Goal: Task Accomplishment & Management: Manage account settings

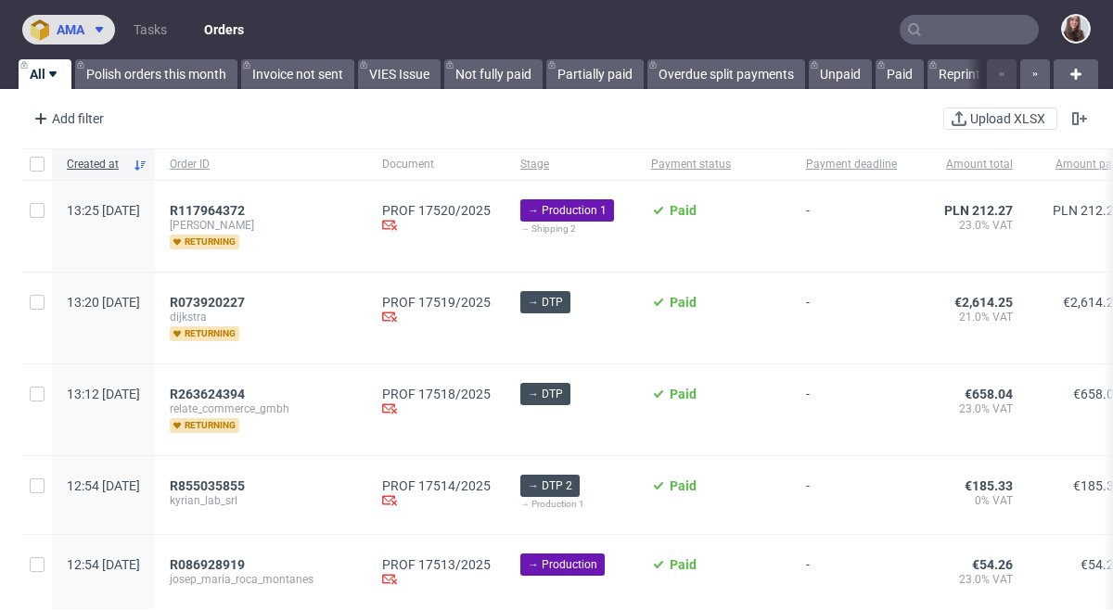
click at [86, 31] on span at bounding box center [95, 29] width 22 height 15
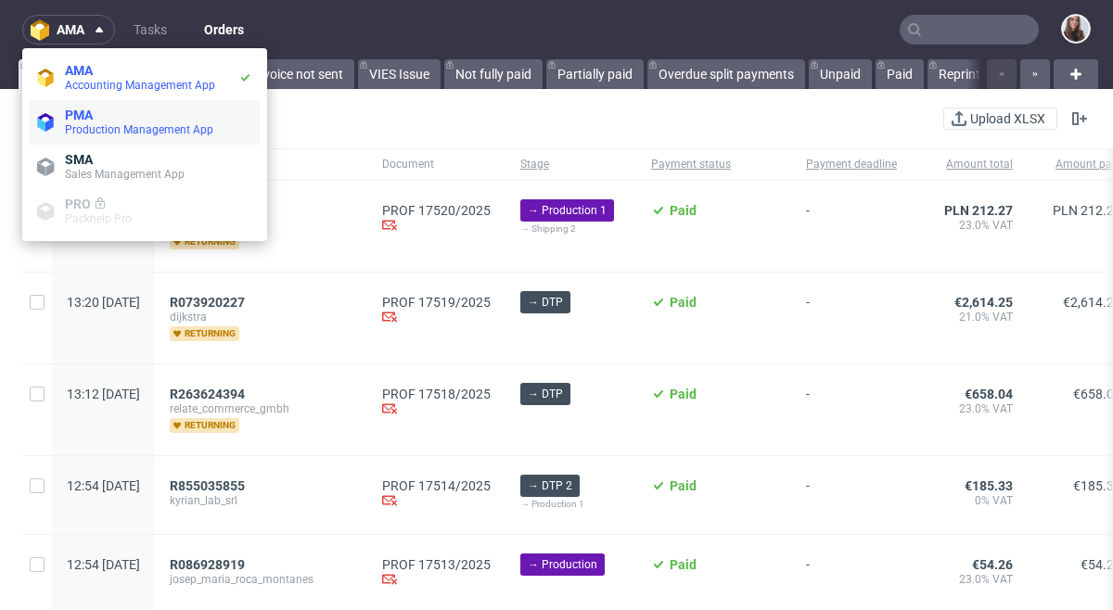
click at [145, 125] on span "Production Management App" at bounding box center [139, 129] width 148 height 13
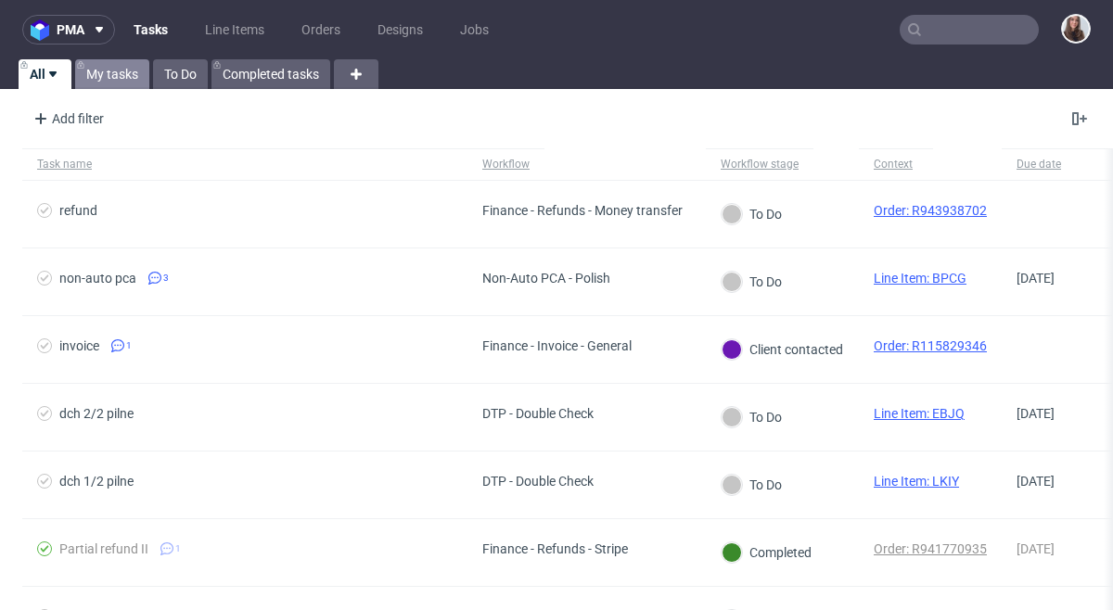
click at [124, 77] on link "My tasks" at bounding box center [112, 74] width 74 height 30
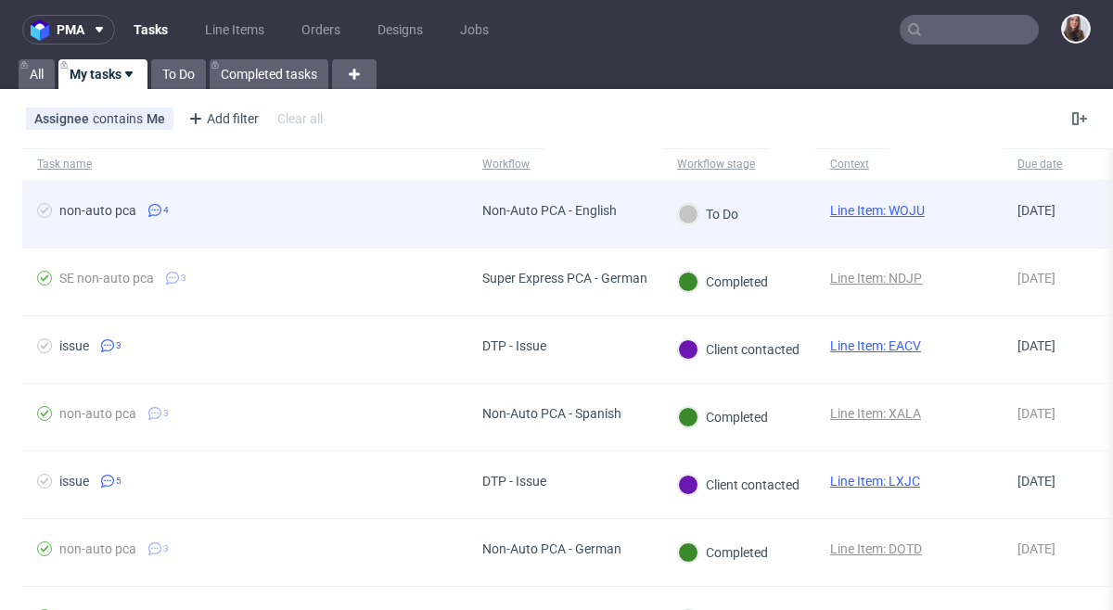
click at [546, 209] on div "Non-Auto PCA - English" at bounding box center [549, 210] width 134 height 15
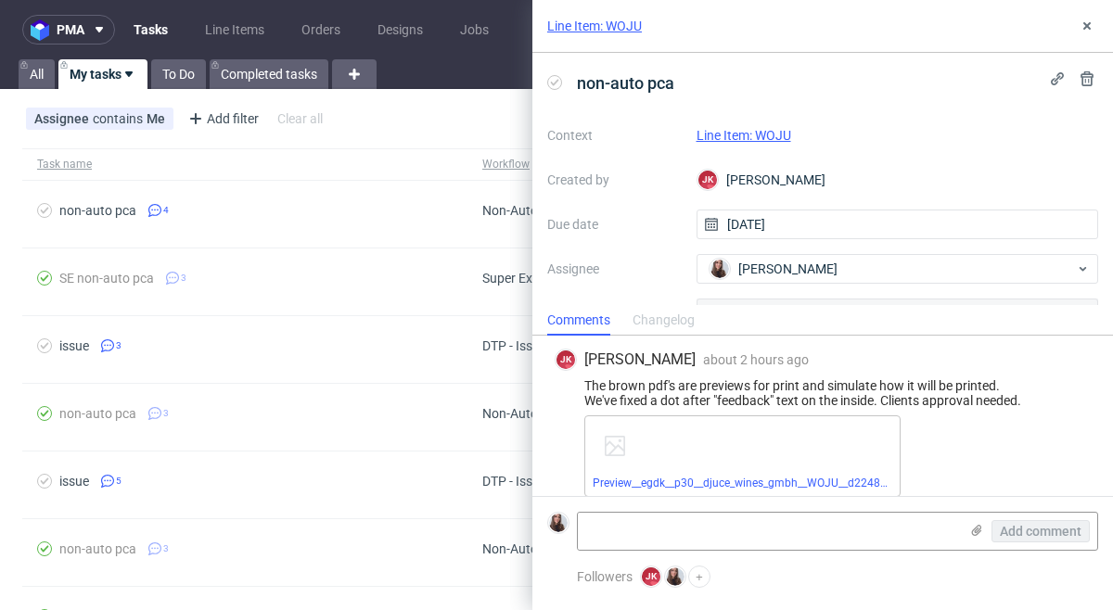
scroll to position [664, 0]
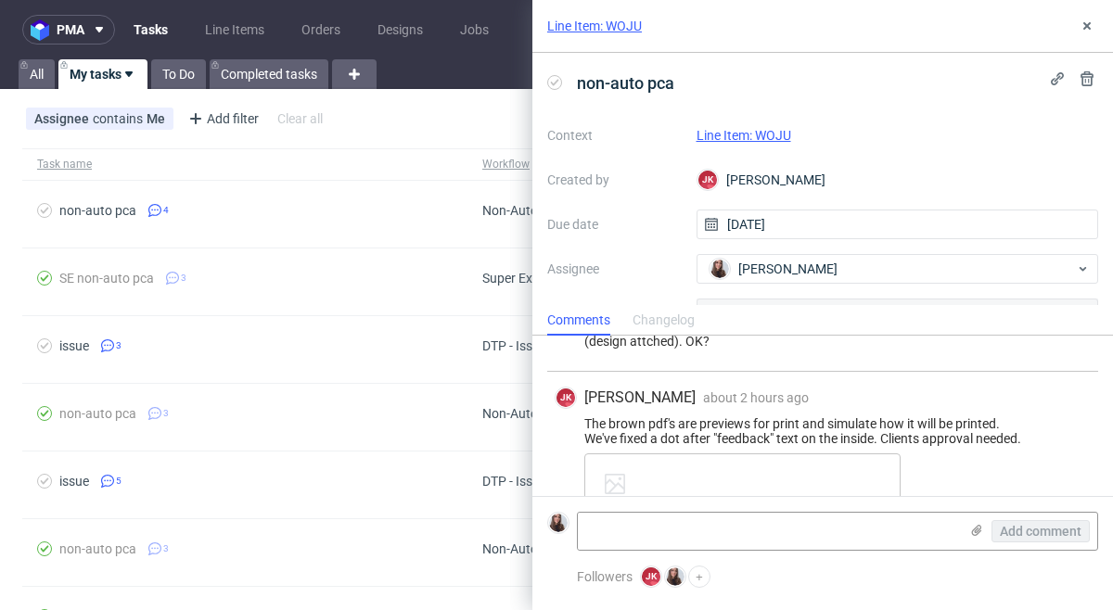
click at [780, 130] on link "Line Item: WOJU" at bounding box center [744, 135] width 95 height 15
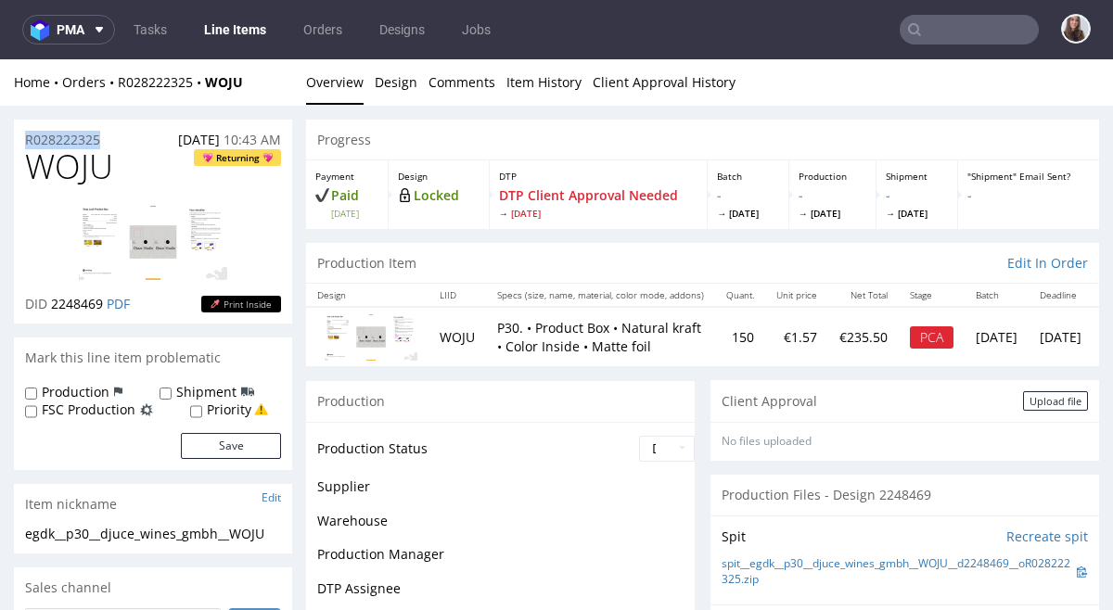
drag, startPoint x: 69, startPoint y: 137, endPoint x: 18, endPoint y: 139, distance: 51.0
click at [18, 139] on div "R028222325 12.08.2025 10:43 AM" at bounding box center [153, 135] width 278 height 30
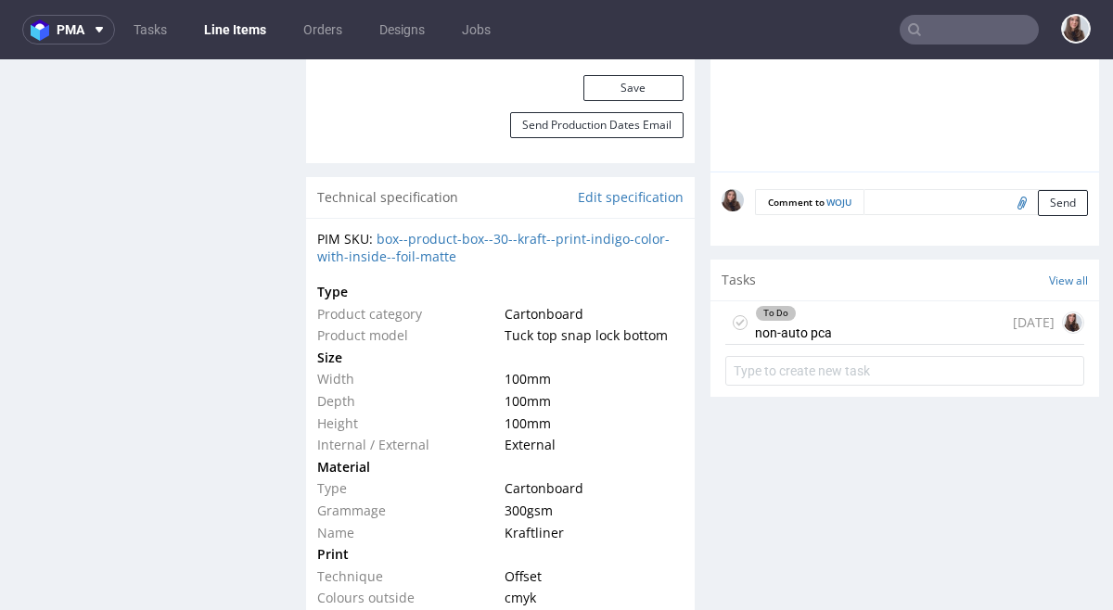
scroll to position [1231, 0]
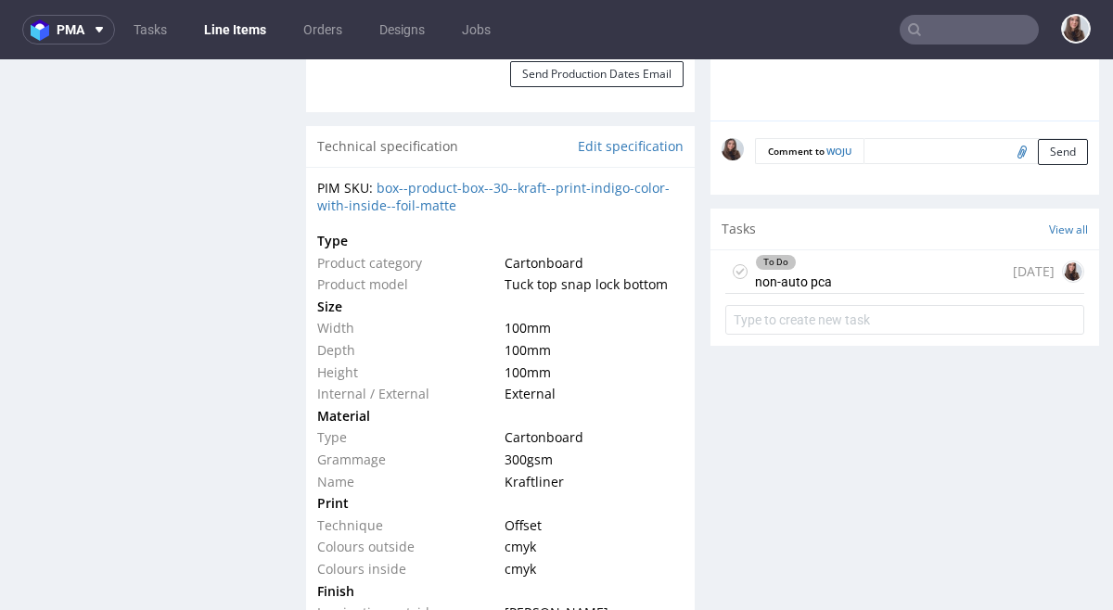
click at [839, 276] on div "To Do non-auto pca 1 day ago" at bounding box center [904, 272] width 359 height 44
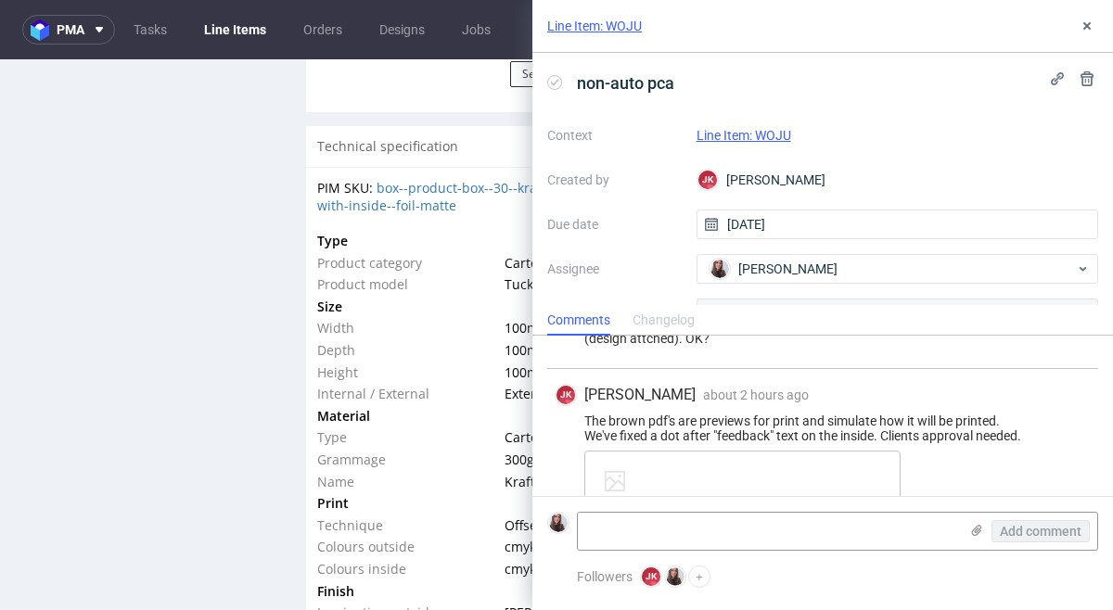
scroll to position [661, 0]
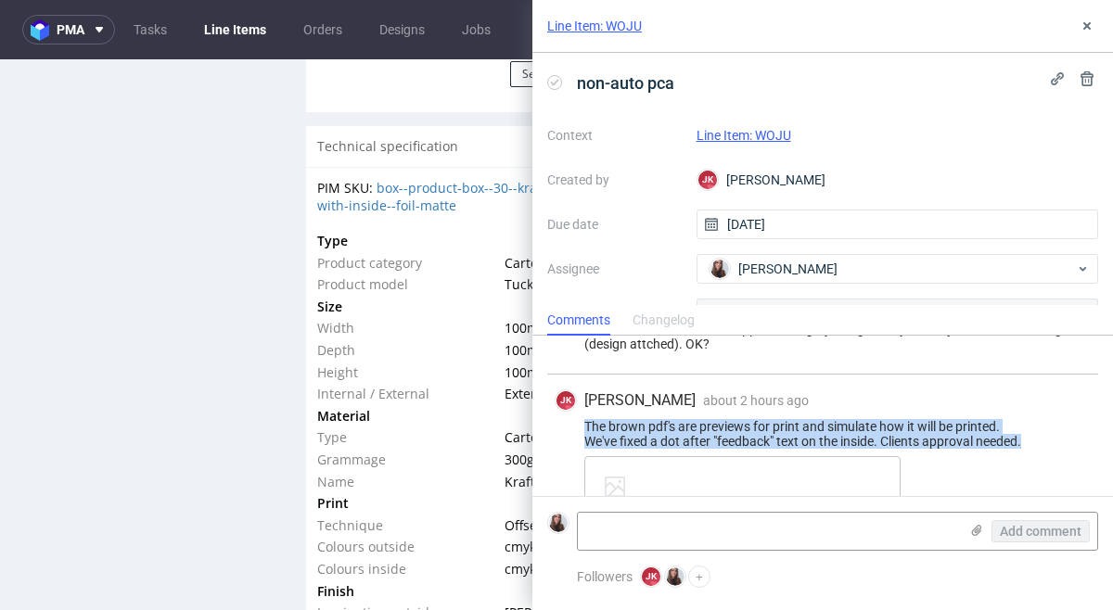
drag, startPoint x: 583, startPoint y: 425, endPoint x: 1032, endPoint y: 446, distance: 449.4
click at [1032, 446] on div "The brown pdf's are previews for print and simulate how it will be printed. We'…" at bounding box center [823, 434] width 536 height 30
copy div "The brown pdf's are previews for print and simulate how it will be printed. We'…"
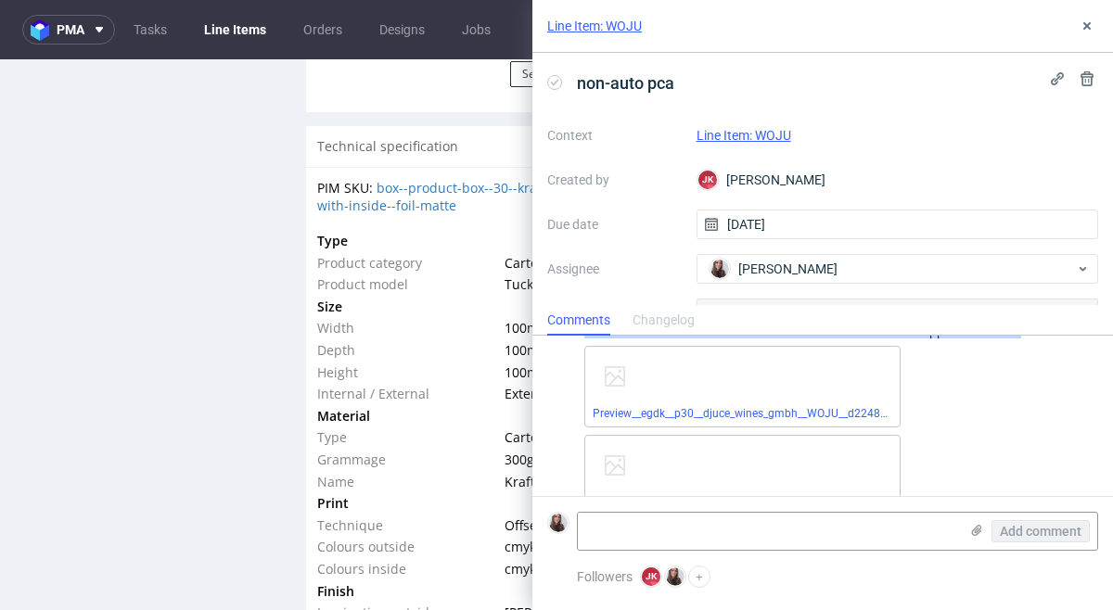
scroll to position [793, 0]
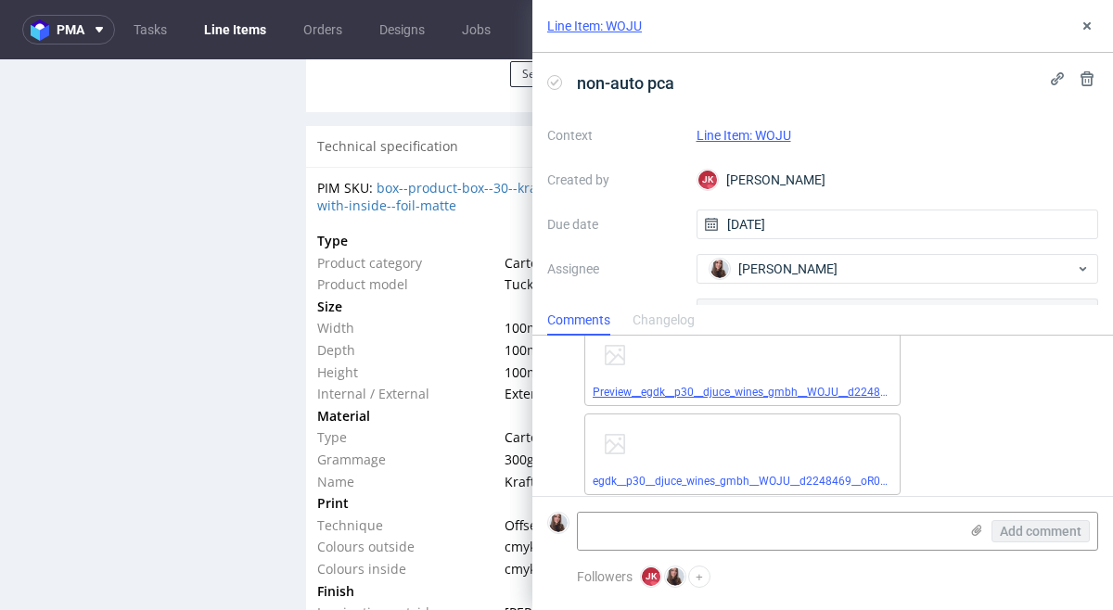
click at [745, 395] on link "Preview__egdk__p30__djuce_wines_gmbh__WOJU__d2248469__oR028222325__2__outside.p…" at bounding box center [827, 392] width 469 height 13
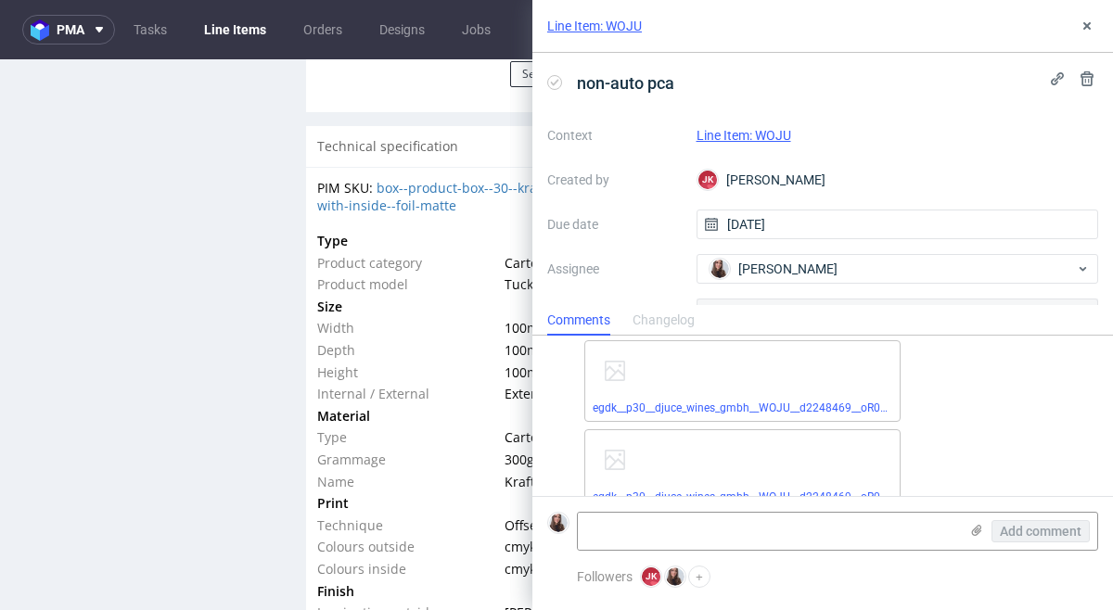
scroll to position [857, 0]
click at [725, 412] on link "egdk__p30__djuce_wines_gmbh__WOJU__d2248469__oR028222325__2__outside.pdf" at bounding box center [803, 417] width 421 height 13
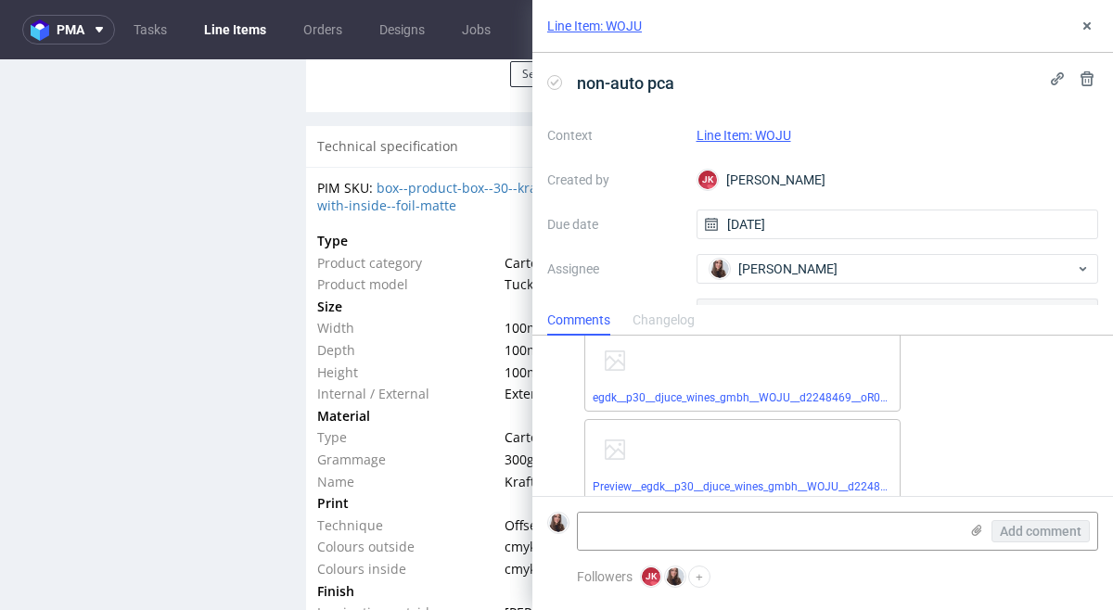
scroll to position [967, 0]
click at [820, 398] on link "egdk__p30__djuce_wines_gmbh__WOJU__d2248469__oR028222325__2__inside.pdf" at bounding box center [800, 396] width 414 height 13
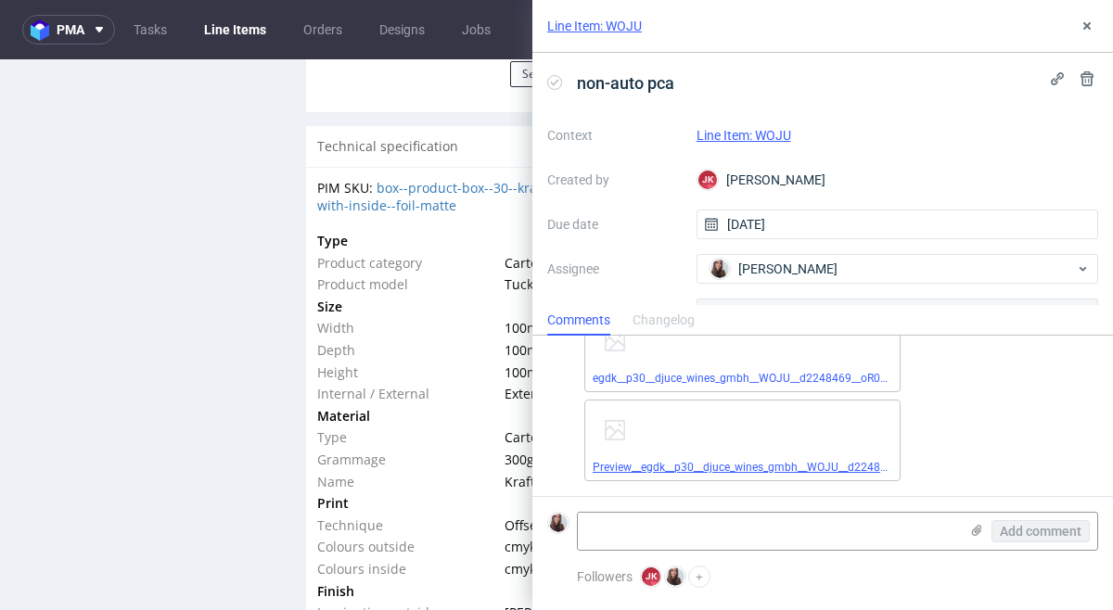
click at [813, 467] on link "Preview__egdk__p30__djuce_wines_gmbh__WOJU__d2248469__oR028222325__2__inside.pdf" at bounding box center [824, 467] width 462 height 13
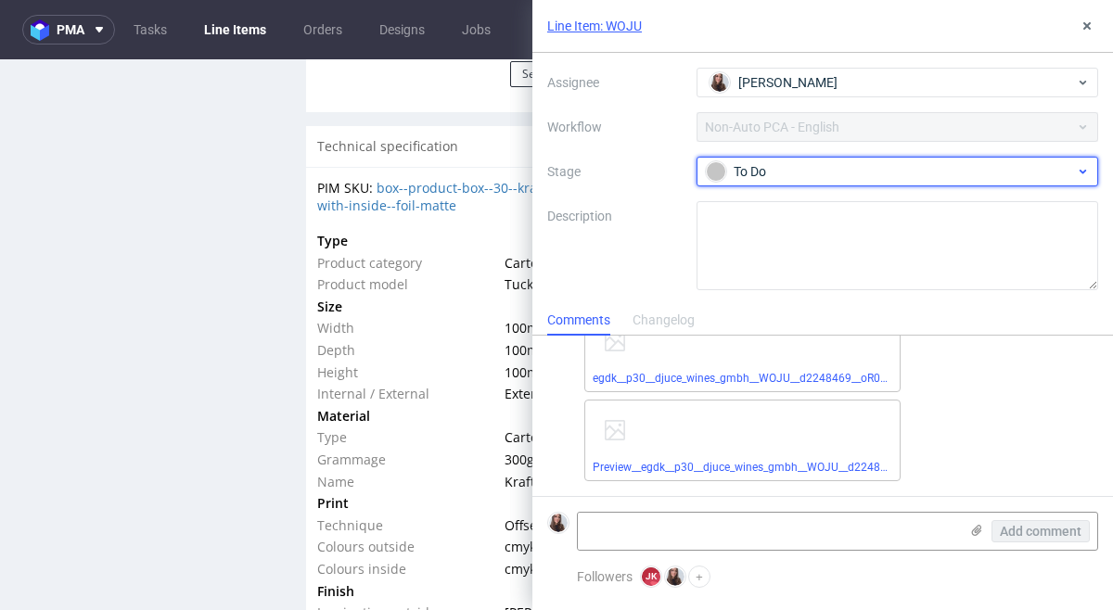
click at [767, 175] on div "To Do" at bounding box center [890, 171] width 369 height 20
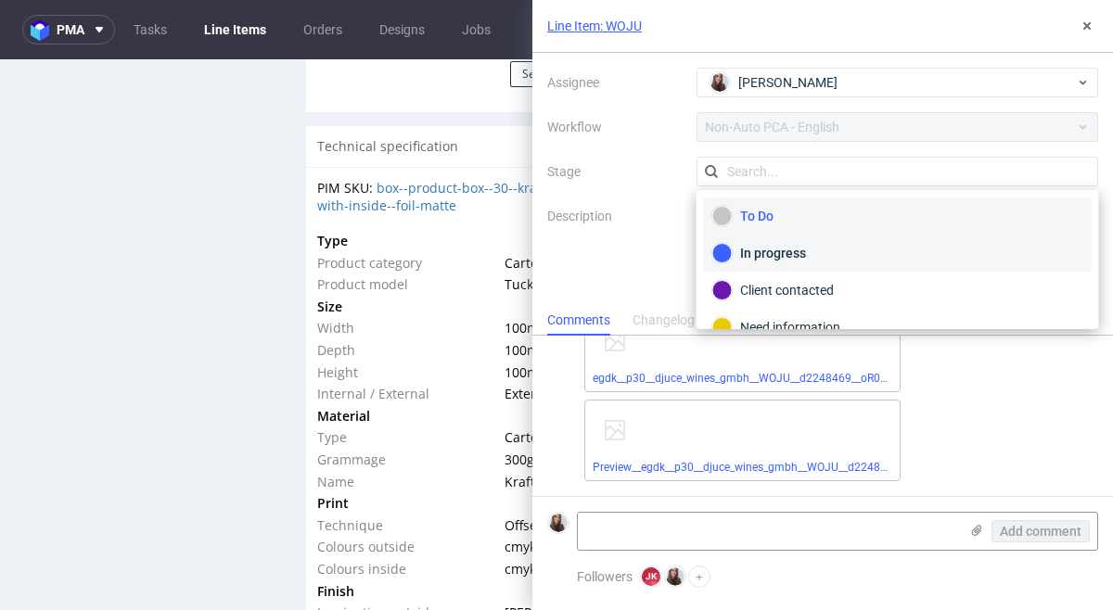
scroll to position [186, 0]
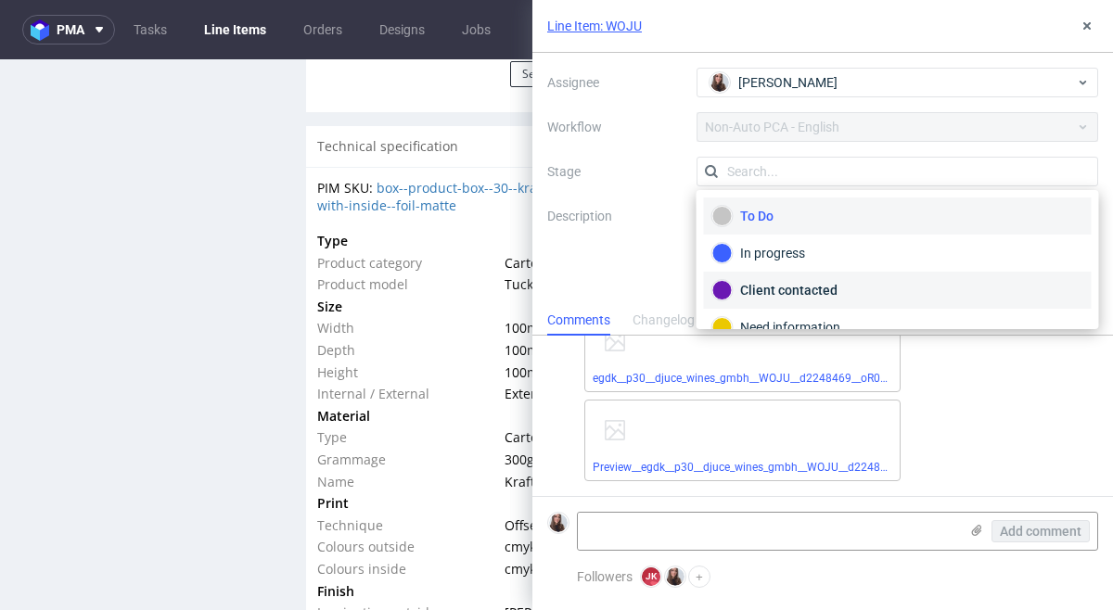
click at [787, 292] on div "Client contacted" at bounding box center [897, 290] width 371 height 20
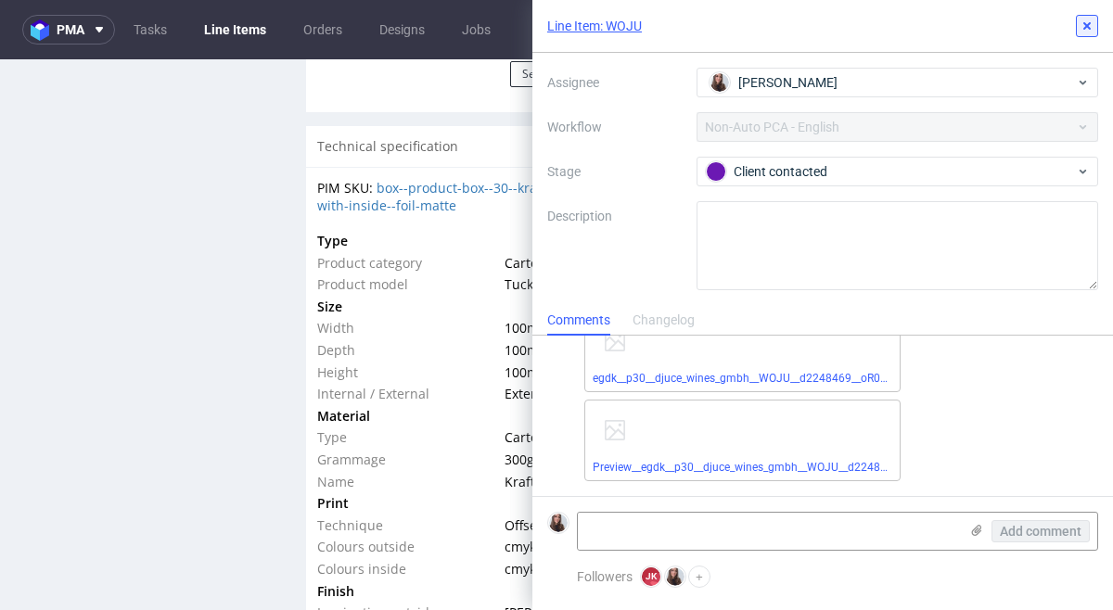
click at [1096, 17] on button at bounding box center [1087, 26] width 22 height 22
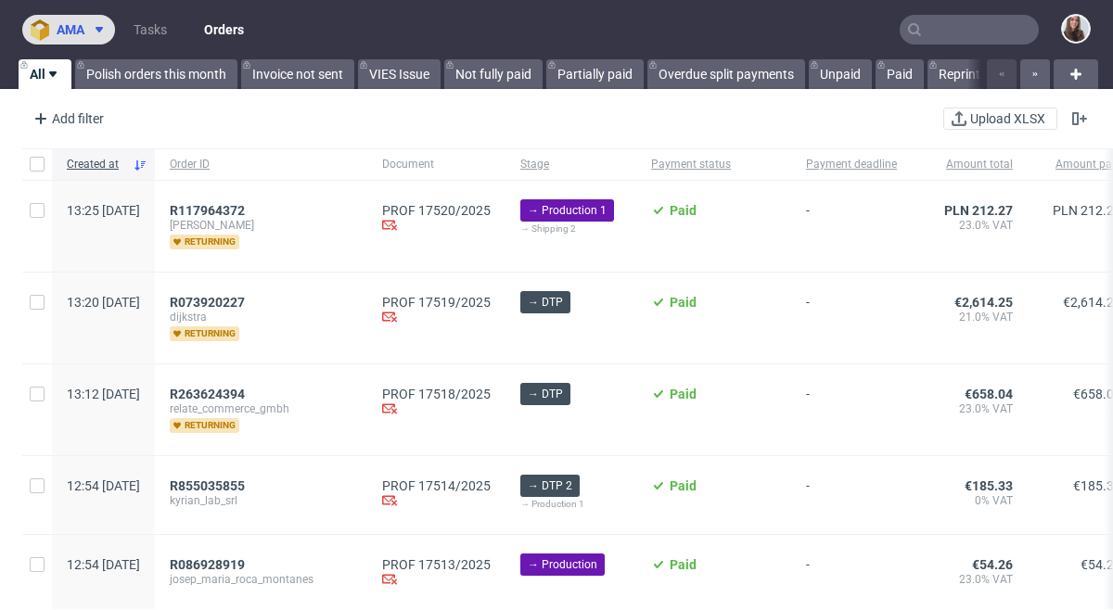
click at [106, 27] on icon at bounding box center [99, 29] width 15 height 15
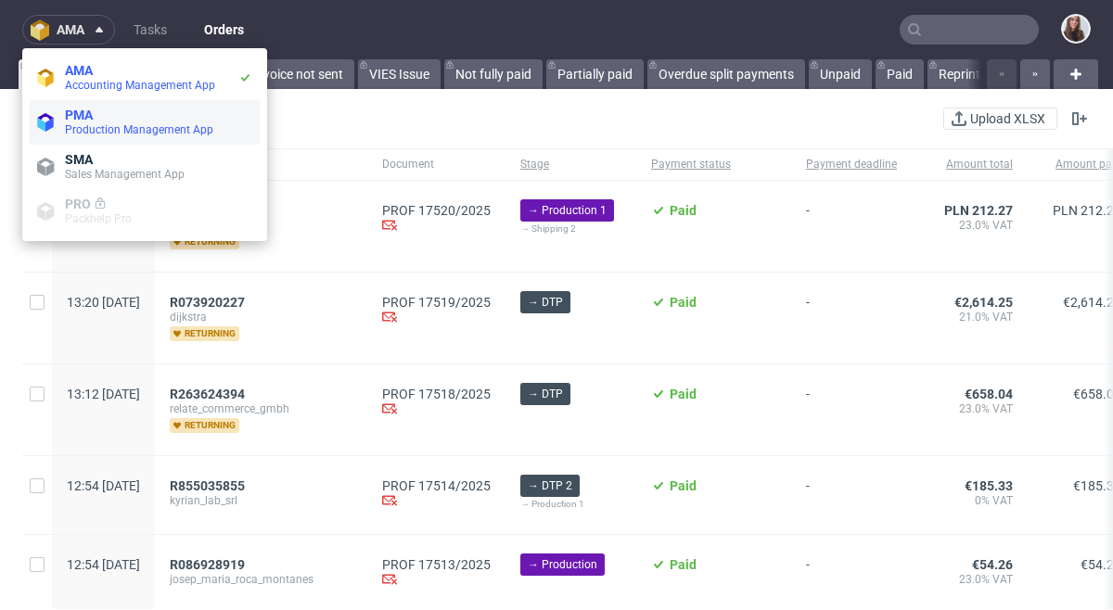
click at [107, 138] on li "PMA Production Management App" at bounding box center [145, 122] width 230 height 45
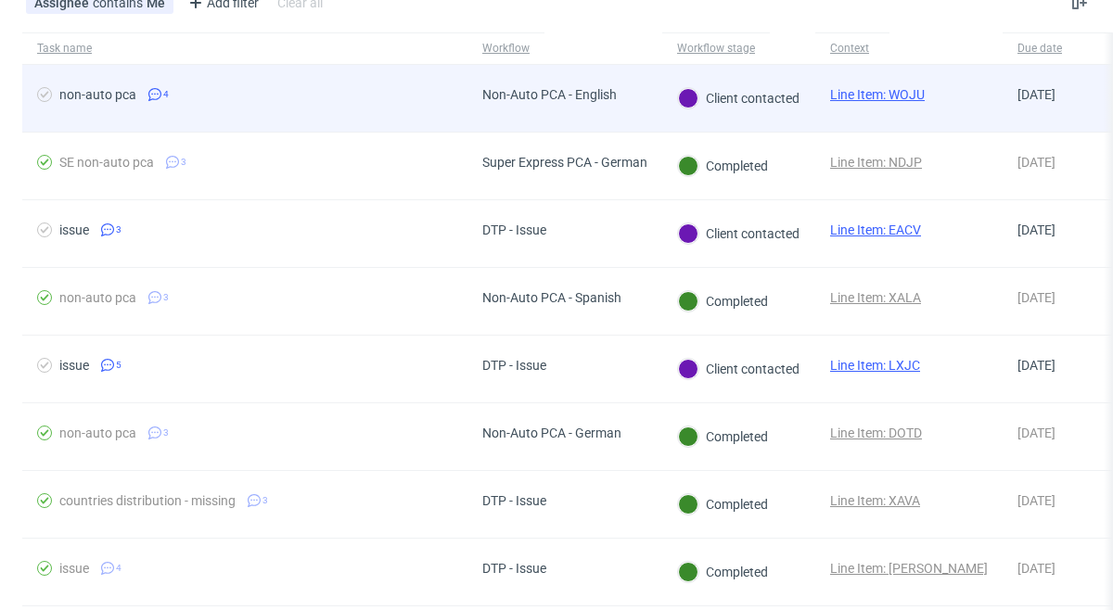
scroll to position [126, 0]
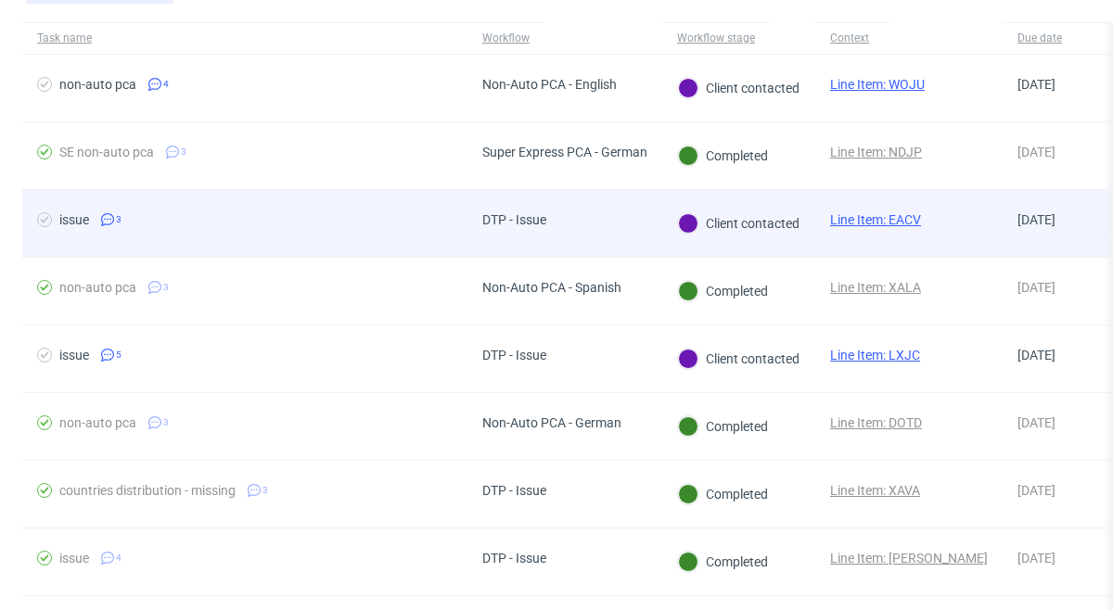
click at [598, 204] on div "DTP - Issue" at bounding box center [564, 224] width 195 height 68
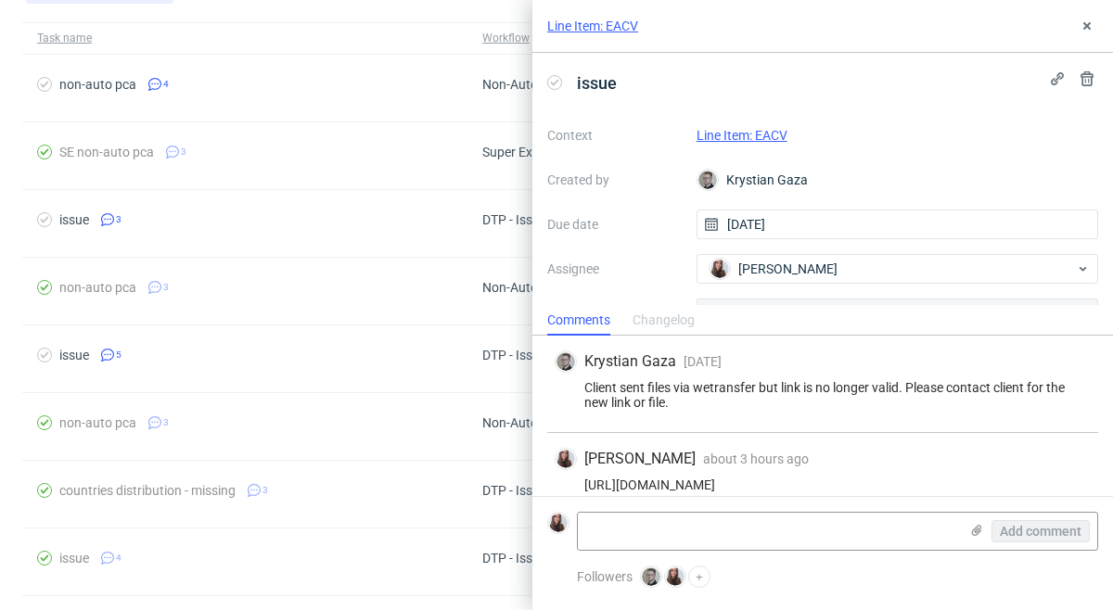
scroll to position [101, 0]
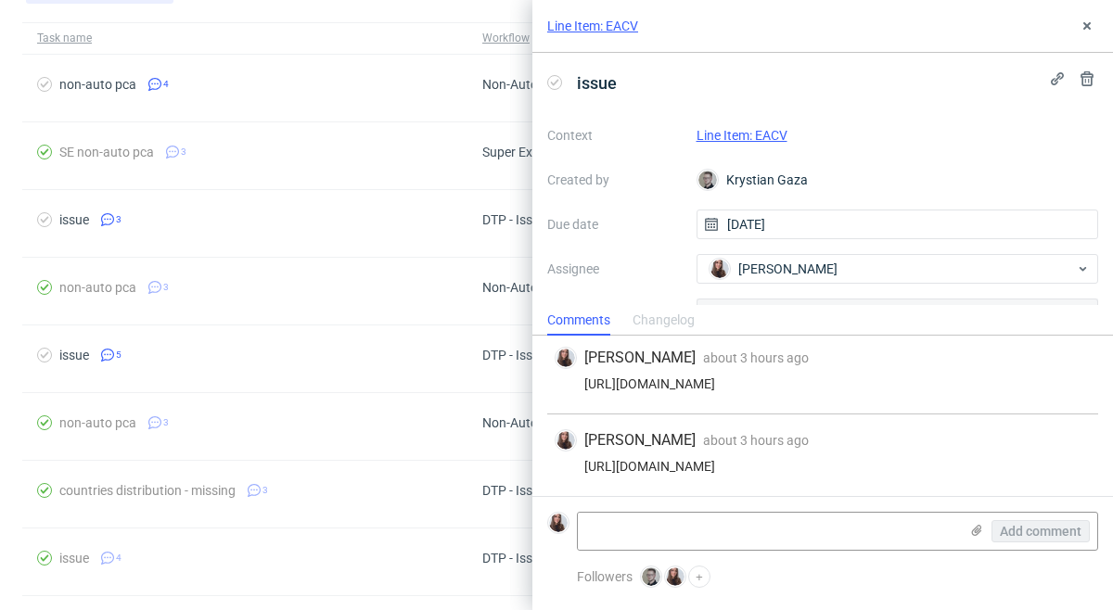
click at [761, 132] on link "Line Item: EACV" at bounding box center [742, 135] width 91 height 15
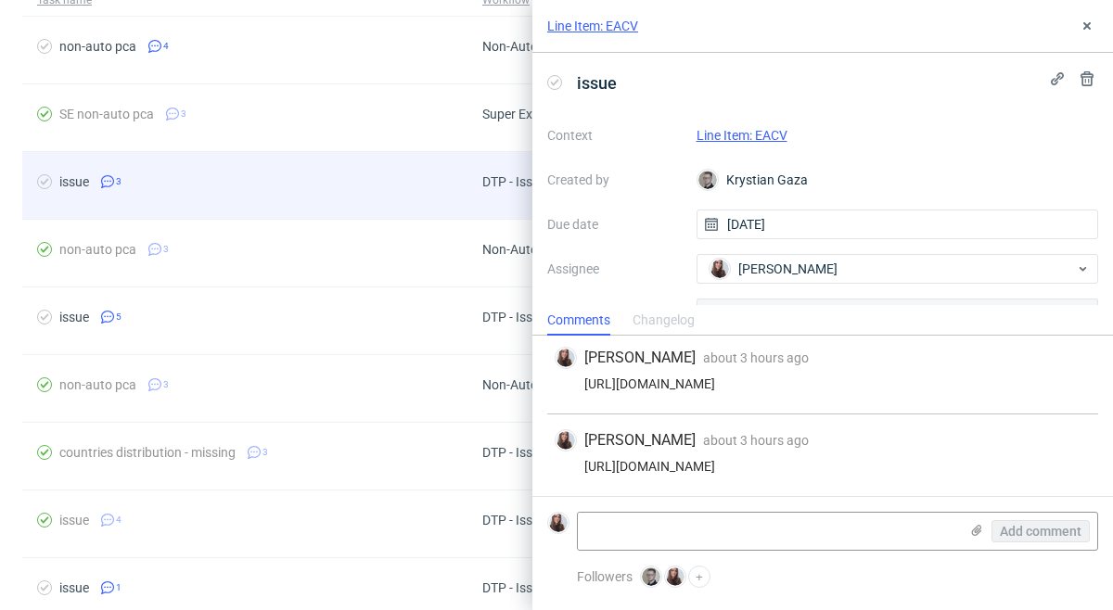
scroll to position [182, 0]
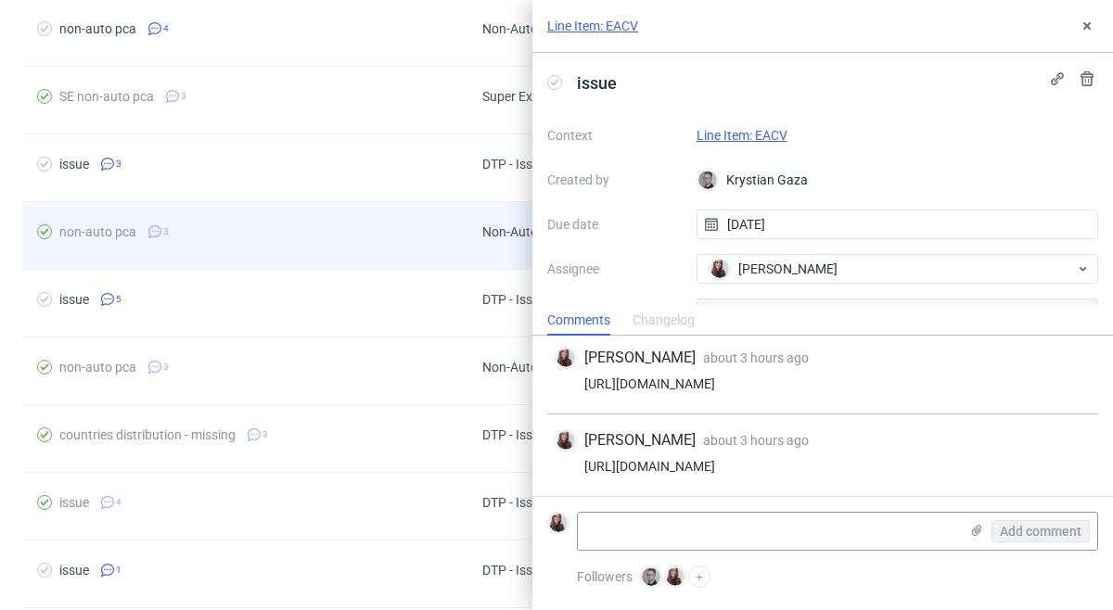
click at [400, 228] on span "non-auto pca 3" at bounding box center [245, 235] width 416 height 22
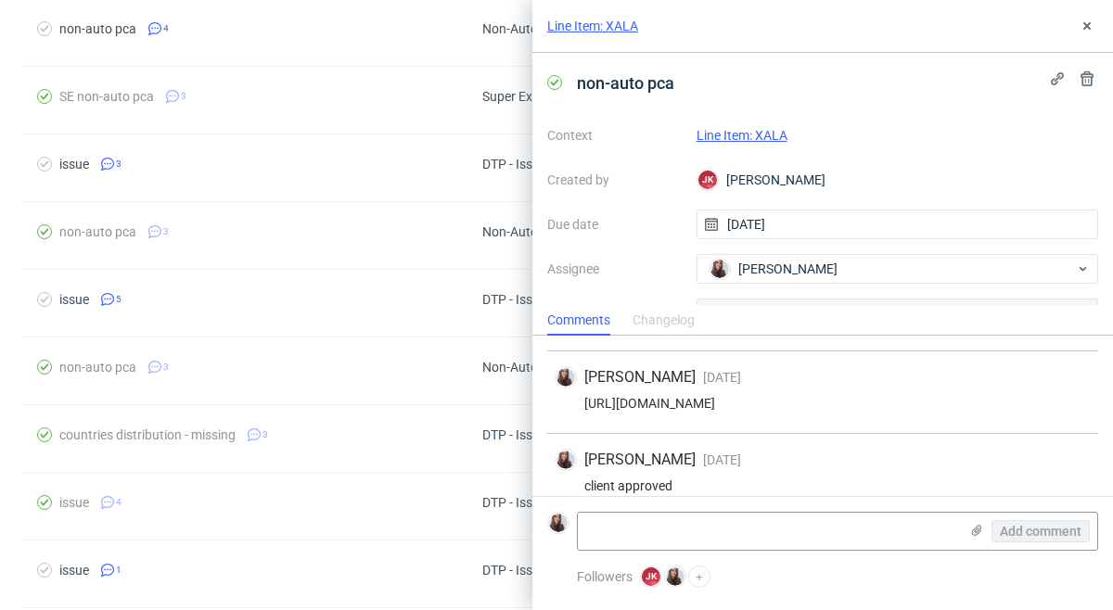
scroll to position [301, 0]
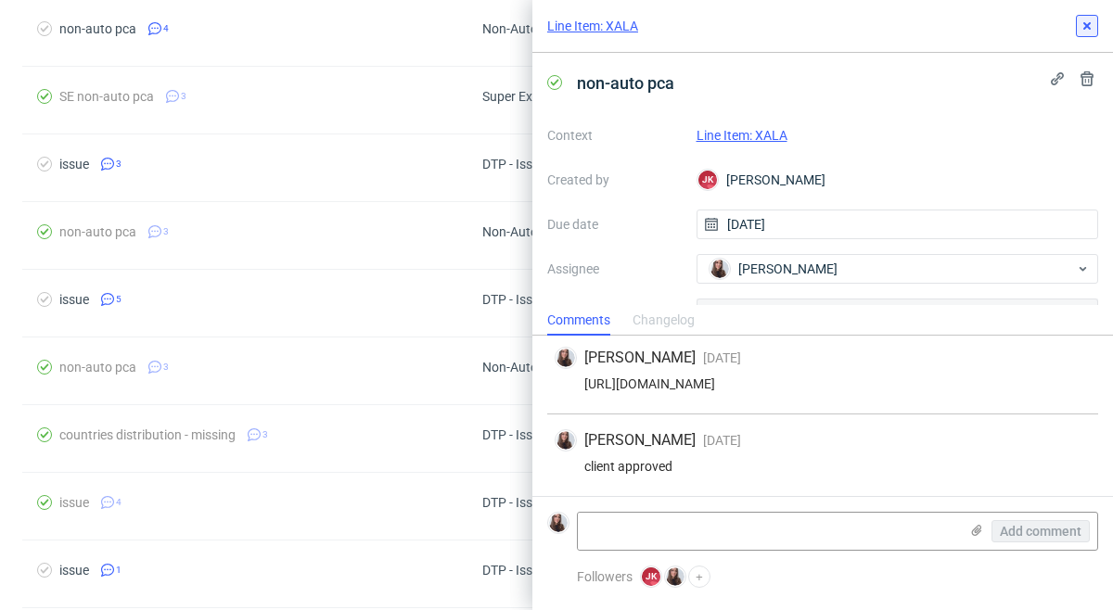
click at [1086, 26] on use at bounding box center [1086, 25] width 7 height 7
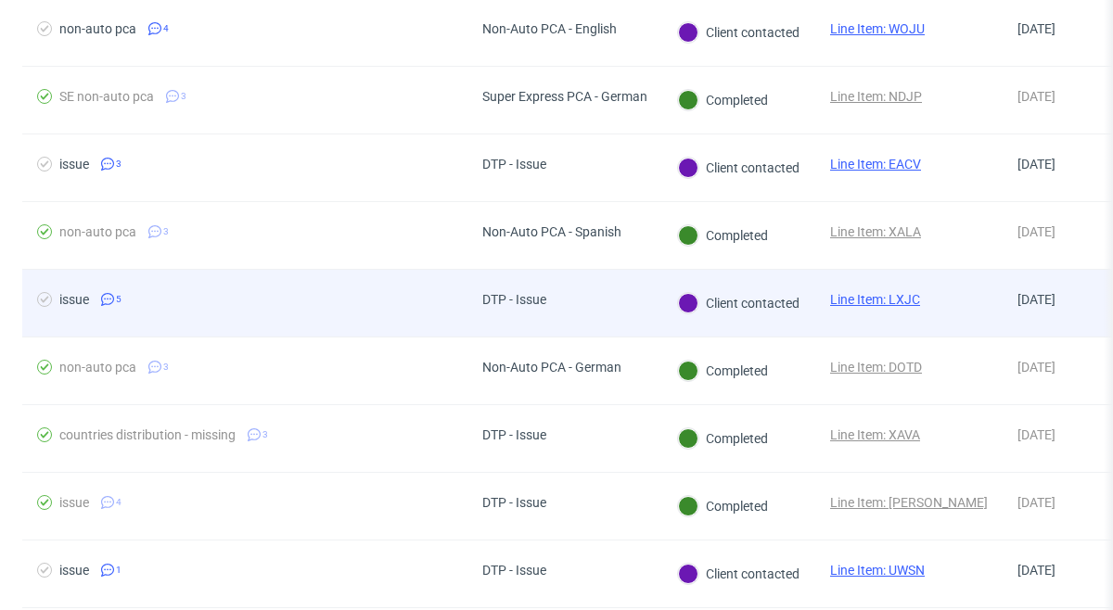
click at [586, 296] on div "DTP - Issue" at bounding box center [564, 304] width 195 height 68
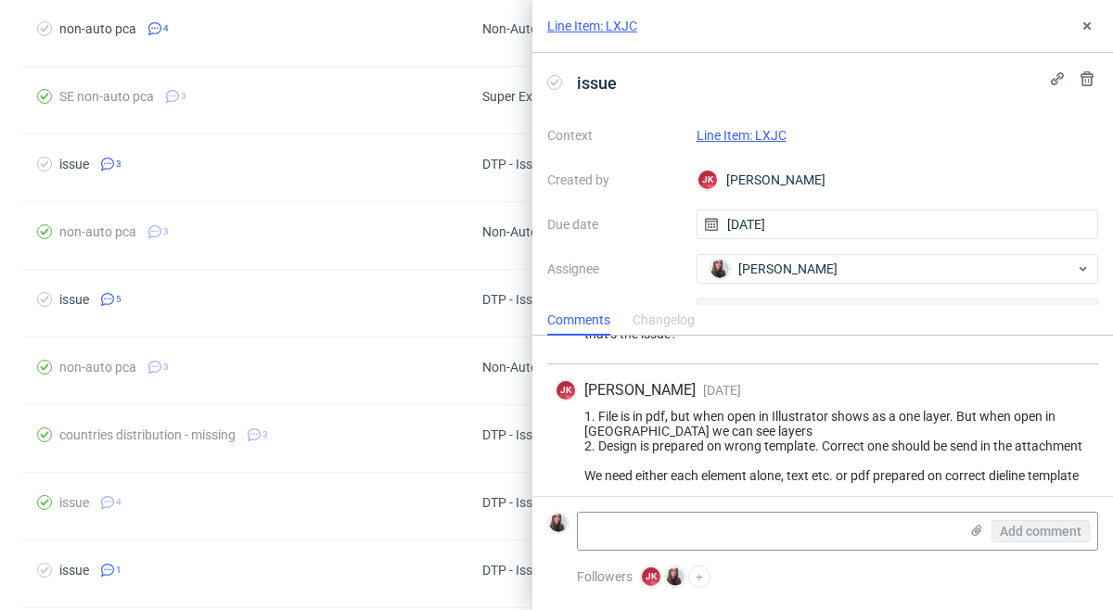
scroll to position [452, 0]
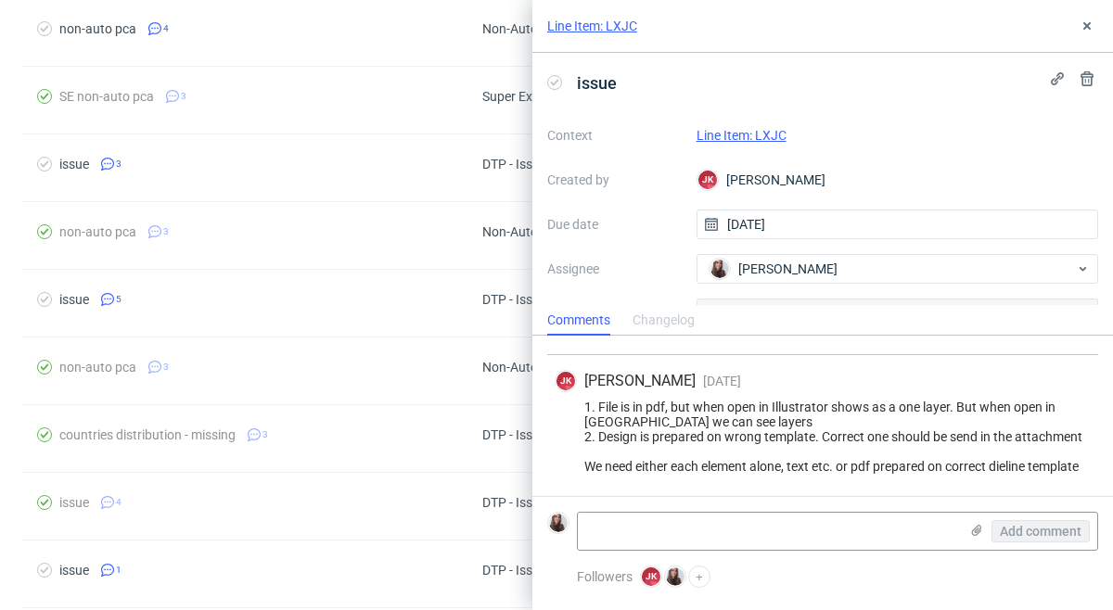
click at [746, 135] on link "Line Item: LXJC" at bounding box center [742, 135] width 90 height 15
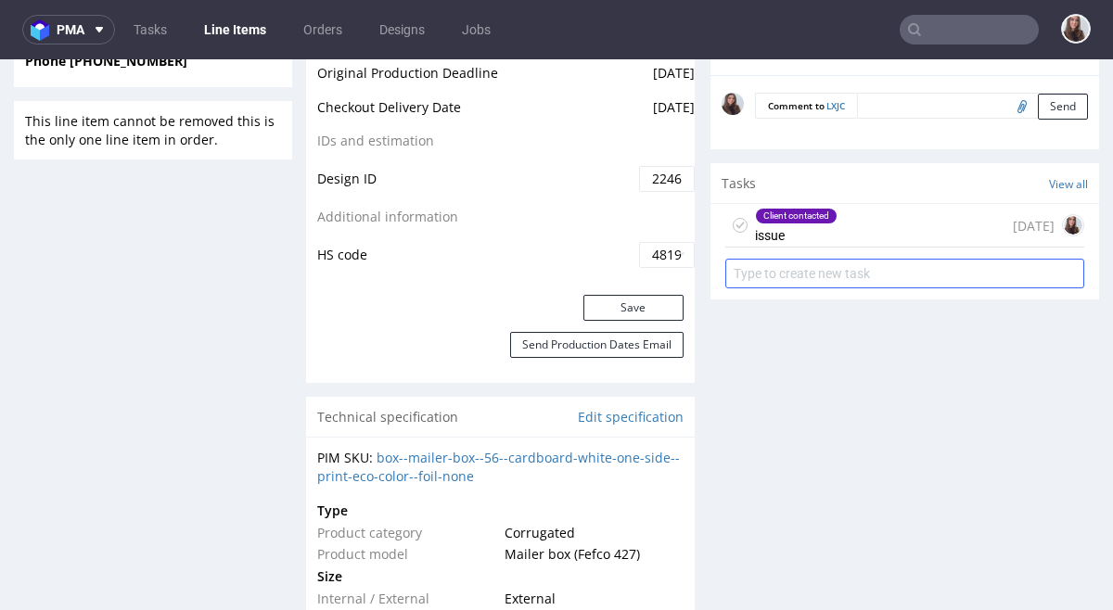
scroll to position [1019, 0]
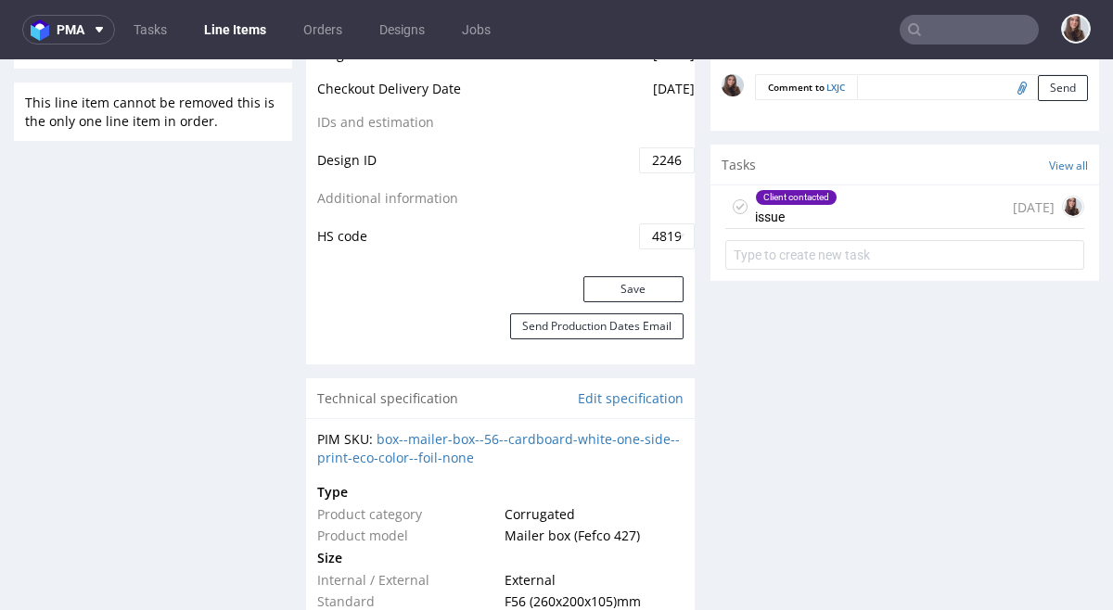
click at [813, 205] on div "Client contacted issue" at bounding box center [796, 206] width 83 height 43
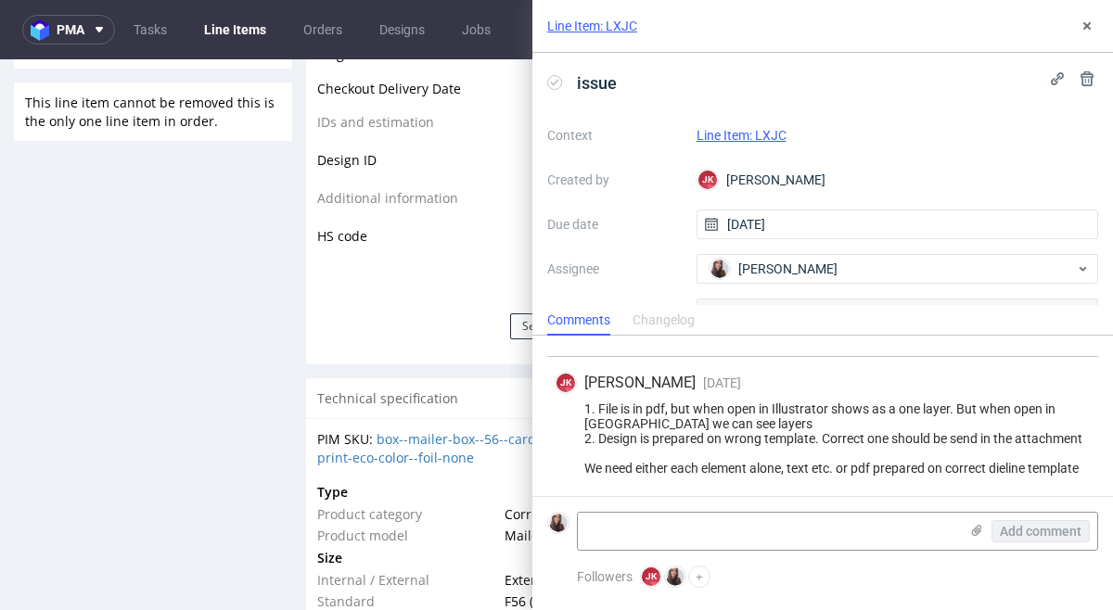
scroll to position [452, 0]
click at [966, 531] on div "Add comment" at bounding box center [1027, 531] width 139 height 37
click at [975, 531] on use at bounding box center [977, 530] width 10 height 11
click at [0, 0] on input "file" at bounding box center [0, 0] width 0 height 0
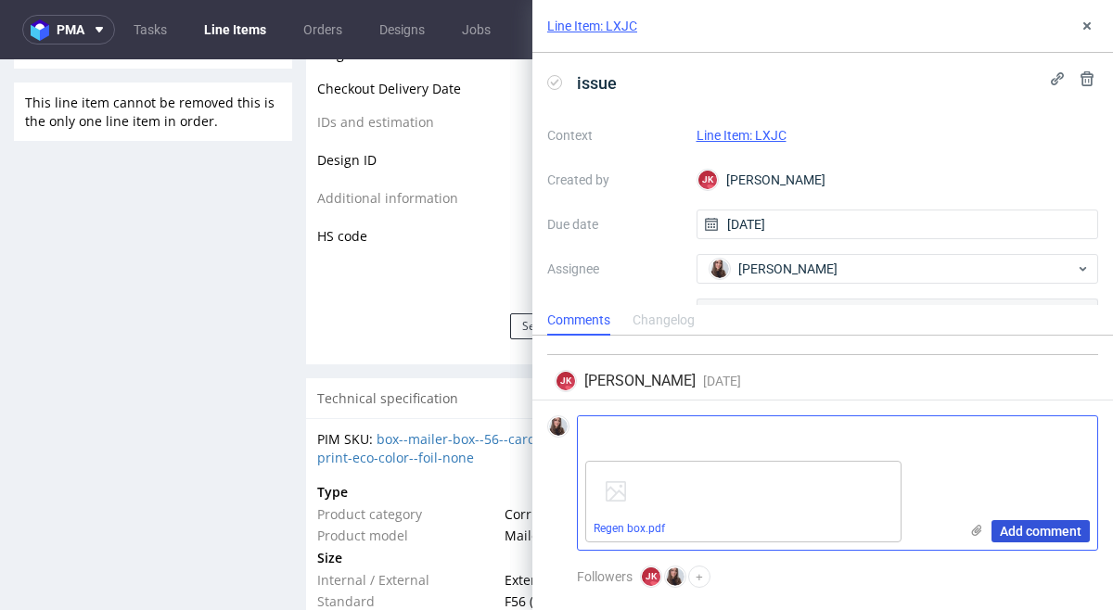
click at [1008, 527] on span "Add comment" at bounding box center [1041, 531] width 82 height 13
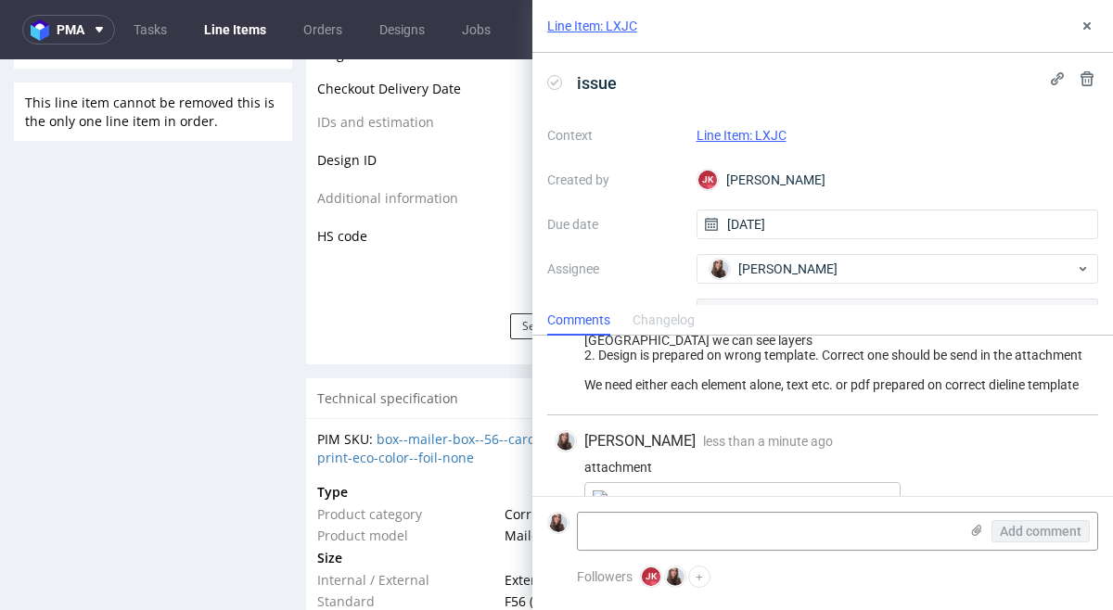
scroll to position [616, 0]
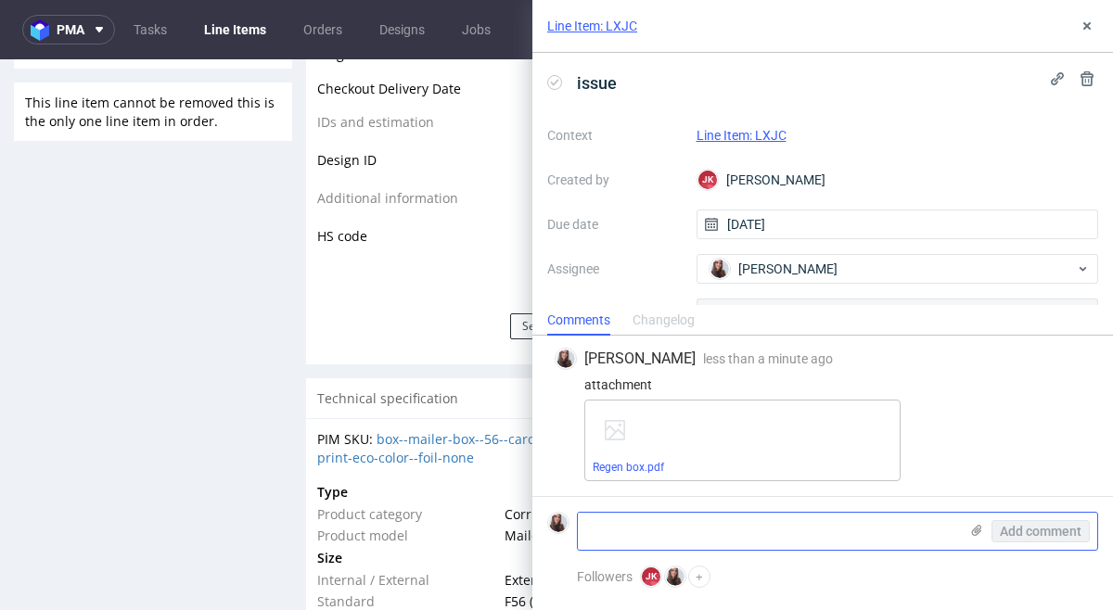
click at [980, 531] on use at bounding box center [977, 530] width 10 height 11
click at [0, 0] on input "file" at bounding box center [0, 0] width 0 height 0
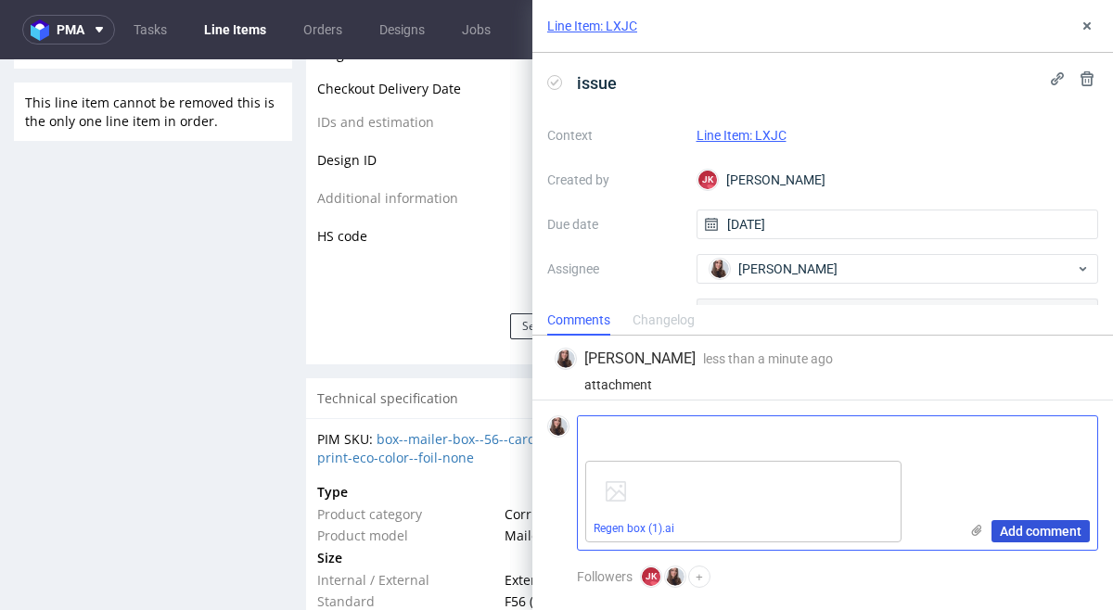
click at [1030, 522] on button "Add comment" at bounding box center [1040, 531] width 98 height 22
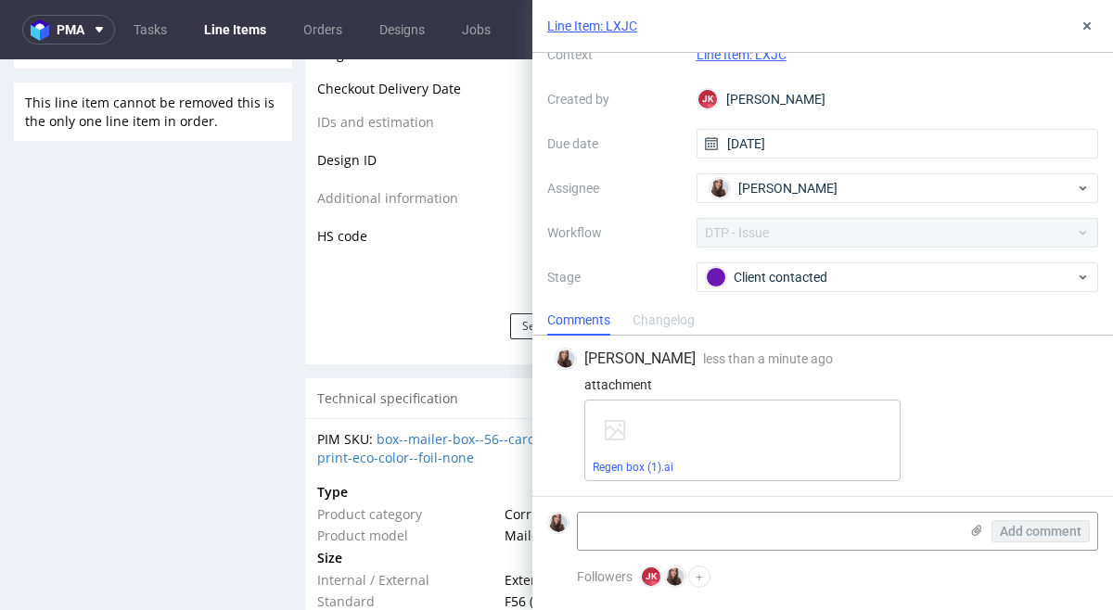
scroll to position [0, 0]
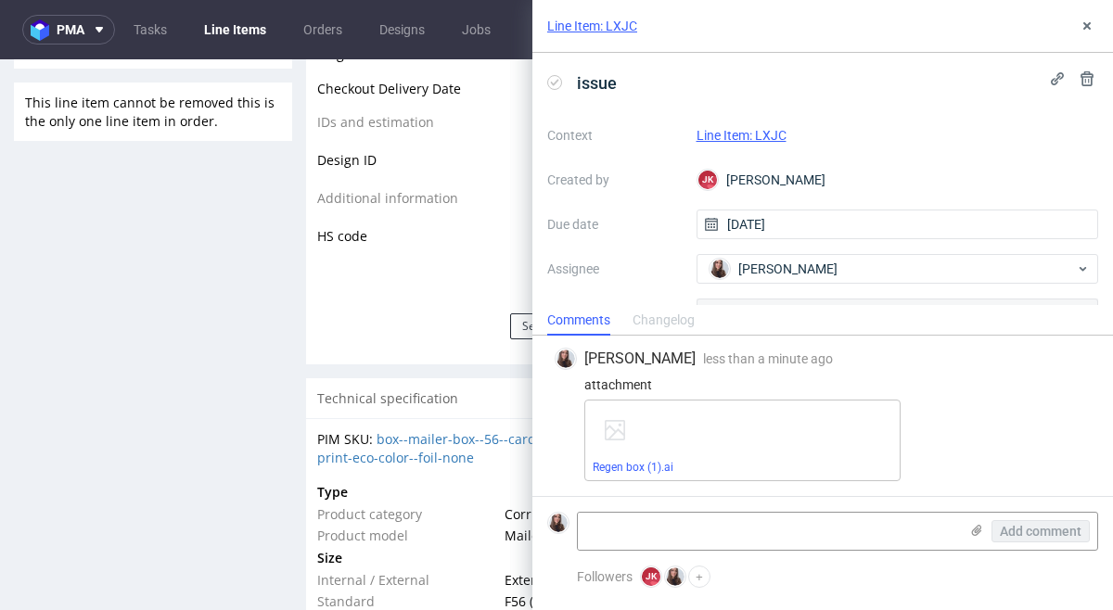
click at [776, 136] on link "Line Item: LXJC" at bounding box center [742, 135] width 90 height 15
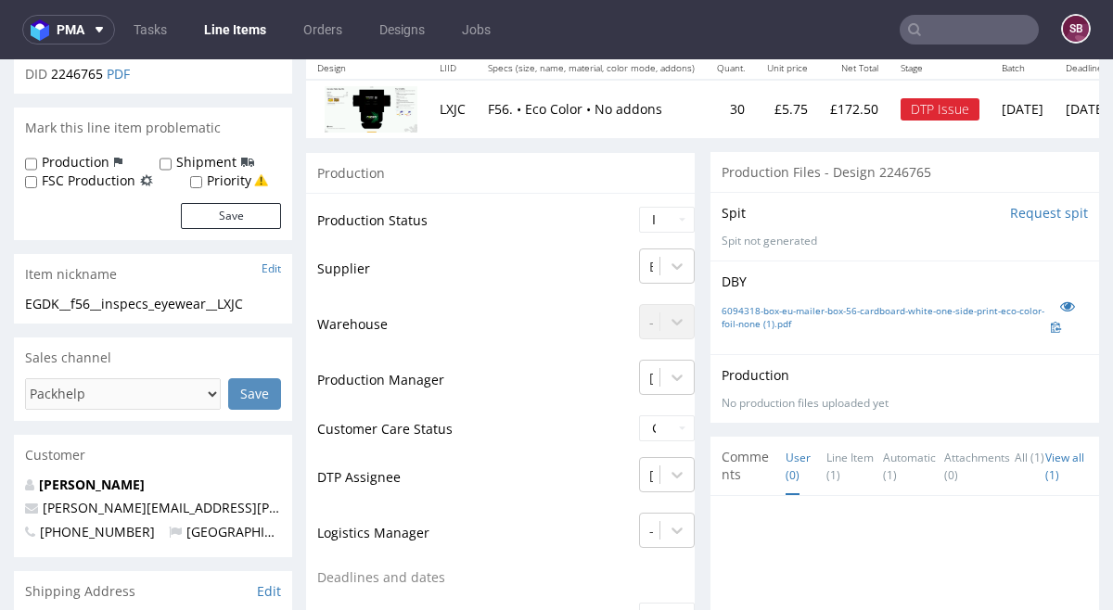
scroll to position [238, 0]
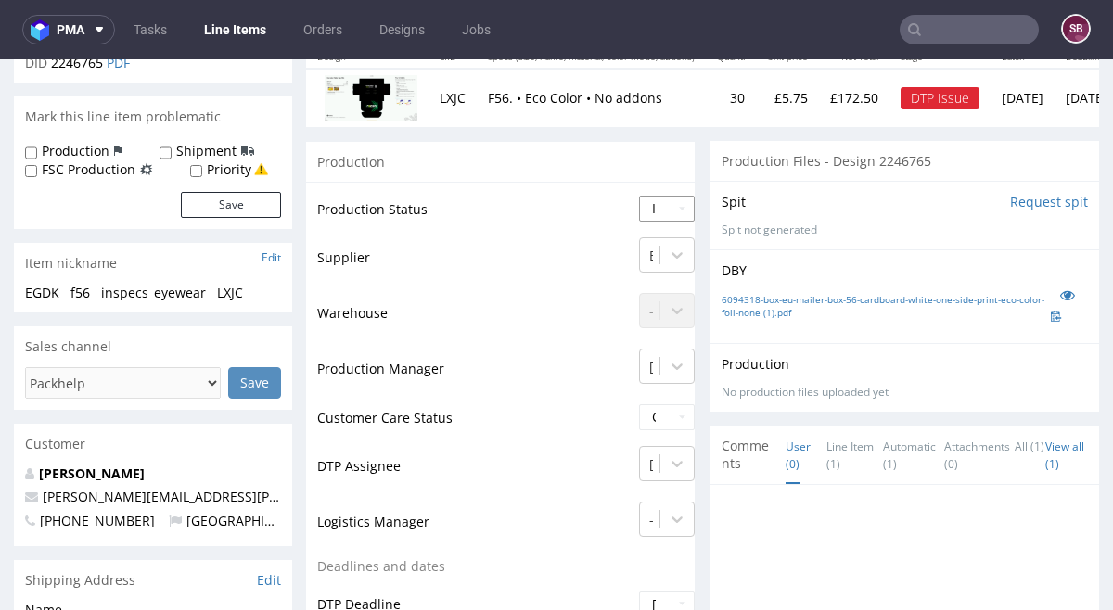
click at [658, 214] on select "Waiting for Artwork Waiting for Diecut Waiting for Mockup Waiting for DTP Waiti…" at bounding box center [667, 209] width 56 height 26
select select "back_for_dtp"
click at [639, 196] on select "Waiting for Artwork Waiting for Diecut Waiting for Mockup Waiting for DTP Waiti…" at bounding box center [667, 209] width 56 height 26
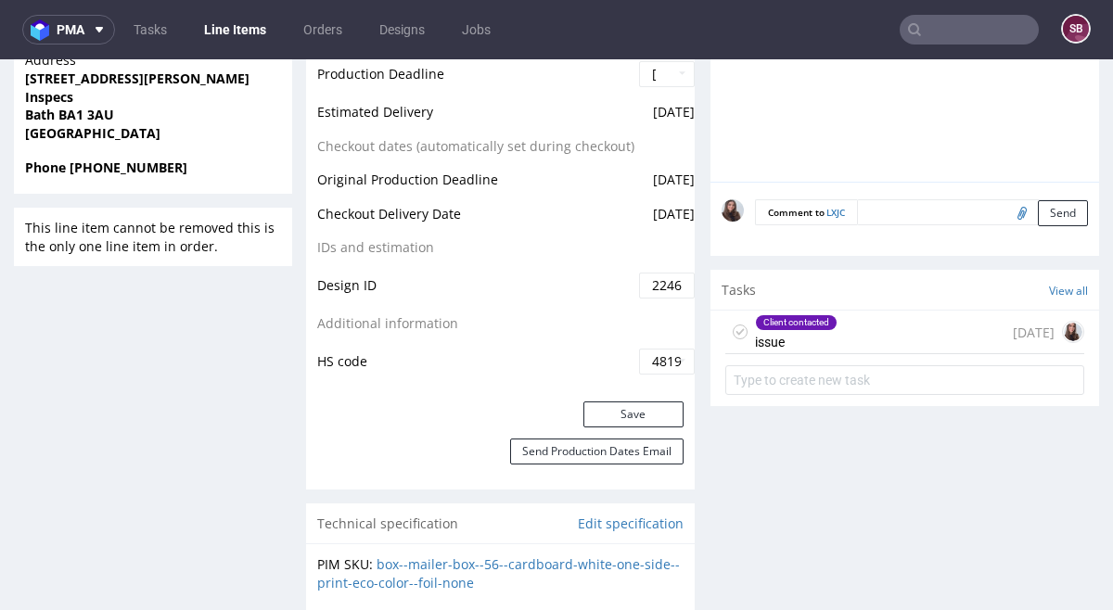
scroll to position [914, 0]
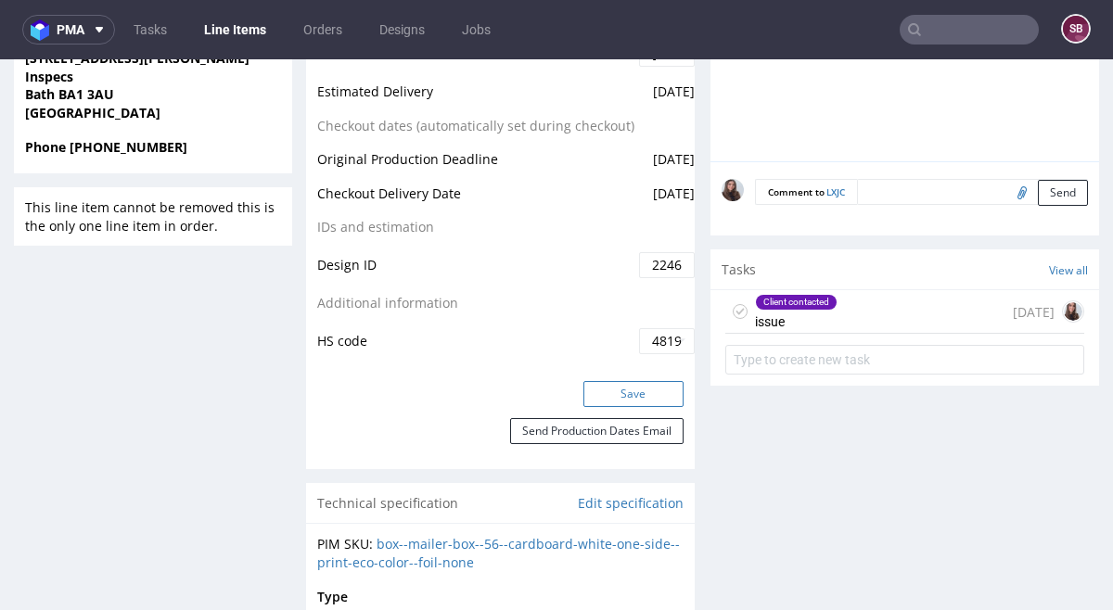
click at [646, 393] on button "Save" at bounding box center [633, 394] width 100 height 26
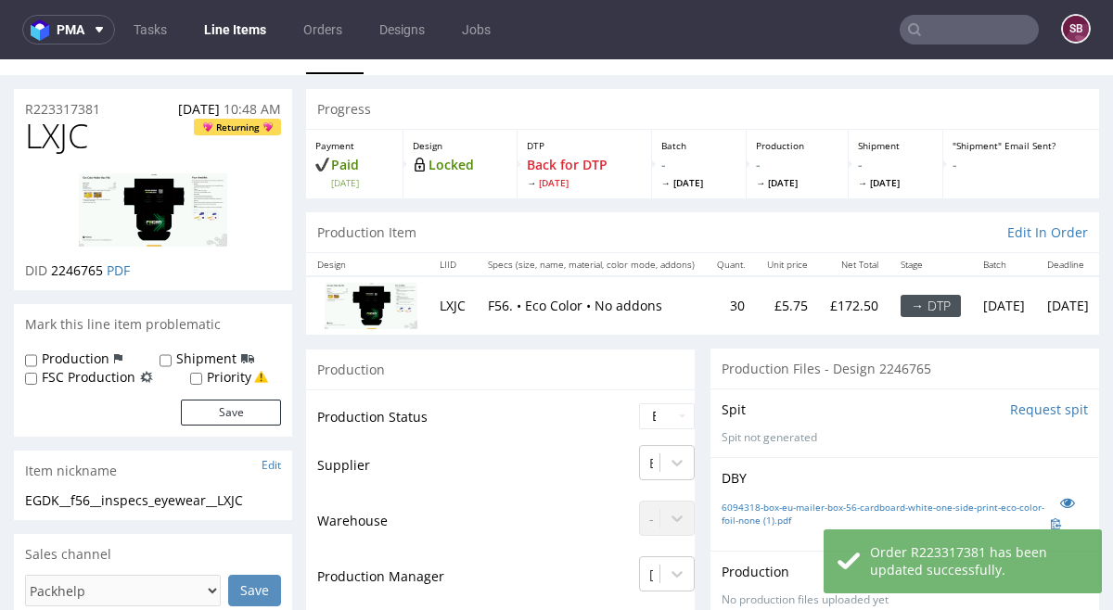
scroll to position [0, 0]
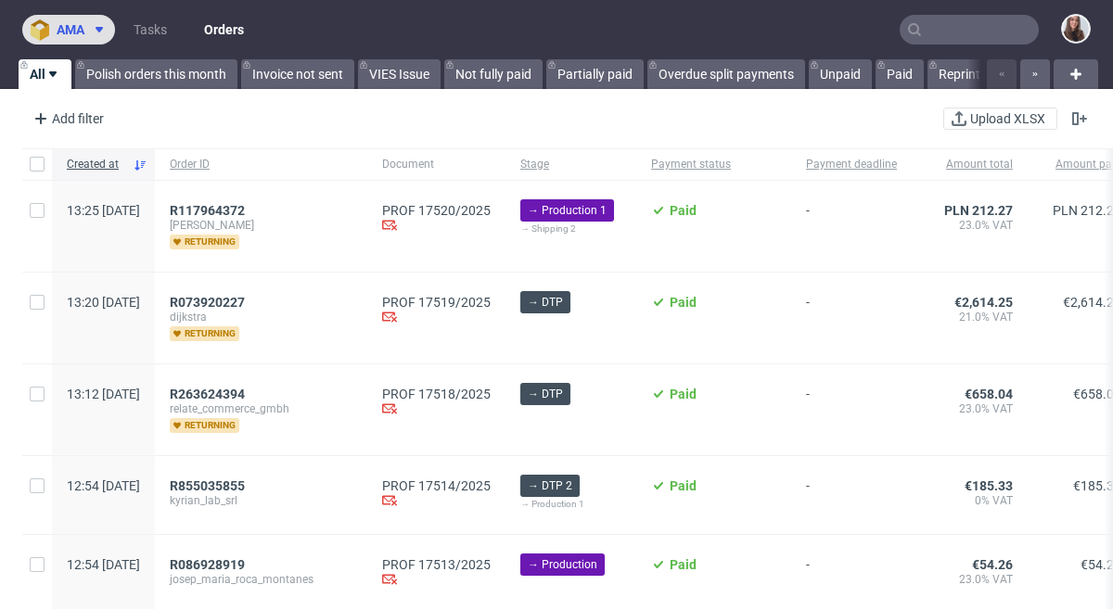
click at [96, 32] on icon at bounding box center [99, 29] width 15 height 15
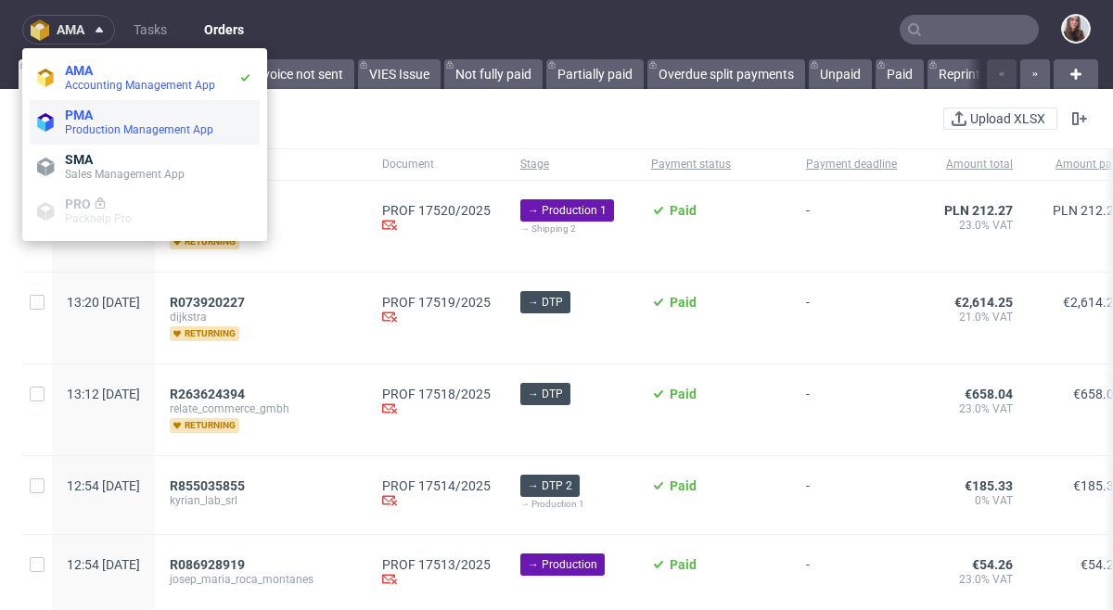
click at [113, 119] on span "PMA" at bounding box center [158, 115] width 187 height 15
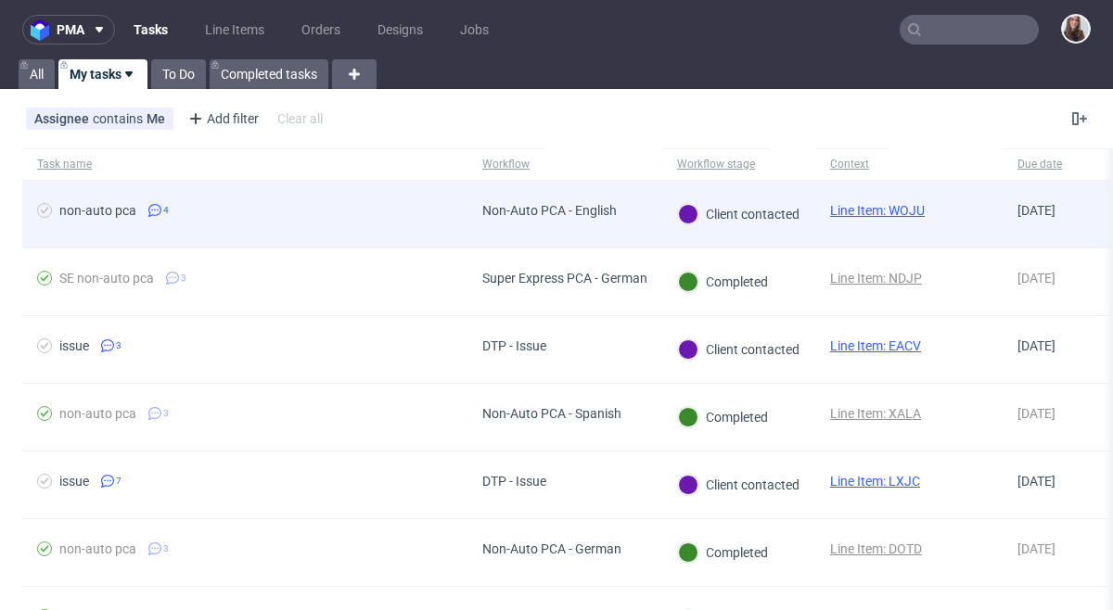
click at [480, 221] on div "Non-Auto PCA - English" at bounding box center [549, 214] width 164 height 67
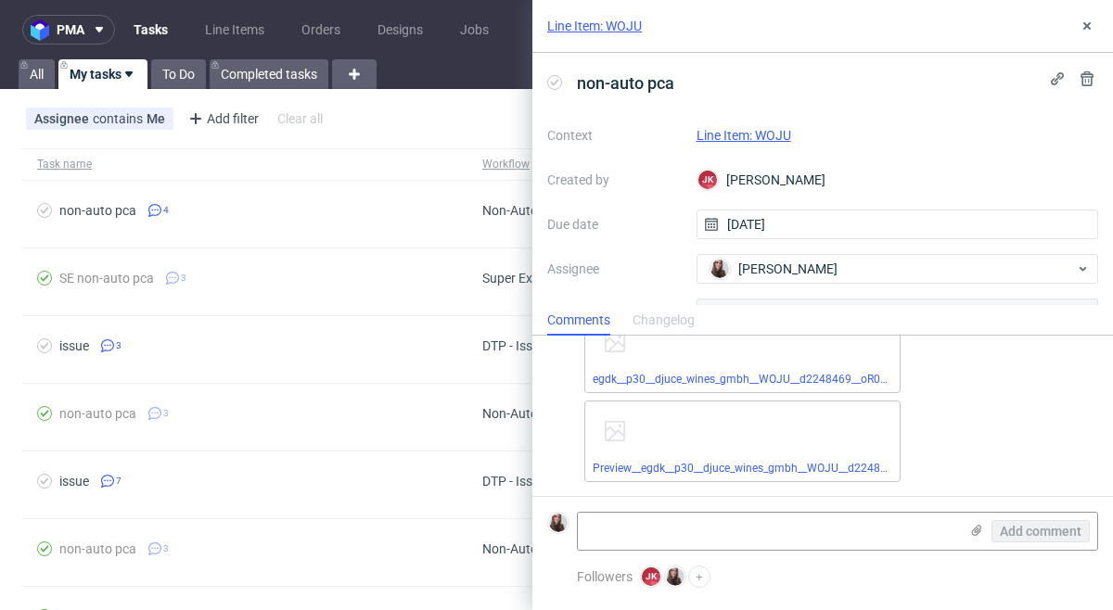
scroll to position [985, 0]
click at [743, 134] on link "Line Item: WOJU" at bounding box center [744, 135] width 95 height 15
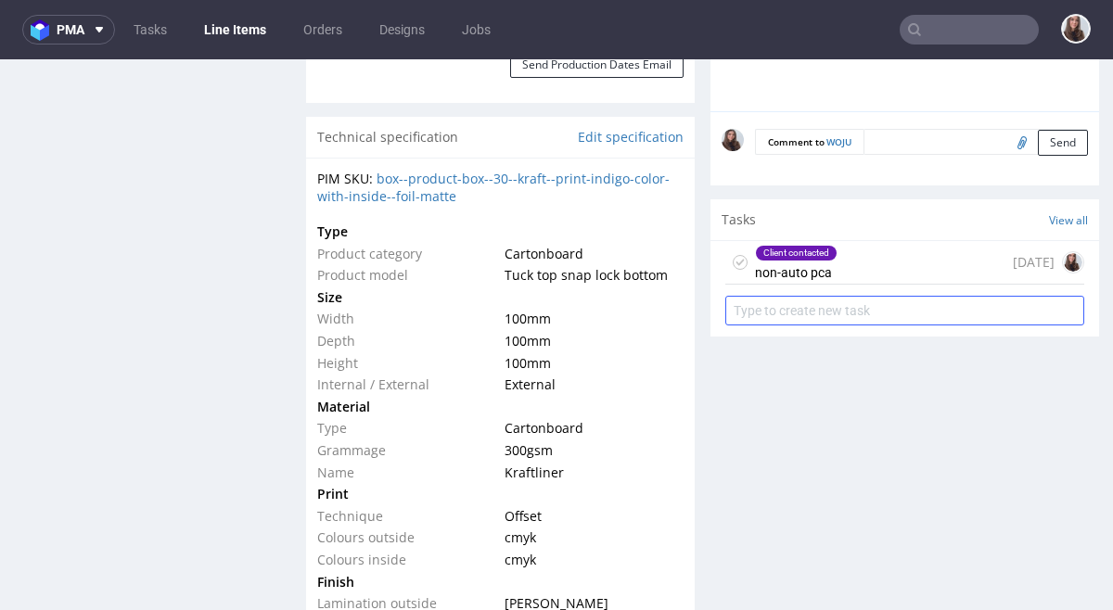
scroll to position [1248, 0]
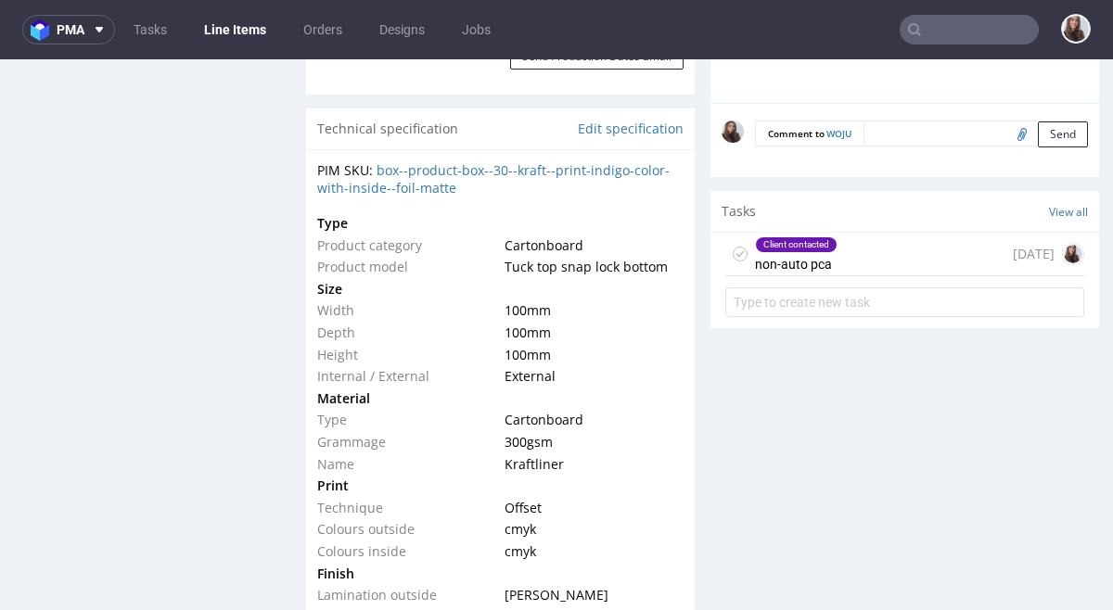
click at [819, 262] on div "Client contacted non-auto pca" at bounding box center [796, 254] width 83 height 43
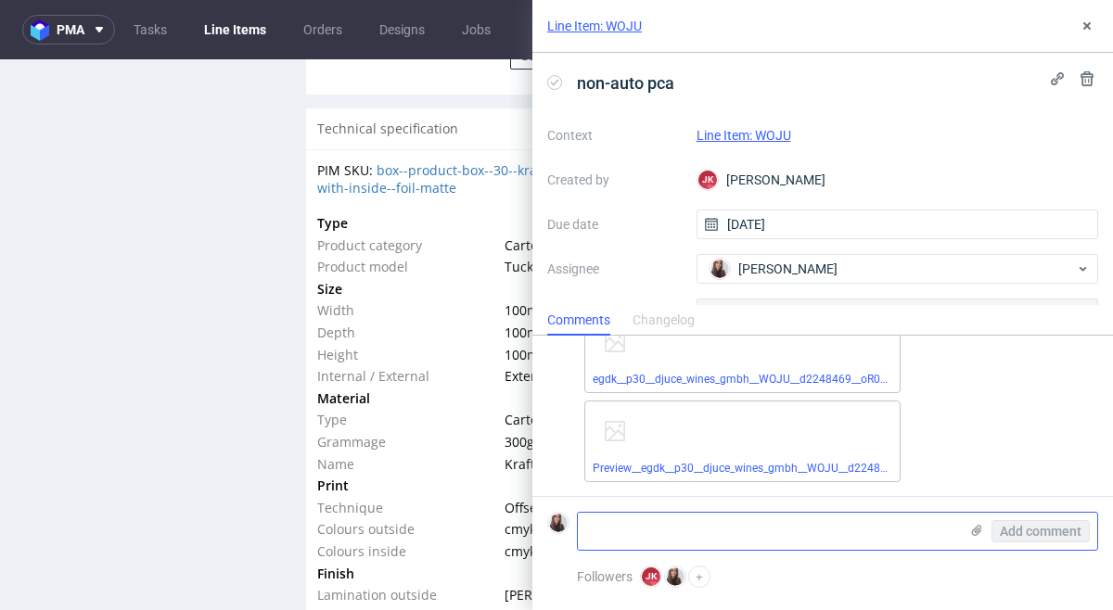
scroll to position [985, 0]
click at [786, 532] on textarea at bounding box center [768, 531] width 380 height 37
paste textarea "But I don't understand. You won't print the grey color at all?"
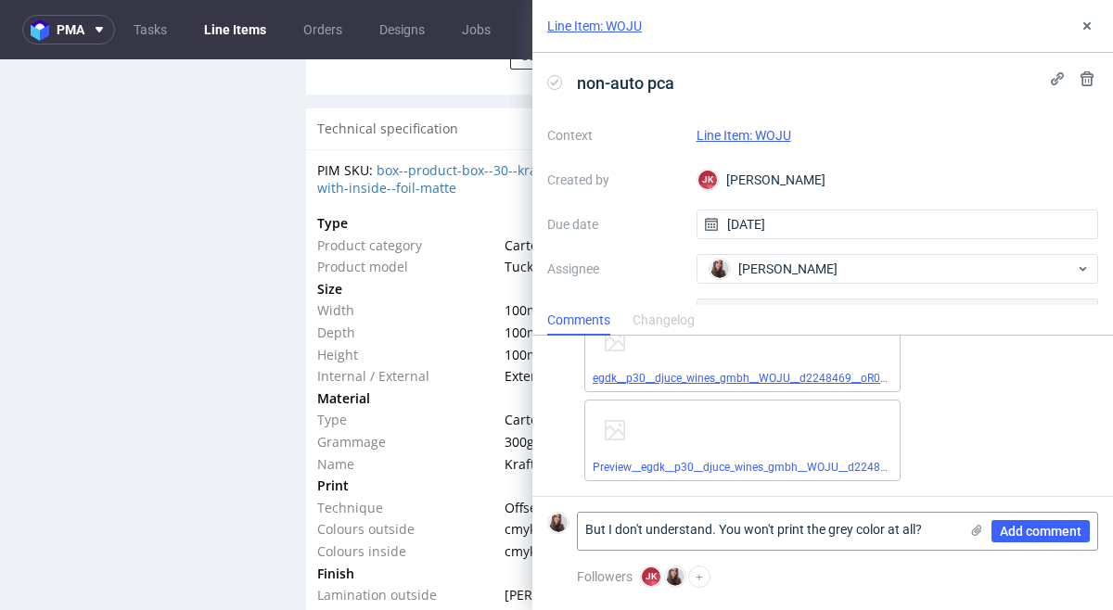
click at [771, 379] on link "egdk__p30__djuce_wines_gmbh__WOJU__d2248469__oR028222325__2__inside.pdf" at bounding box center [800, 378] width 414 height 13
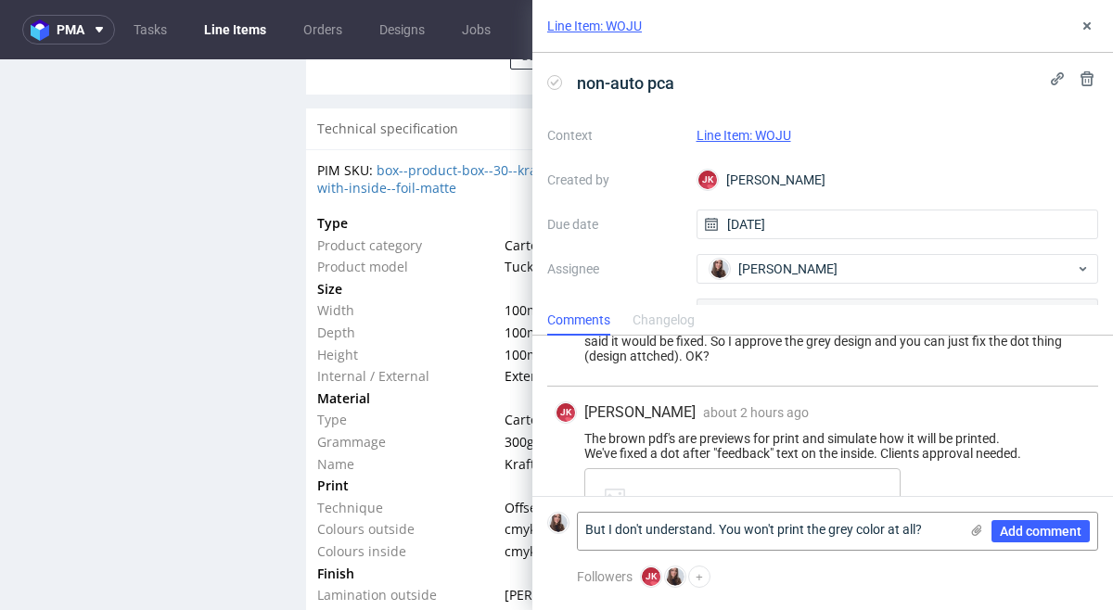
scroll to position [615, 0]
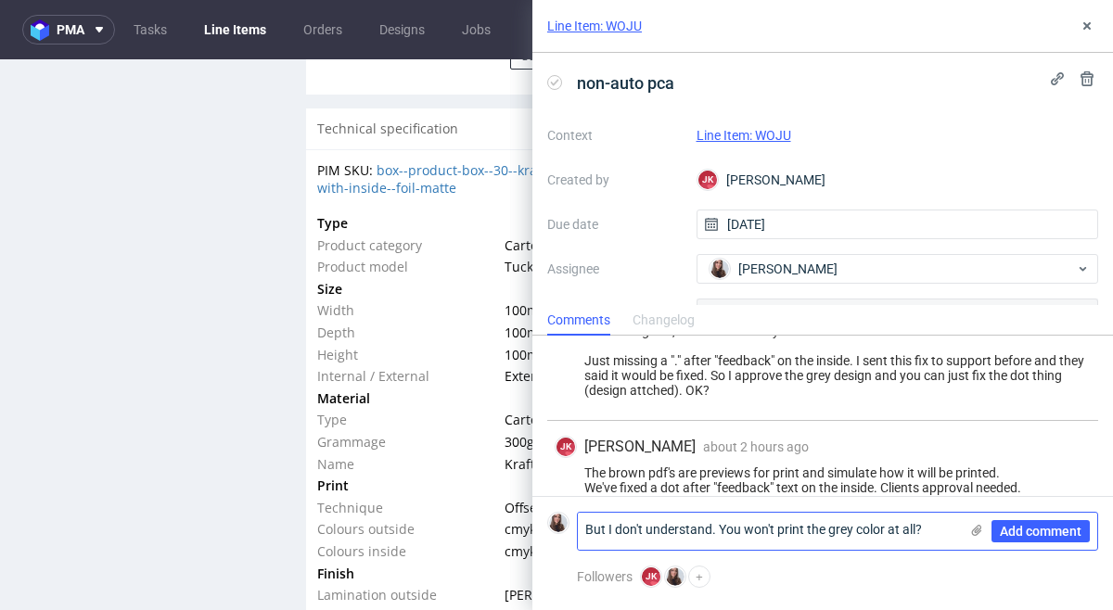
click at [583, 528] on textarea "But I don't understand. You won't print the grey color at all?" at bounding box center [768, 531] width 380 height 37
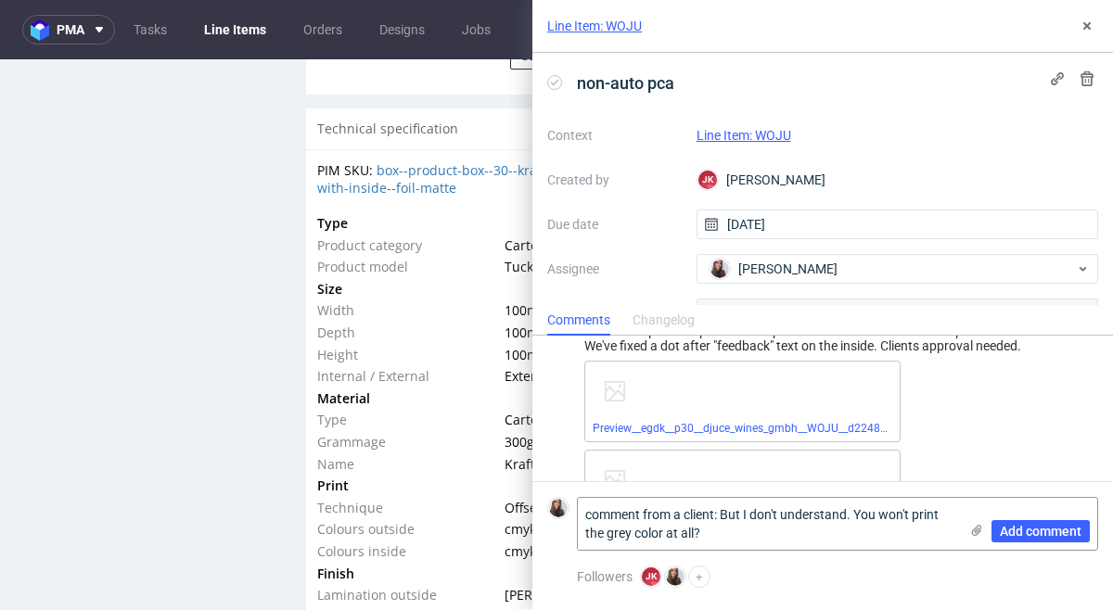
scroll to position [758, 0]
type textarea "comment from a client: But I don't understand. You won't print the grey color a…"
click at [821, 428] on link "Preview__egdk__p30__djuce_wines_gmbh__WOJU__d2248469__oR028222325__2__outside.p…" at bounding box center [827, 427] width 469 height 13
click at [1067, 530] on span "Add comment" at bounding box center [1041, 531] width 82 height 13
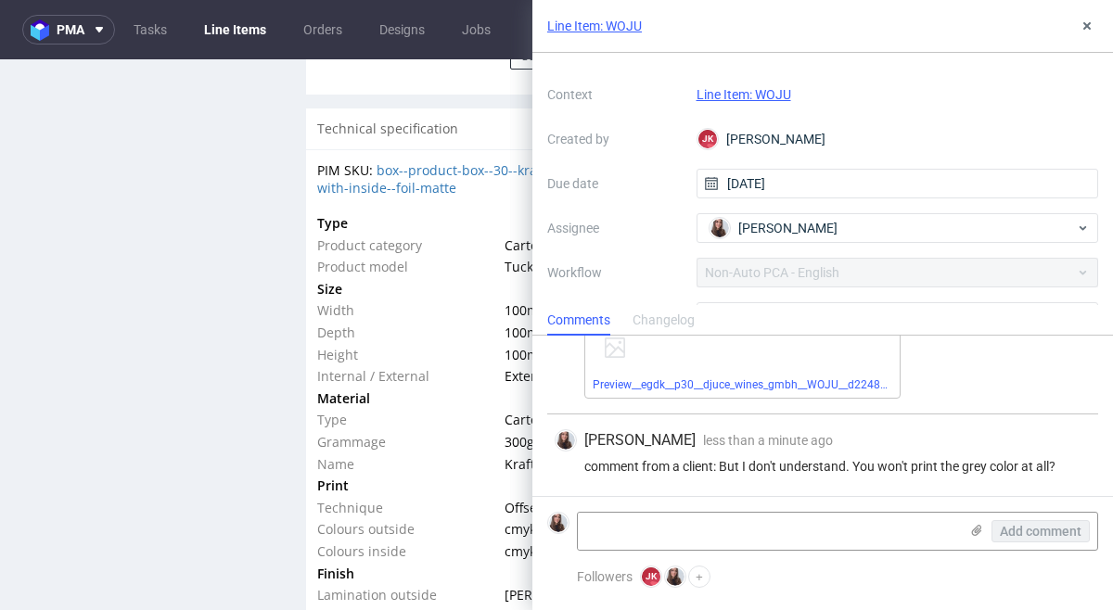
scroll to position [31, 0]
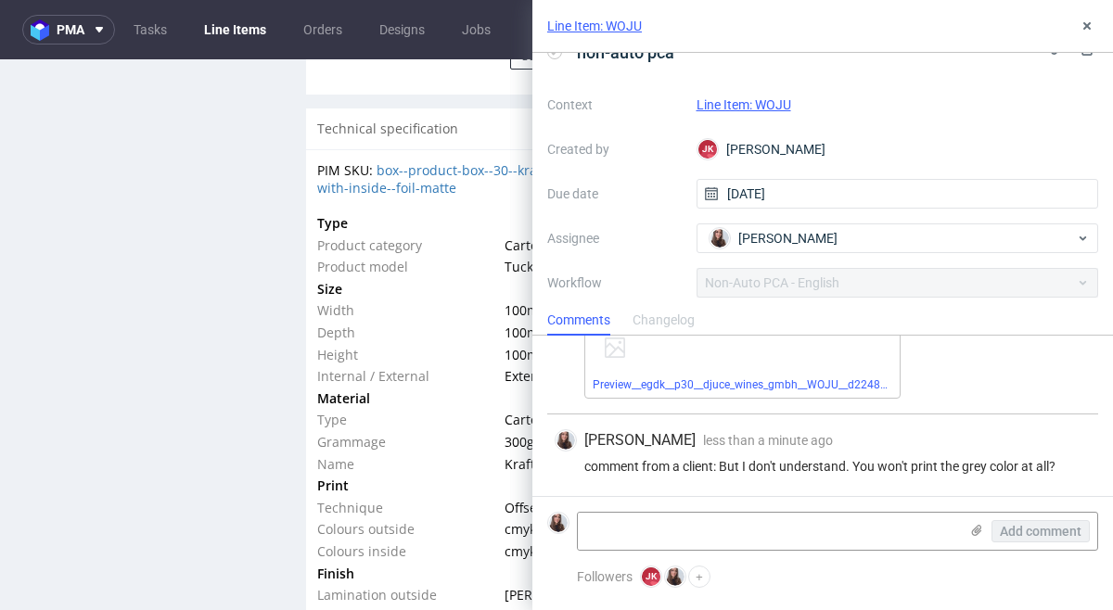
click at [767, 106] on link "Line Item: WOJU" at bounding box center [744, 104] width 95 height 15
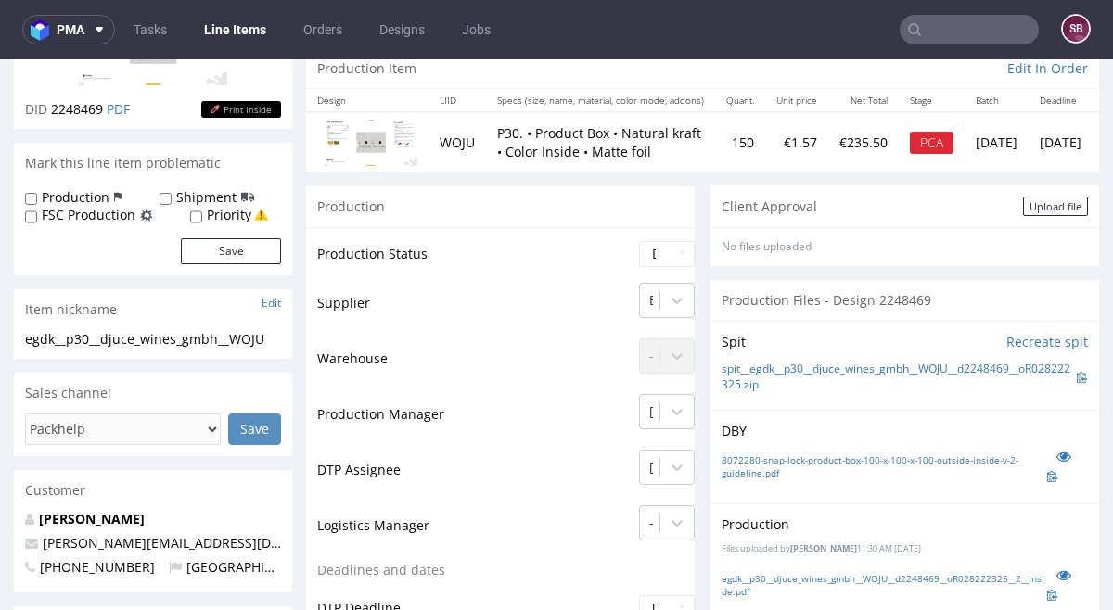
scroll to position [196, 0]
click at [661, 252] on select "Waiting for Artwork Waiting for Diecut Waiting for Mockup Waiting for DTP Waiti…" at bounding box center [667, 253] width 56 height 26
select select "back_for_dtp"
click at [639, 240] on select "Waiting for Artwork Waiting for Diecut Waiting for Mockup Waiting for DTP Waiti…" at bounding box center [667, 253] width 56 height 26
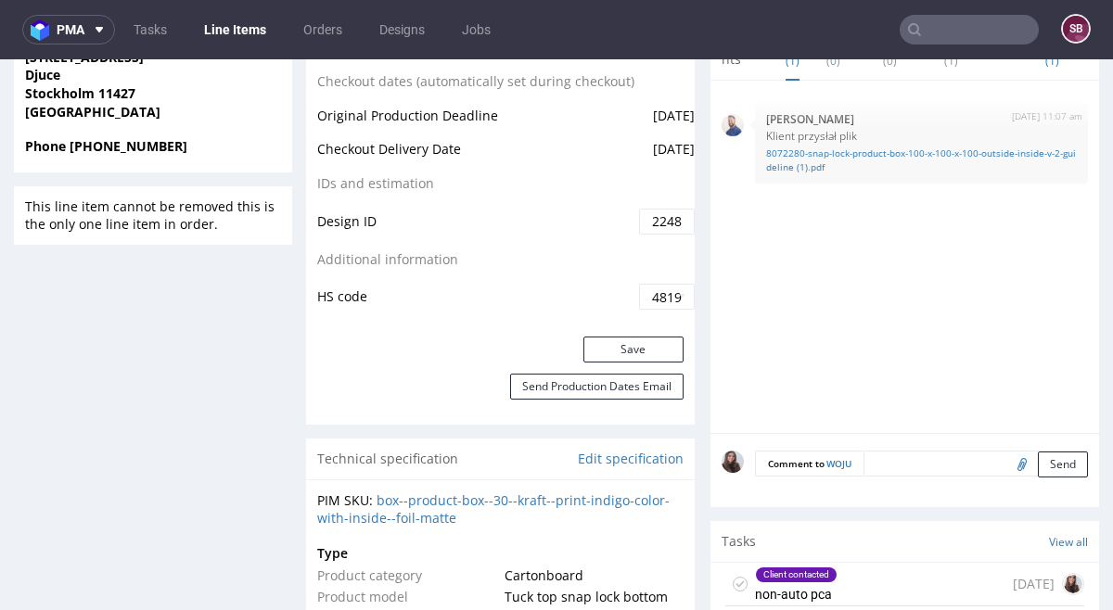
scroll to position [934, 0]
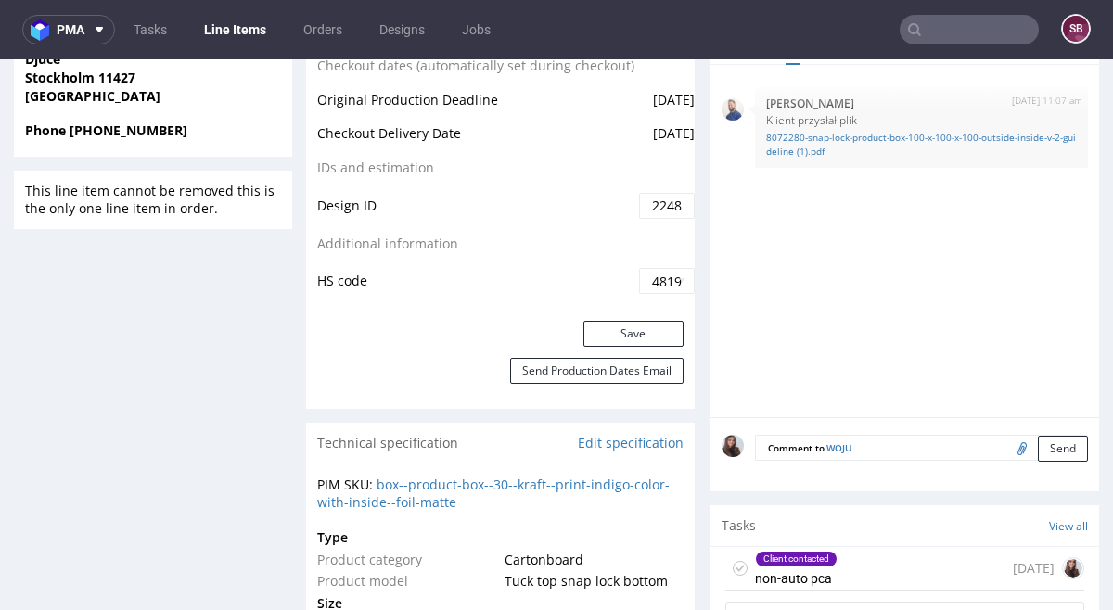
click at [630, 335] on button "Save" at bounding box center [633, 334] width 100 height 26
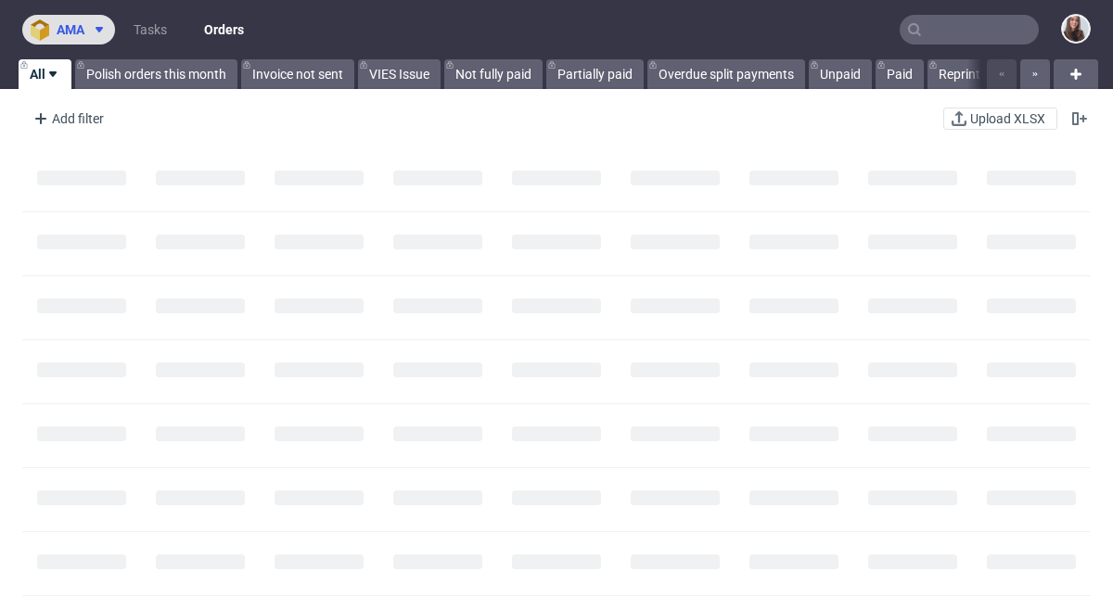
click at [59, 33] on span "ama" at bounding box center [71, 29] width 28 height 13
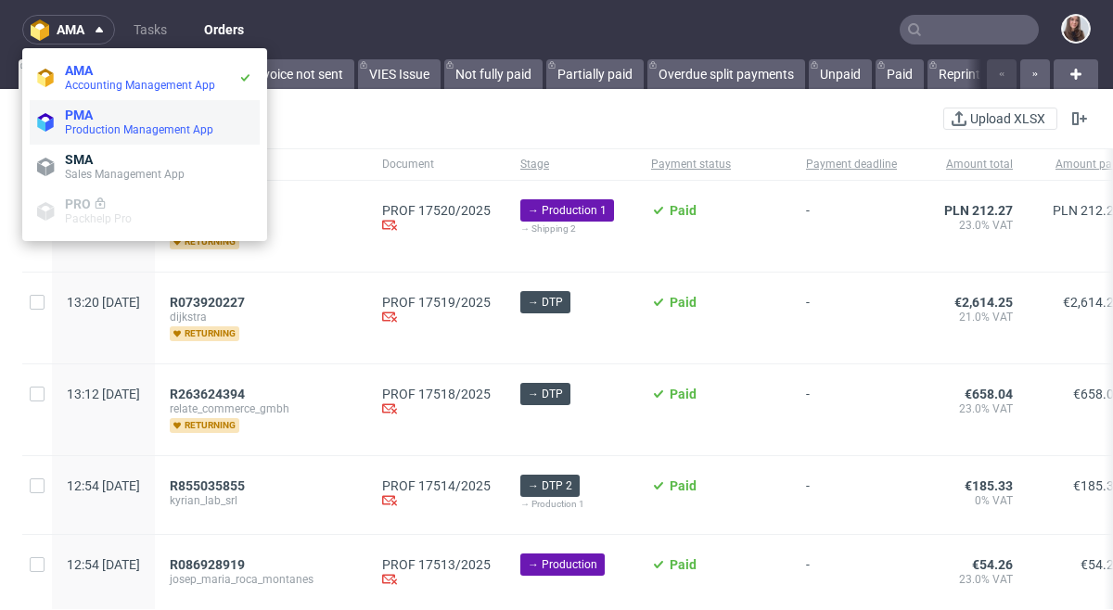
click at [90, 116] on span "PMA" at bounding box center [79, 115] width 28 height 15
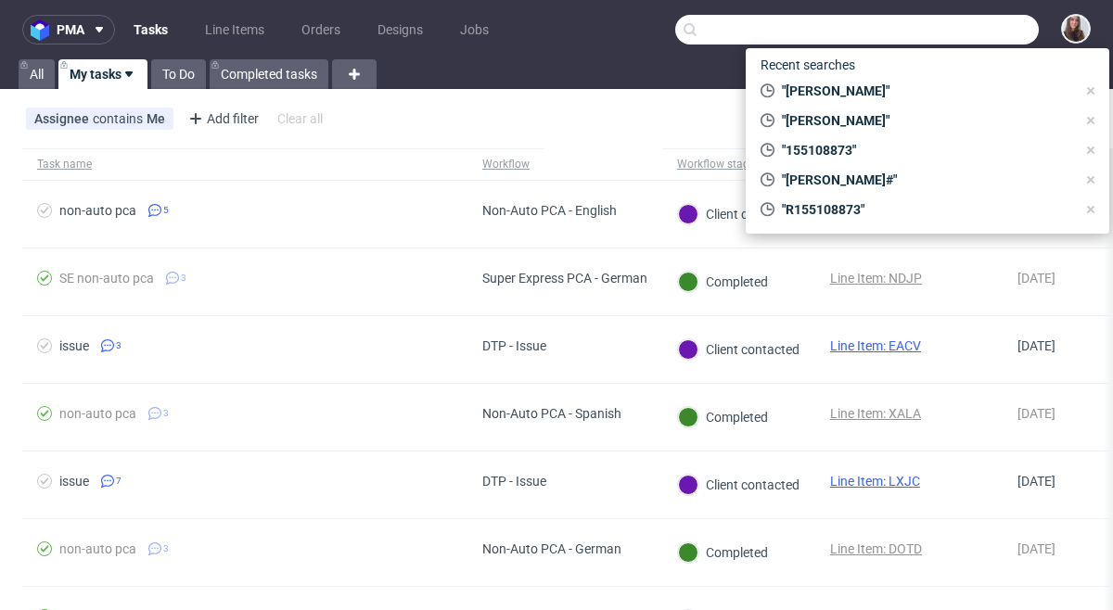
click at [961, 37] on input "text" at bounding box center [857, 30] width 364 height 30
paste input "R117878293"
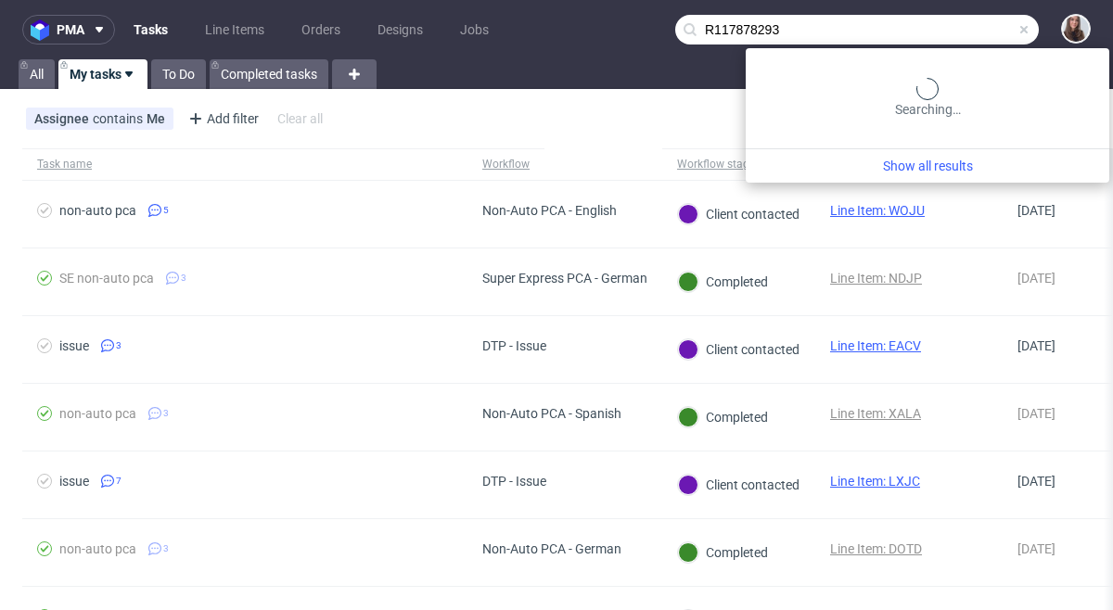
type input "R117878293"
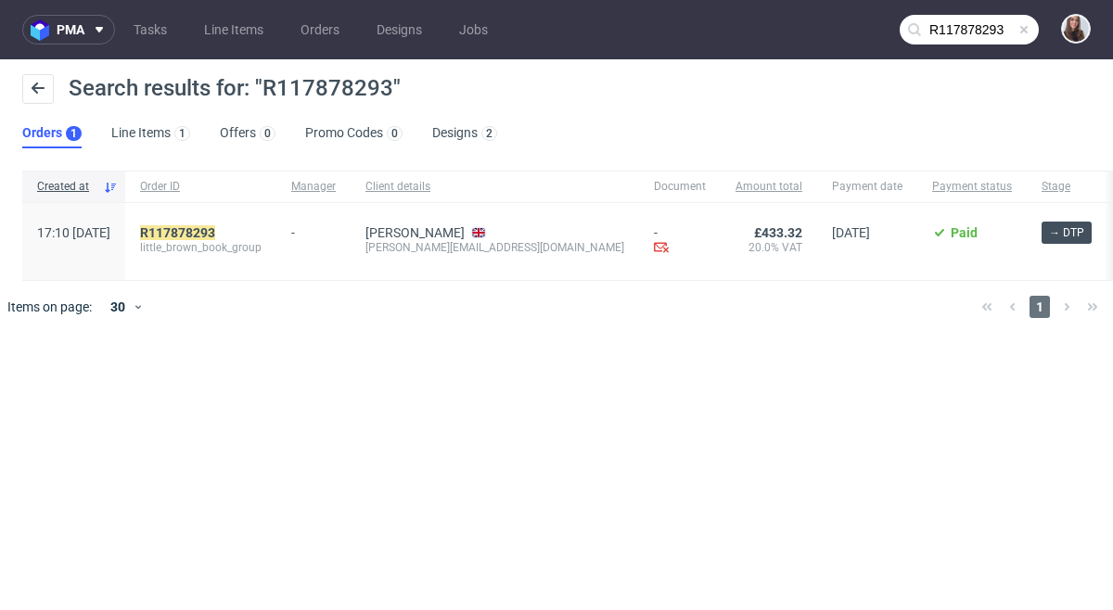
click at [220, 240] on span "little_brown_book_group" at bounding box center [200, 247] width 121 height 15
click at [215, 234] on mark "R117878293" at bounding box center [177, 232] width 75 height 15
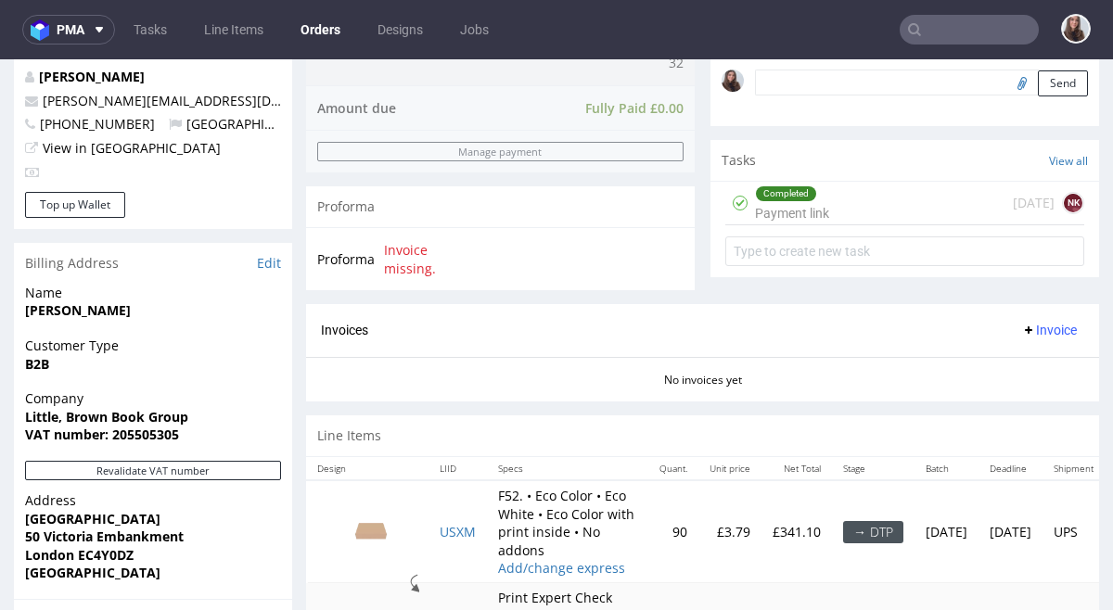
scroll to position [604, 0]
click at [846, 198] on div "Completed Payment link 8 days ago NK" at bounding box center [904, 203] width 359 height 44
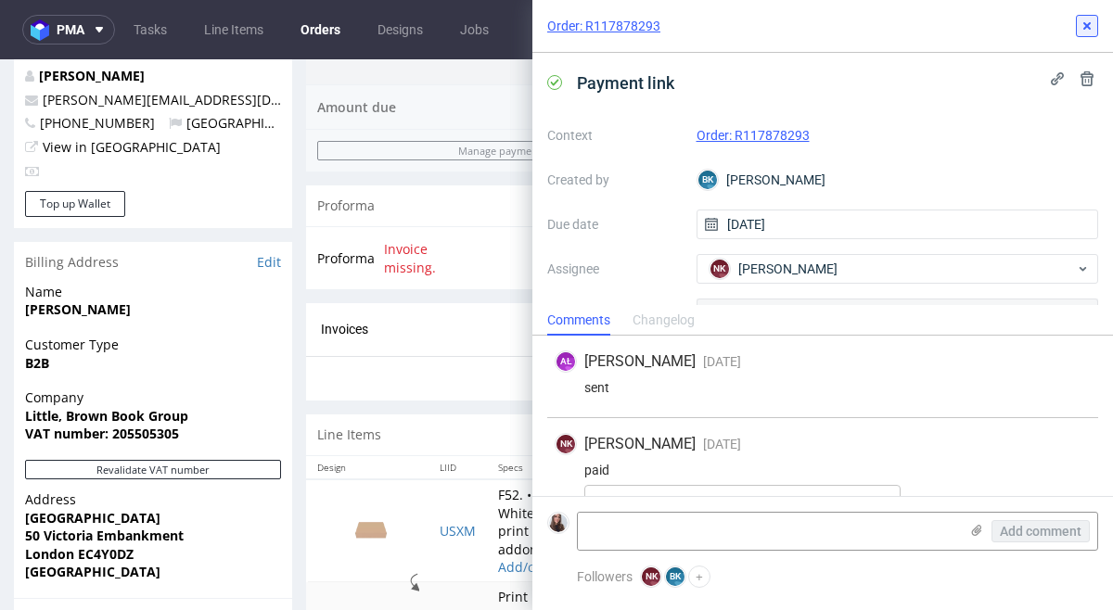
click at [1092, 32] on icon at bounding box center [1087, 26] width 15 height 15
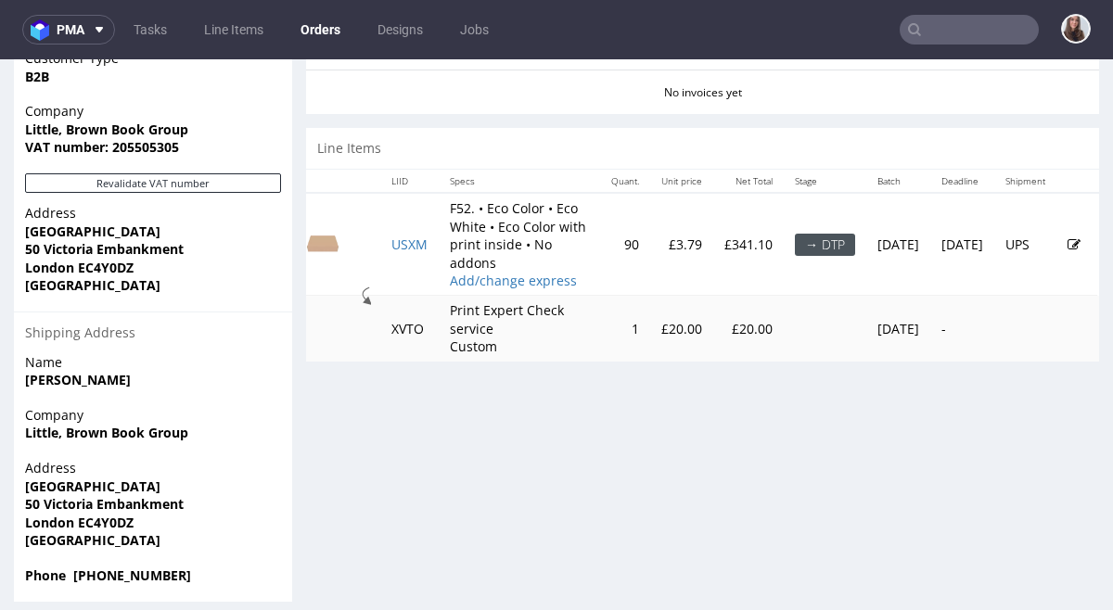
scroll to position [0, 121]
drag, startPoint x: 948, startPoint y: 252, endPoint x: 899, endPoint y: 254, distance: 49.2
click at [930, 193] on th "Deadline" at bounding box center [962, 181] width 64 height 23
click at [941, 288] on td "Fri 29 Aug" at bounding box center [962, 244] width 64 height 103
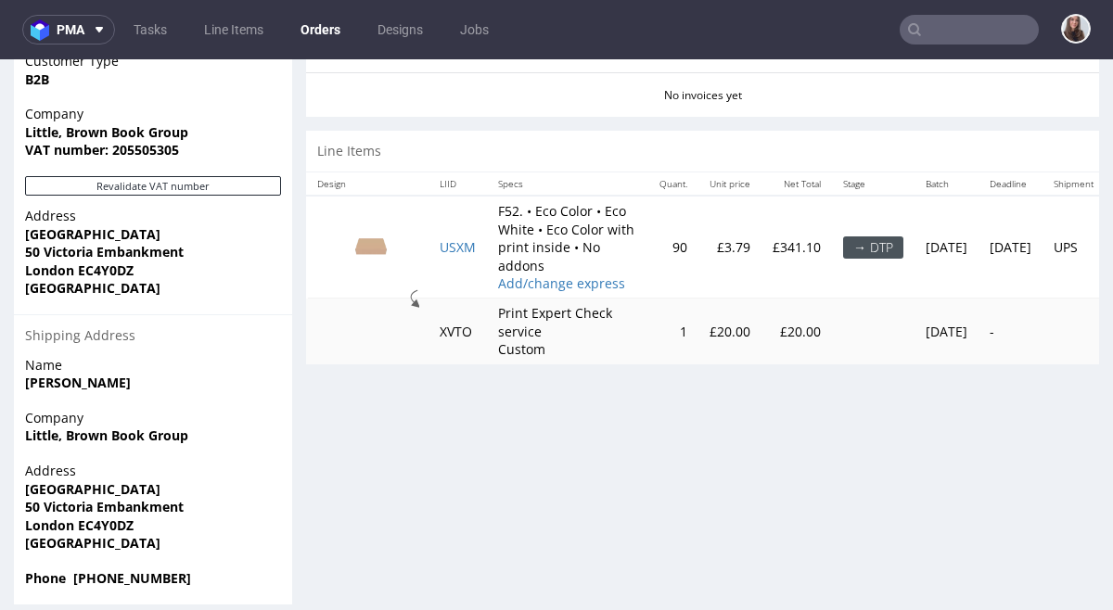
scroll to position [0, 47]
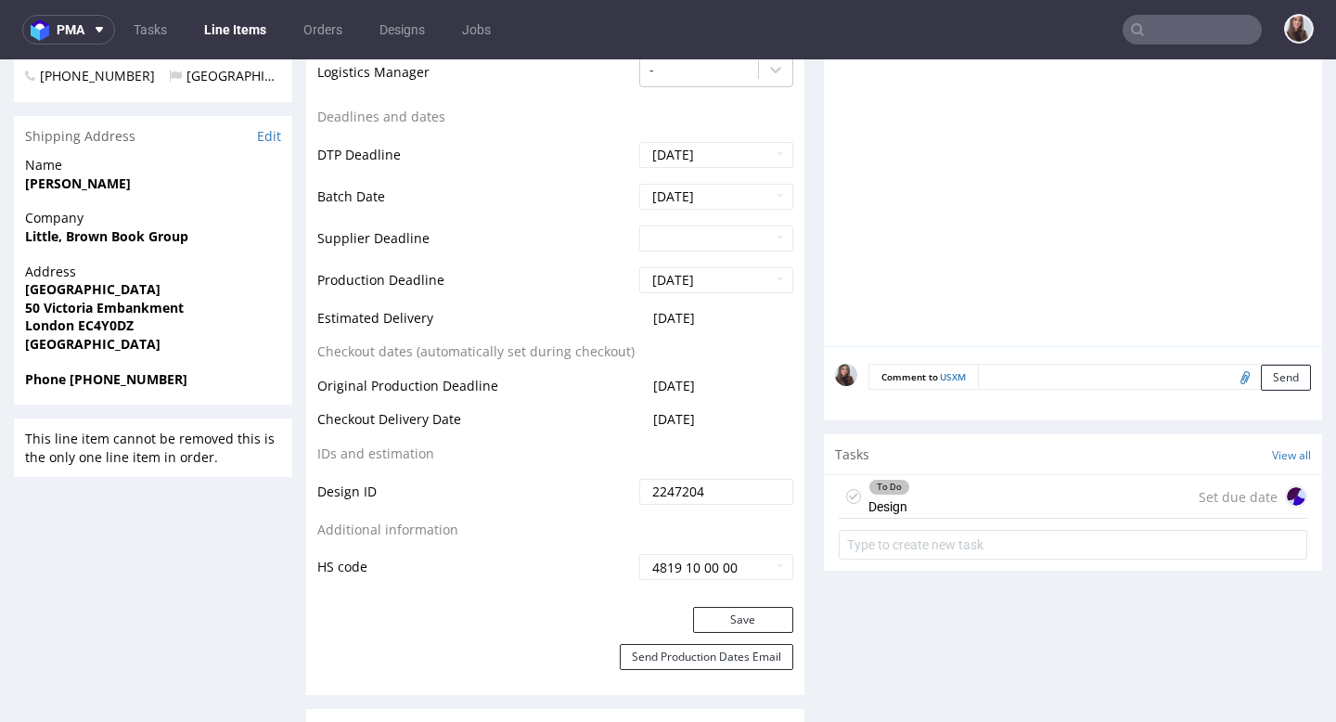
drag, startPoint x: 723, startPoint y: 316, endPoint x: 645, endPoint y: 318, distance: 78.9
click at [645, 318] on td "2025-09-08" at bounding box center [713, 324] width 159 height 34
copy span "2025-09-08"
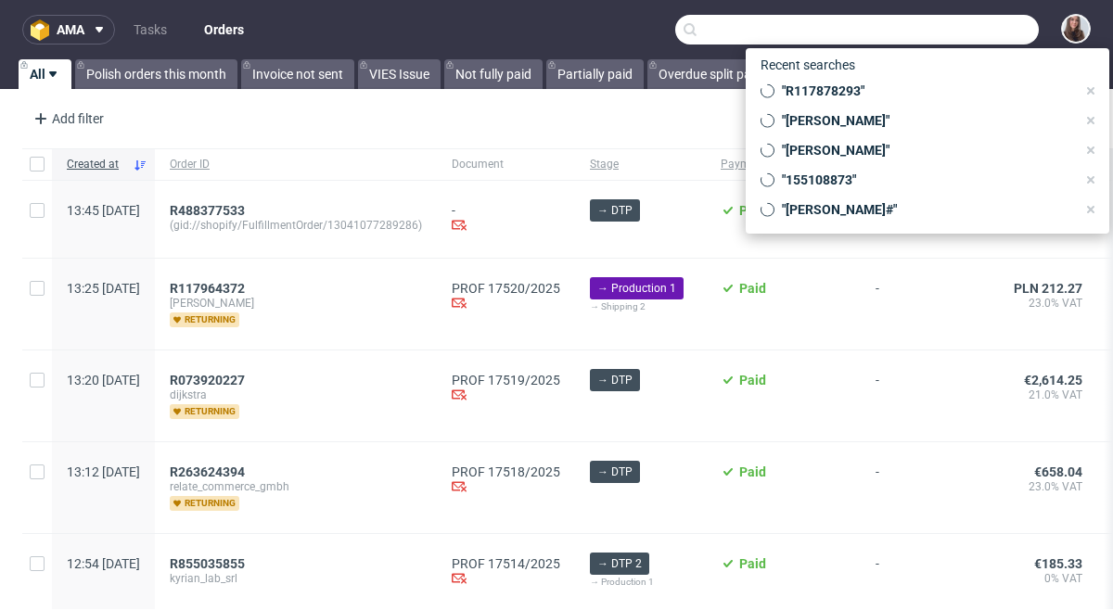
click at [958, 29] on input "text" at bounding box center [857, 30] width 364 height 30
paste input "R095952224"
type input "R095952224"
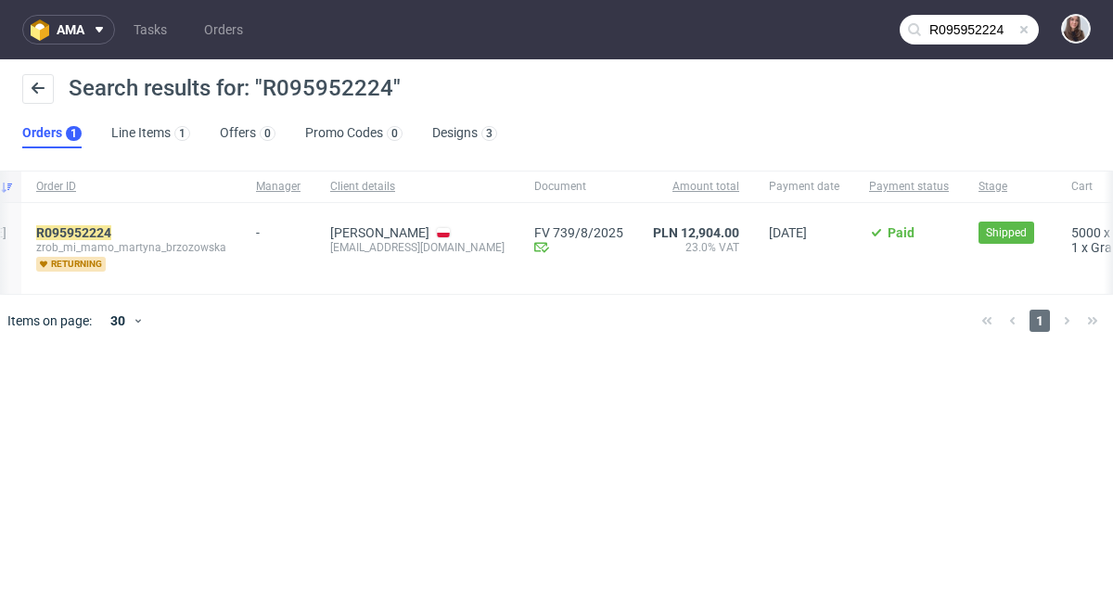
scroll to position [0, 32]
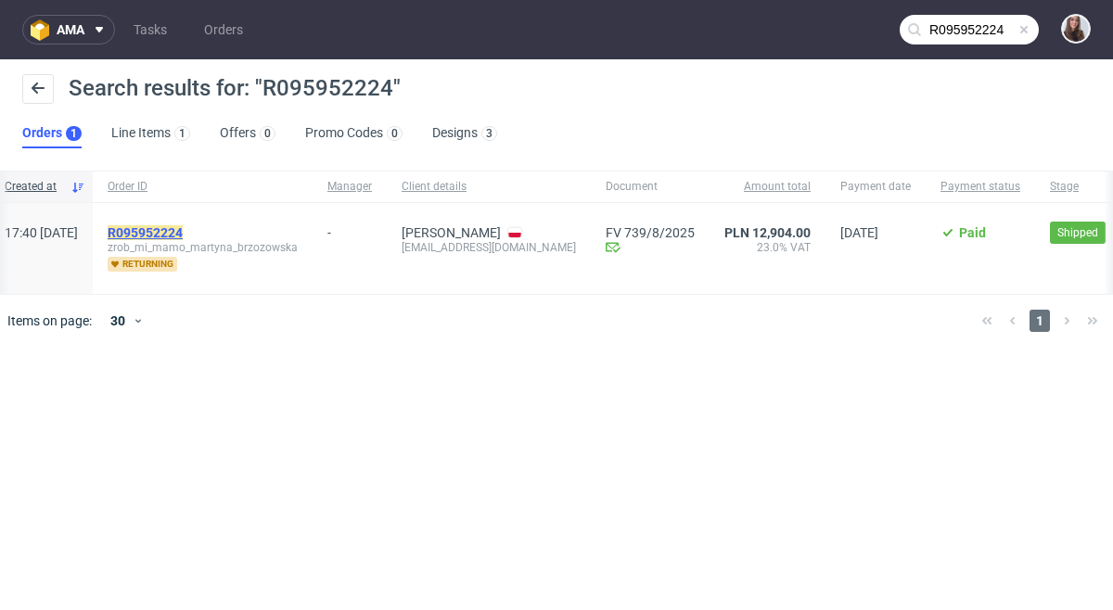
click at [183, 230] on mark "R095952224" at bounding box center [145, 232] width 75 height 15
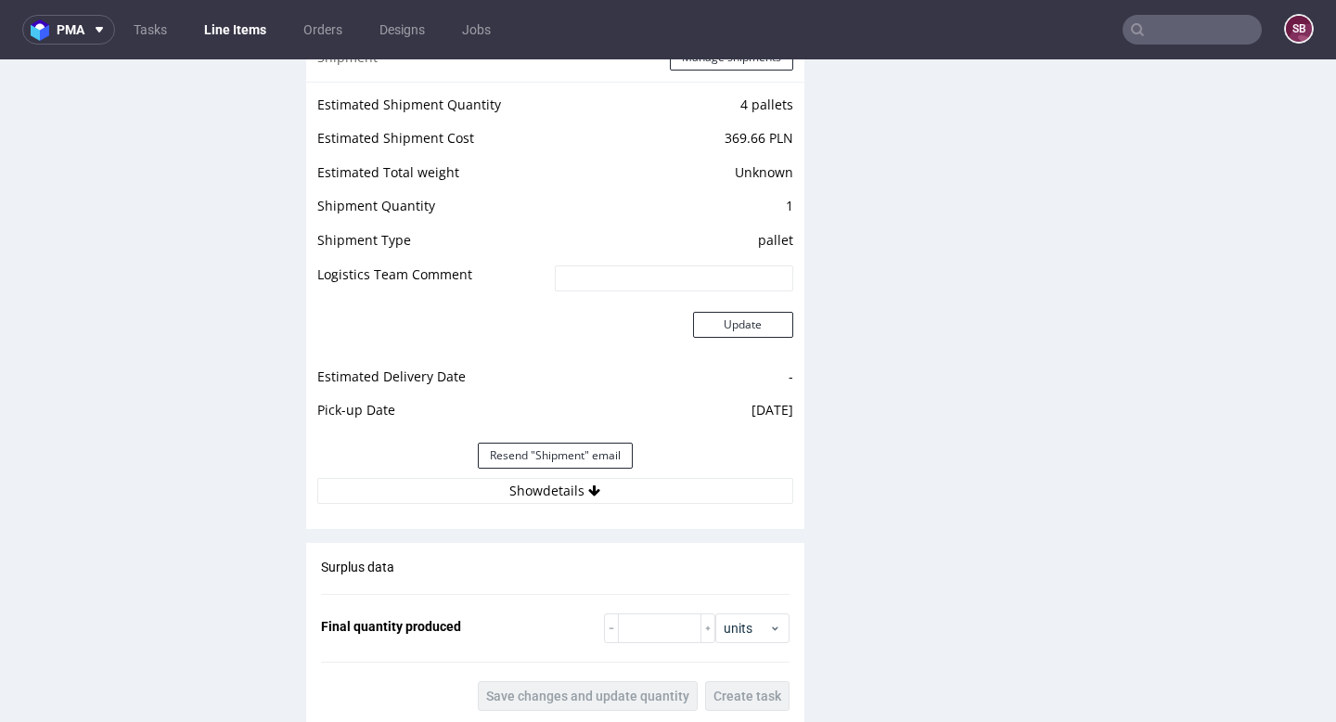
scroll to position [2151, 0]
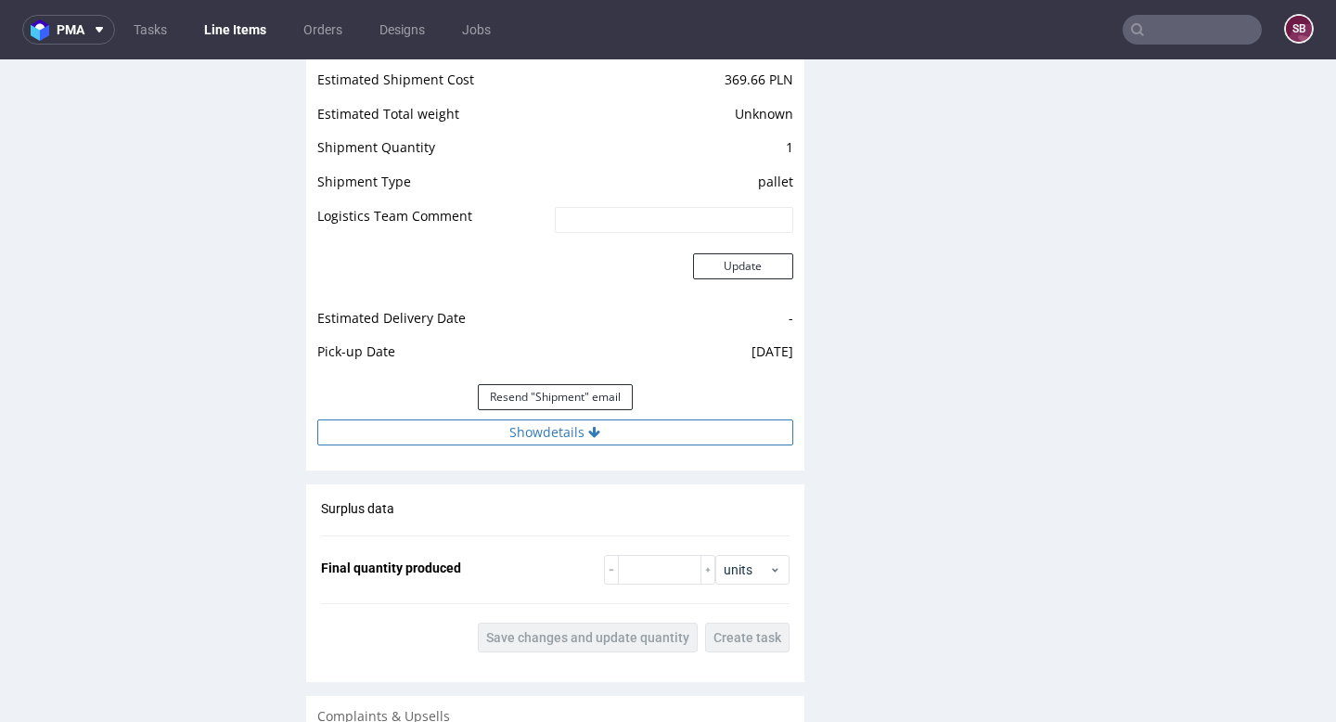
click at [608, 419] on button "Show details" at bounding box center [555, 432] width 476 height 26
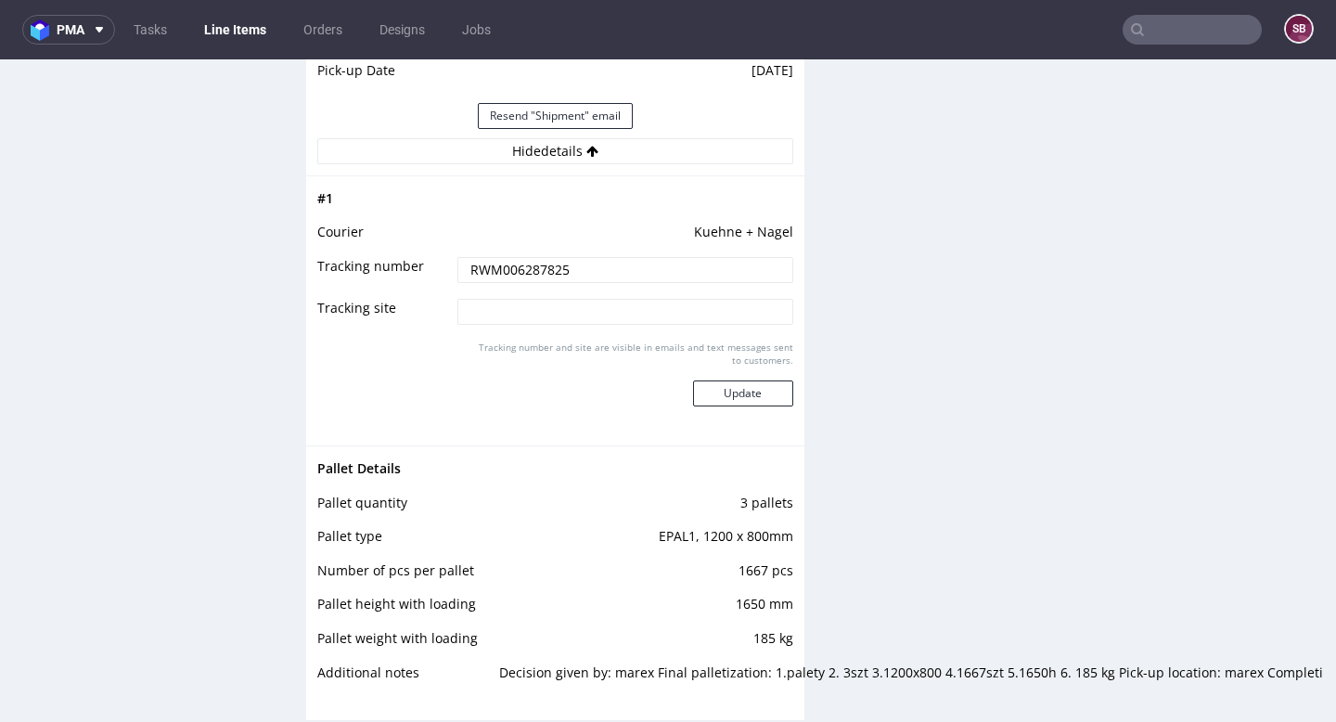
scroll to position [2496, 0]
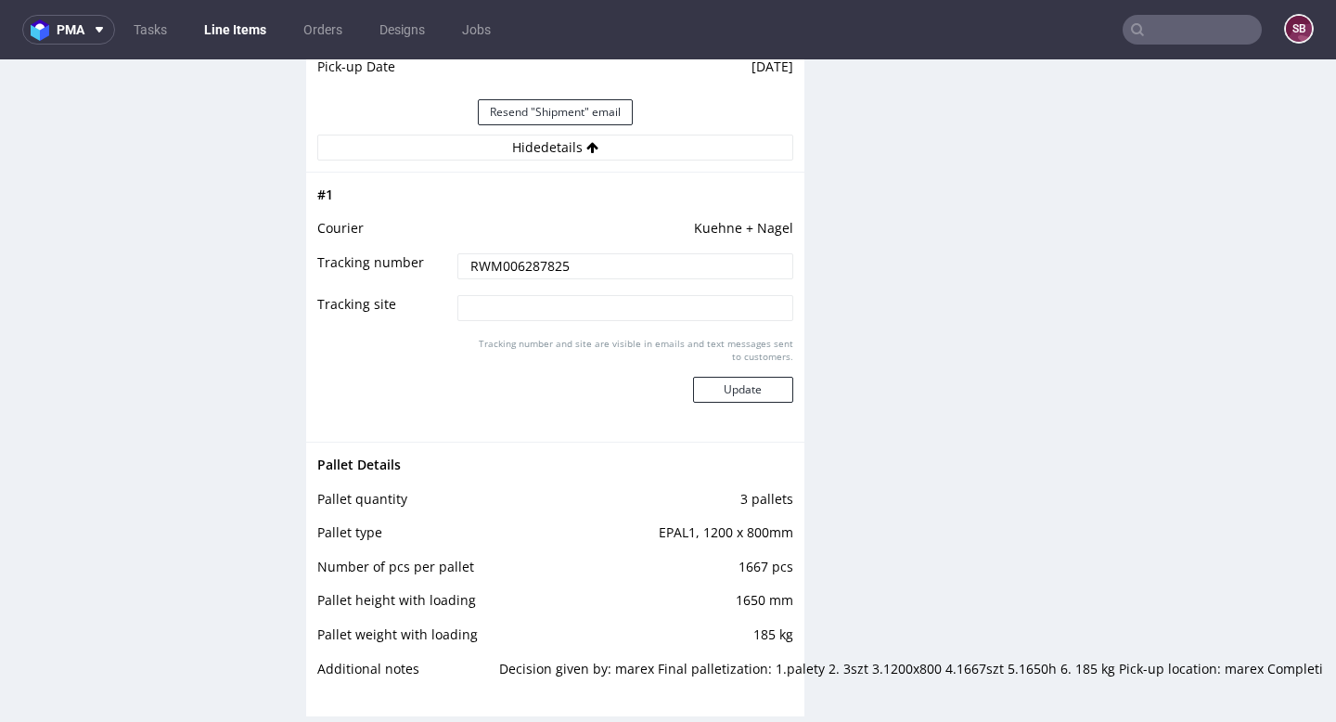
drag, startPoint x: 580, startPoint y: 247, endPoint x: 442, endPoint y: 235, distance: 137.8
click at [442, 251] on tr "Tracking number RWM006287825" at bounding box center [555, 272] width 476 height 42
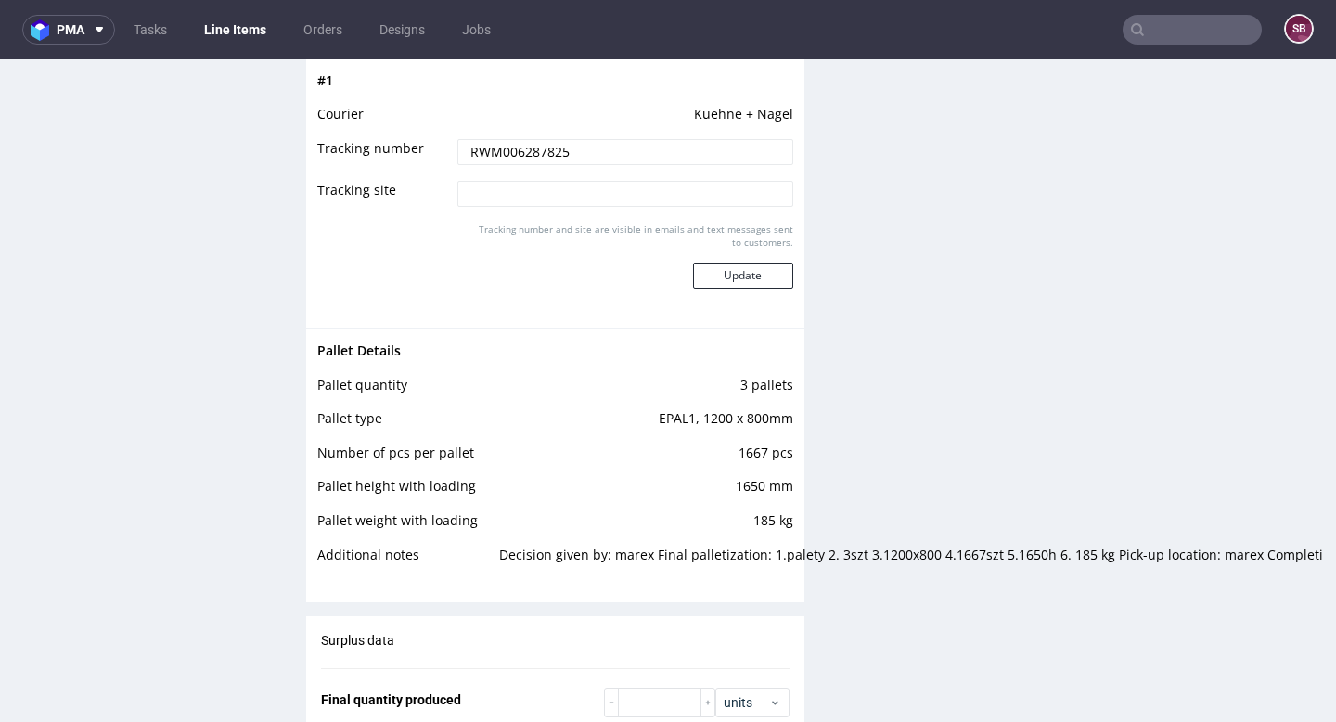
scroll to position [2599, 0]
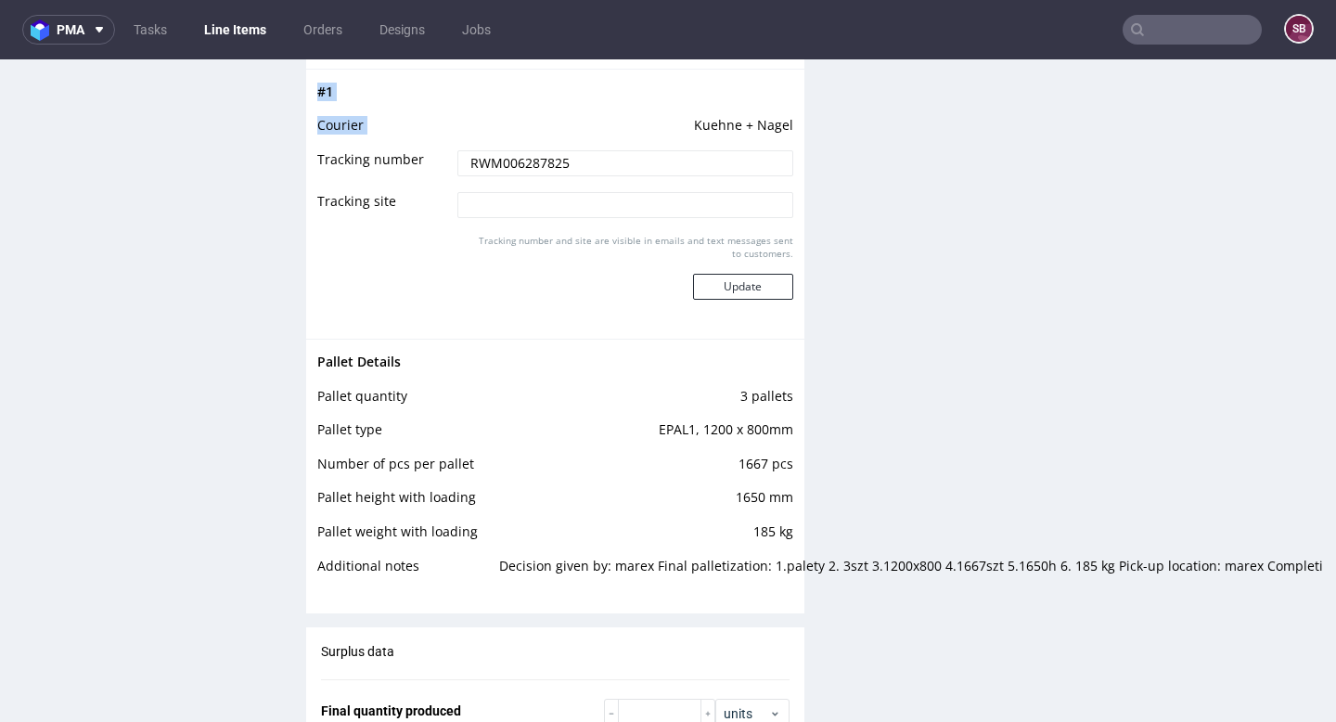
drag, startPoint x: 693, startPoint y: 107, endPoint x: 786, endPoint y: 102, distance: 92.9
click at [786, 102] on div "# 1 Courier Kuehne + Nagel Tracking number RWM006287825 Tracking site Tracking …" at bounding box center [555, 204] width 498 height 270
click at [785, 114] on td "Kuehne + Nagel" at bounding box center [622, 131] width 339 height 34
drag, startPoint x: 789, startPoint y: 105, endPoint x: 696, endPoint y: 107, distance: 93.7
click at [696, 107] on div "# 1 Courier Kuehne + Nagel Tracking number RWM006287825 Tracking site Tracking …" at bounding box center [555, 204] width 498 height 270
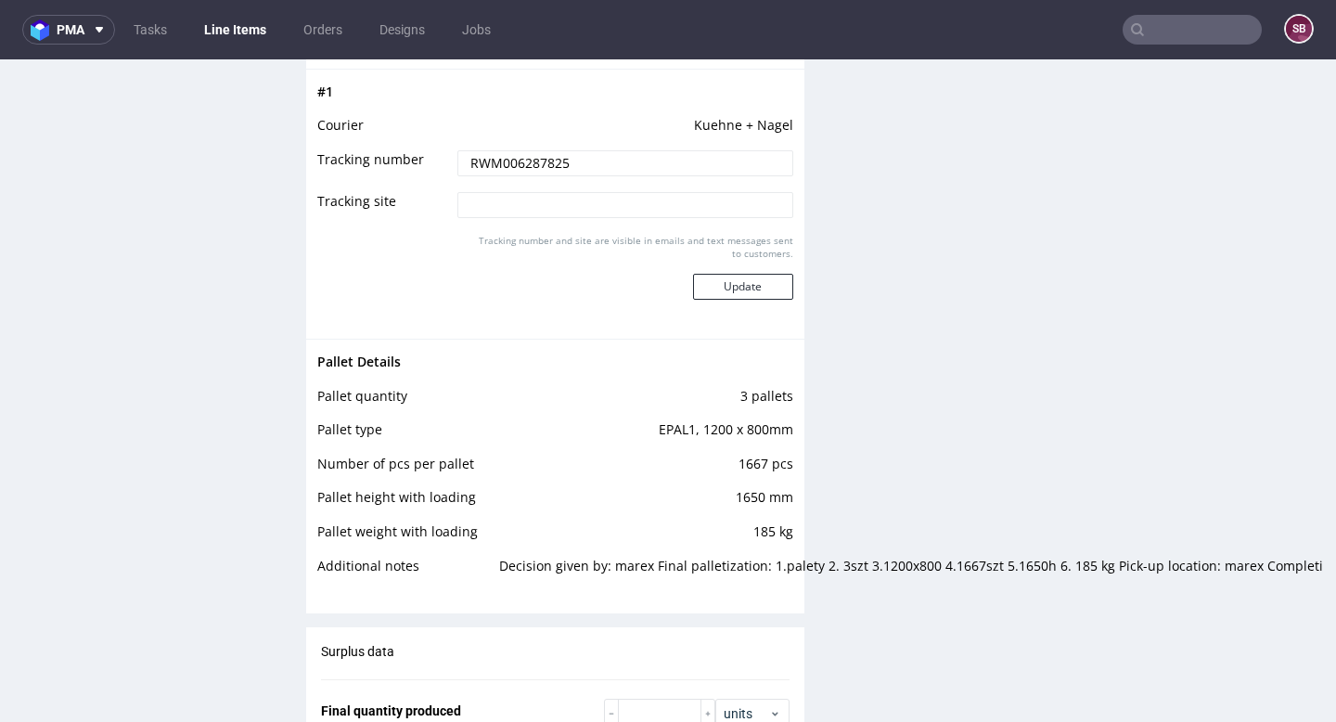
click at [683, 114] on td "Kuehne + Nagel" at bounding box center [622, 131] width 339 height 34
drag, startPoint x: 694, startPoint y: 107, endPoint x: 785, endPoint y: 109, distance: 90.9
click at [785, 114] on td "Kuehne + Nagel" at bounding box center [622, 131] width 339 height 34
copy td "Kuehne + Nagel"
drag, startPoint x: 582, startPoint y: 146, endPoint x: 448, endPoint y: 144, distance: 133.6
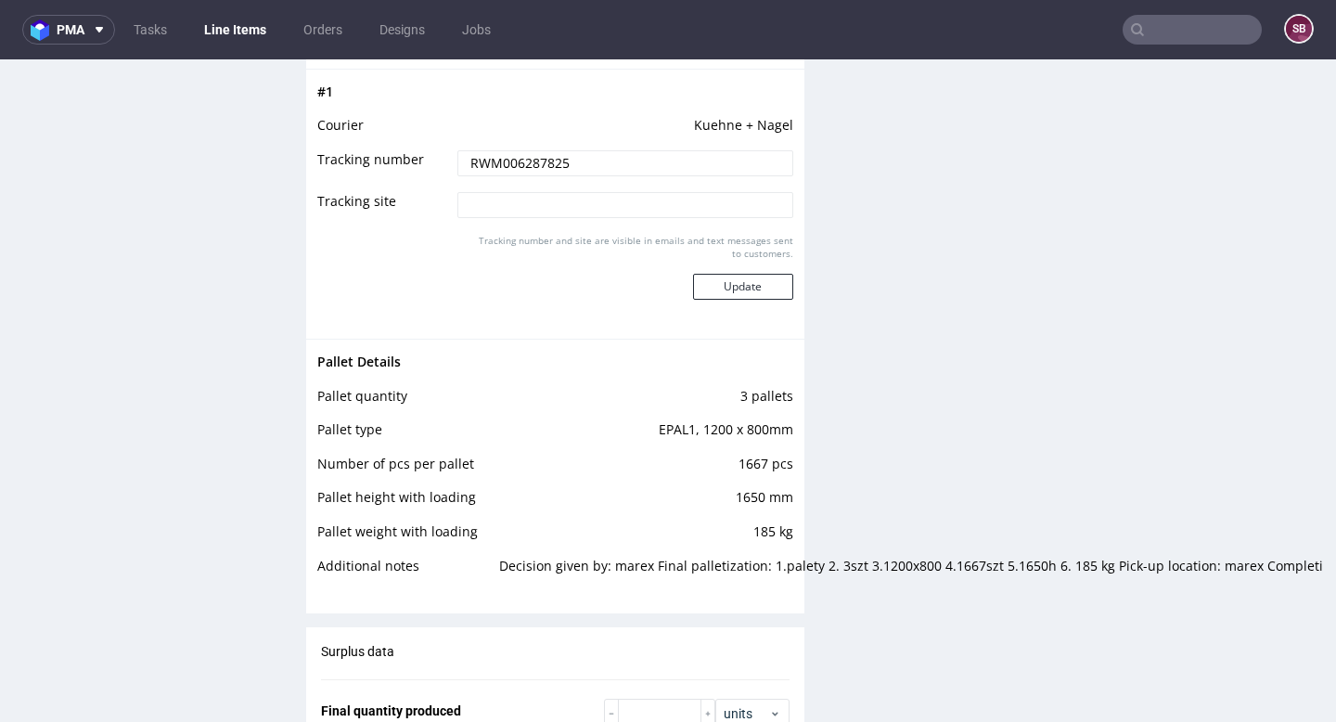
click at [453, 148] on td "RWM006287825" at bounding box center [622, 169] width 339 height 42
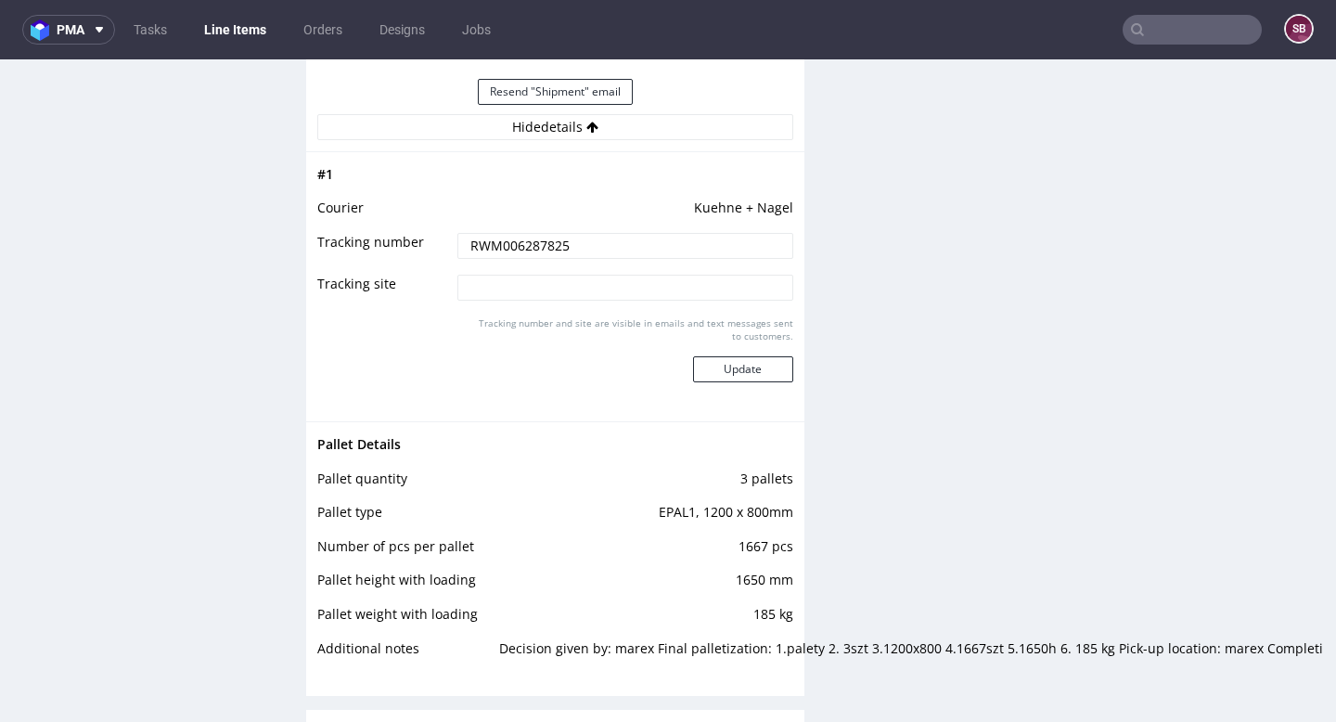
scroll to position [2515, 0]
drag, startPoint x: 690, startPoint y: 192, endPoint x: 783, endPoint y: 199, distance: 93.0
click at [783, 199] on td "Kuehne + Nagel" at bounding box center [622, 215] width 339 height 34
copy td "Kuehne + Nagel"
drag, startPoint x: 548, startPoint y: 231, endPoint x: 295, endPoint y: 221, distance: 253.4
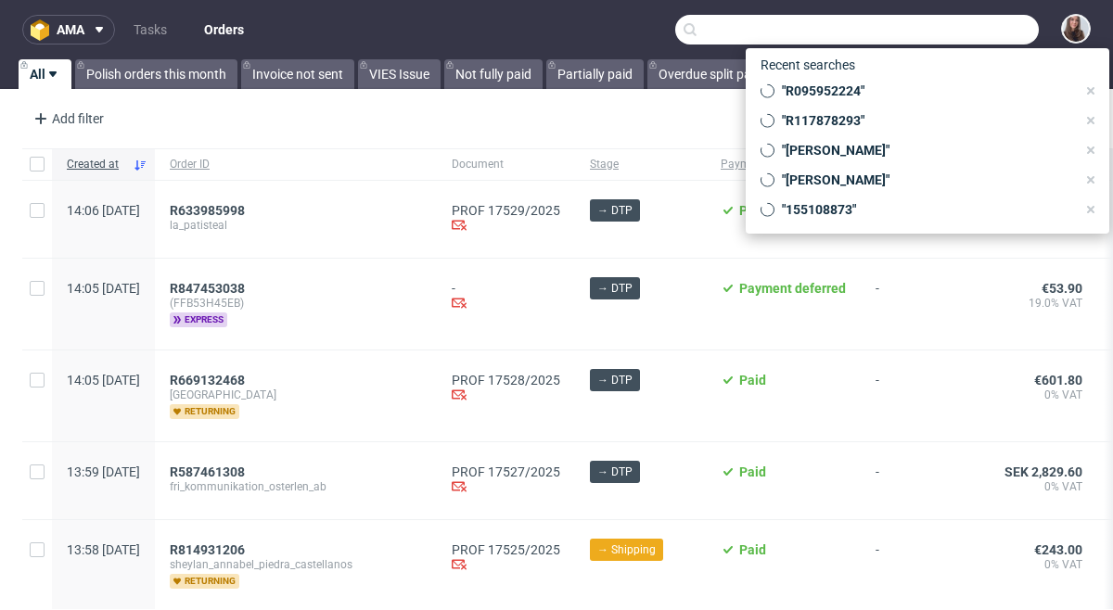
click at [948, 24] on input "text" at bounding box center [857, 30] width 364 height 30
paste input "R117878293"
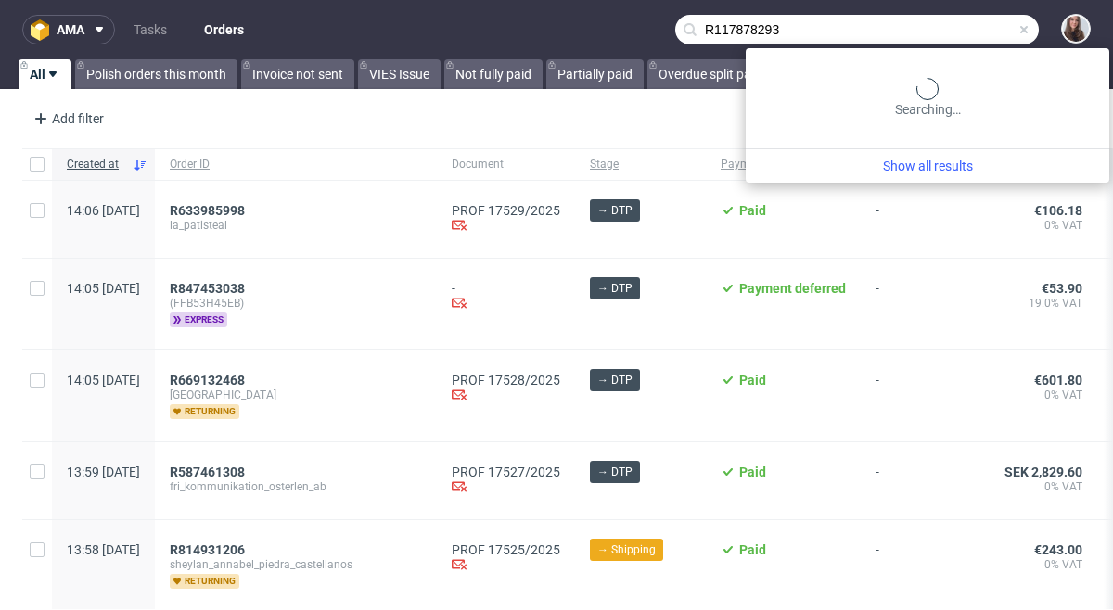
type input "R117878293"
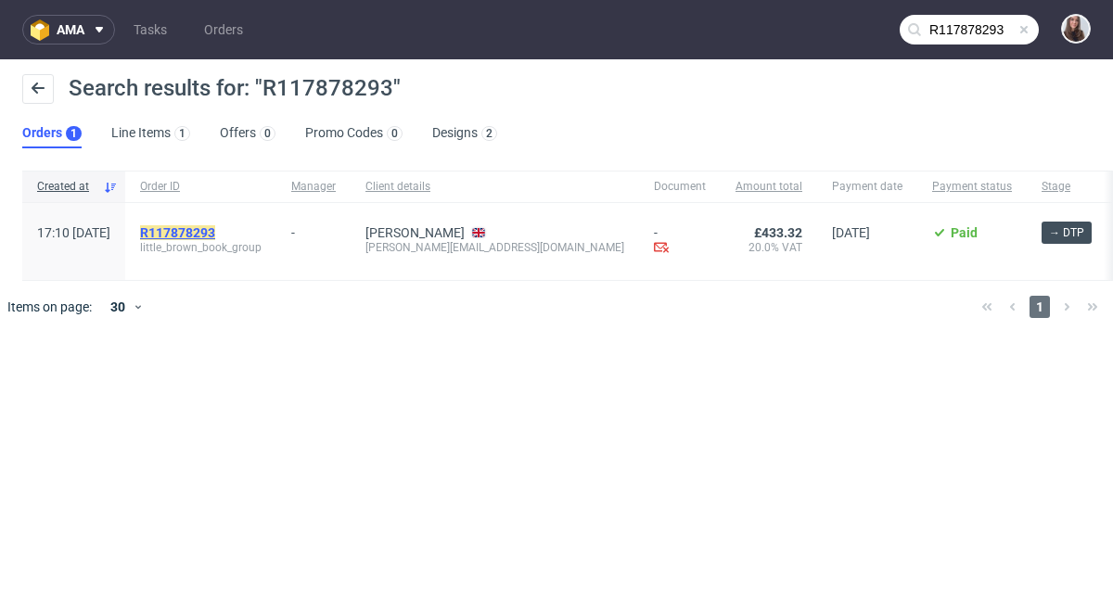
click at [215, 229] on mark "R117878293" at bounding box center [177, 232] width 75 height 15
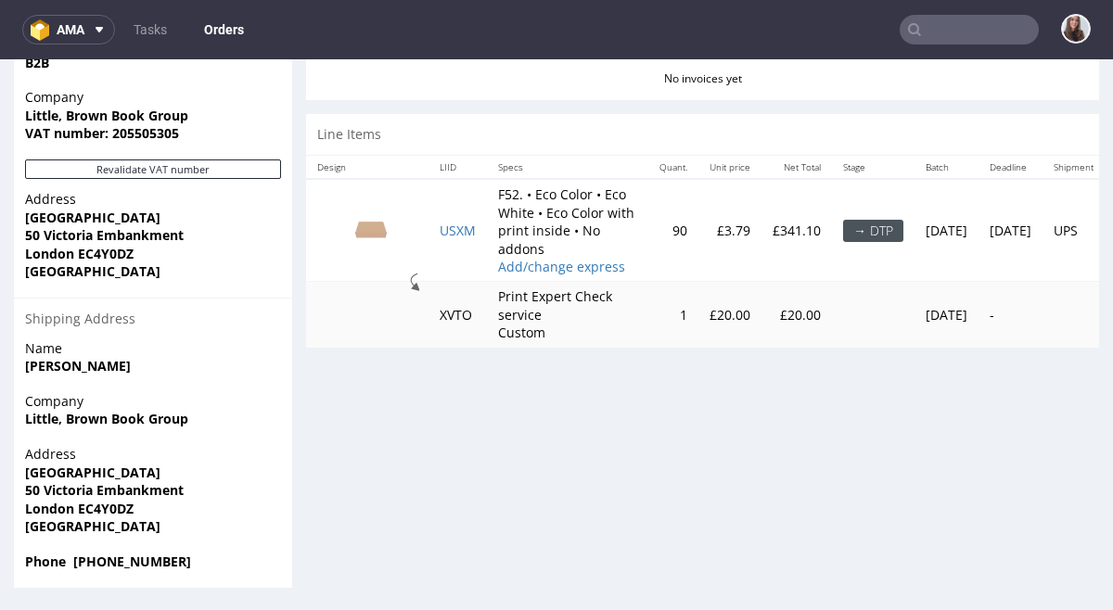
scroll to position [5, 0]
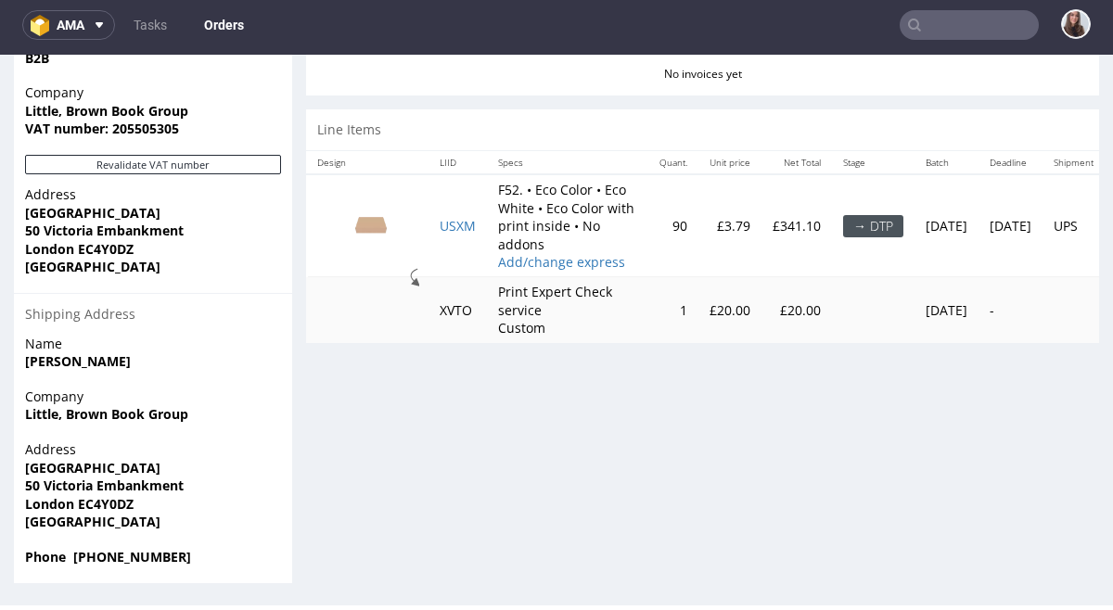
drag, startPoint x: 480, startPoint y: 296, endPoint x: 430, endPoint y: 300, distance: 50.2
click at [430, 277] on td "USXM" at bounding box center [457, 225] width 58 height 103
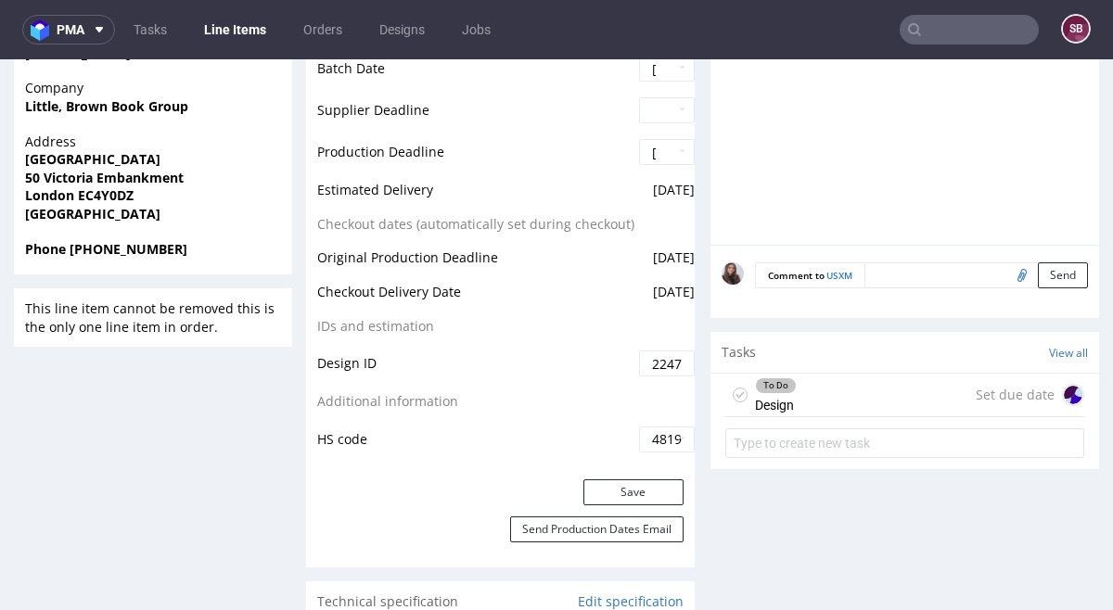
scroll to position [853, 0]
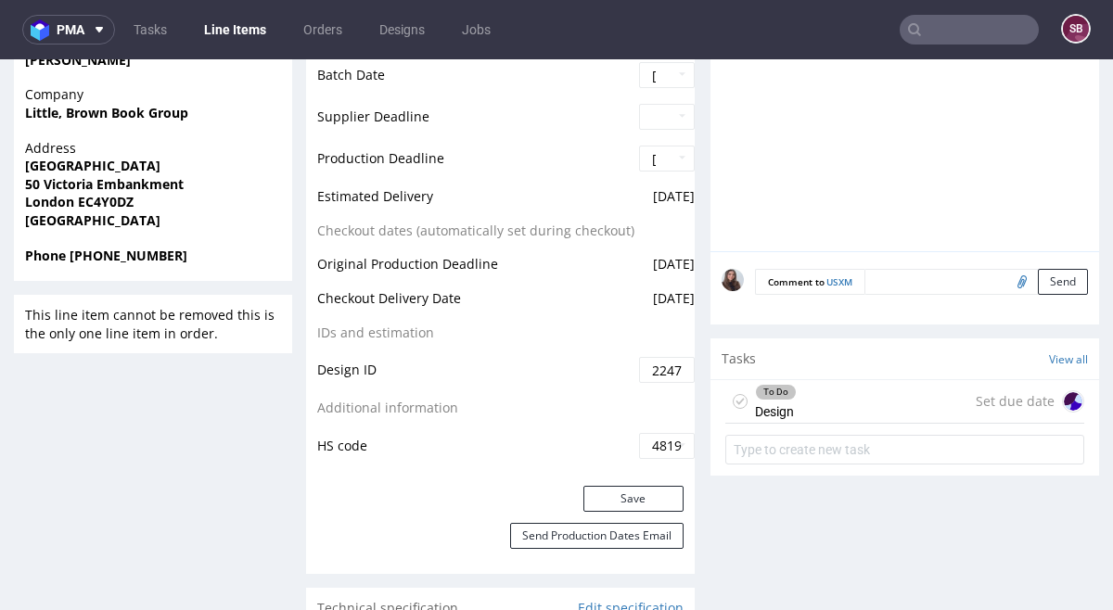
drag, startPoint x: 647, startPoint y: 296, endPoint x: 449, endPoint y: 98, distance: 280.0
click at [695, 299] on span "[DATE]" at bounding box center [674, 298] width 42 height 18
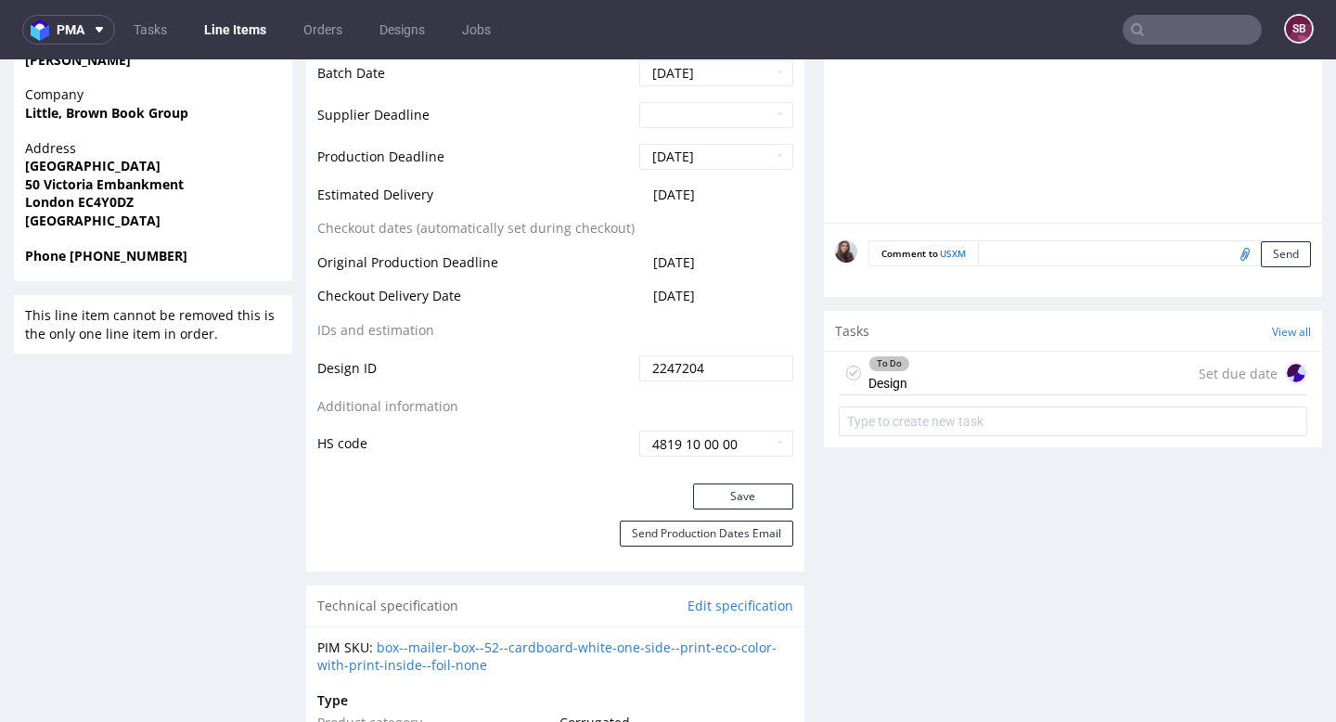
click at [726, 300] on td "[DATE]" at bounding box center [713, 302] width 159 height 34
drag, startPoint x: 727, startPoint y: 296, endPoint x: 641, endPoint y: 299, distance: 86.3
click at [641, 299] on td "[DATE]" at bounding box center [713, 302] width 159 height 34
copy span "[DATE]"
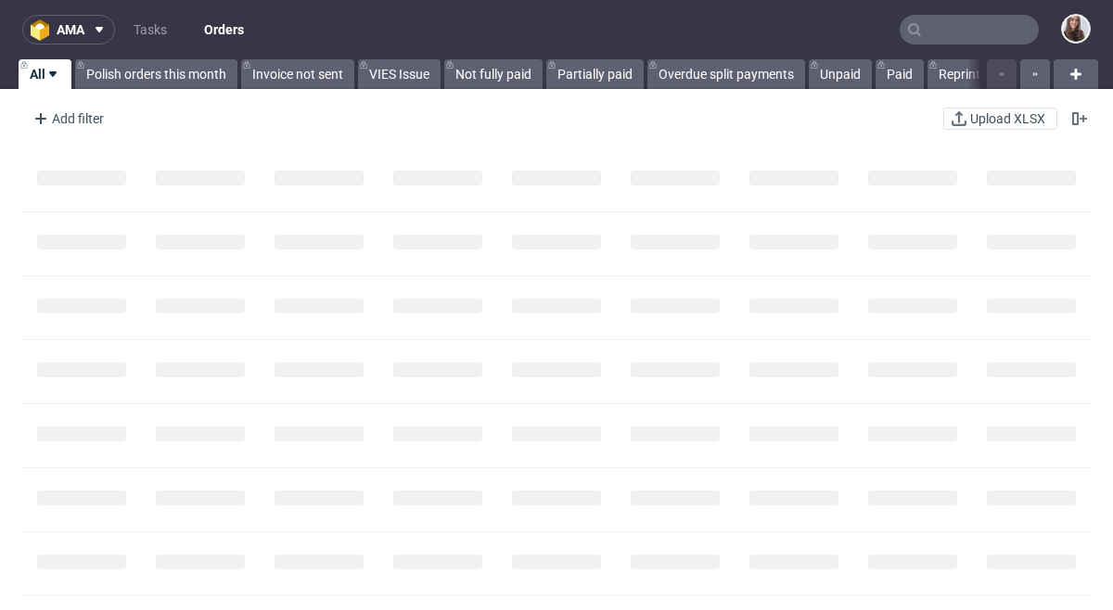
click at [950, 32] on input "text" at bounding box center [969, 30] width 139 height 30
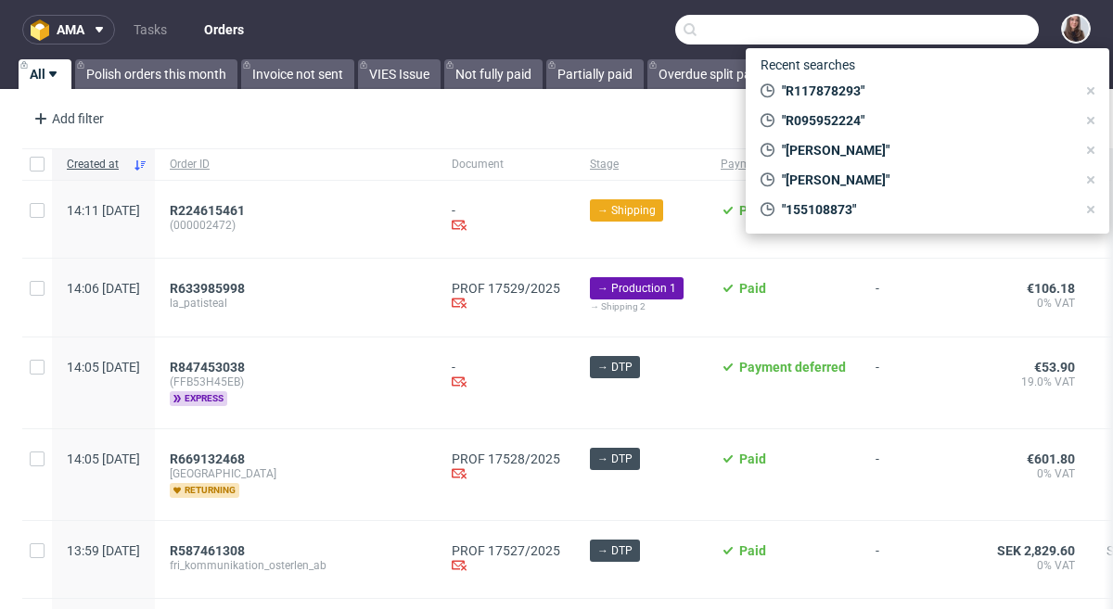
paste input "R223317381"
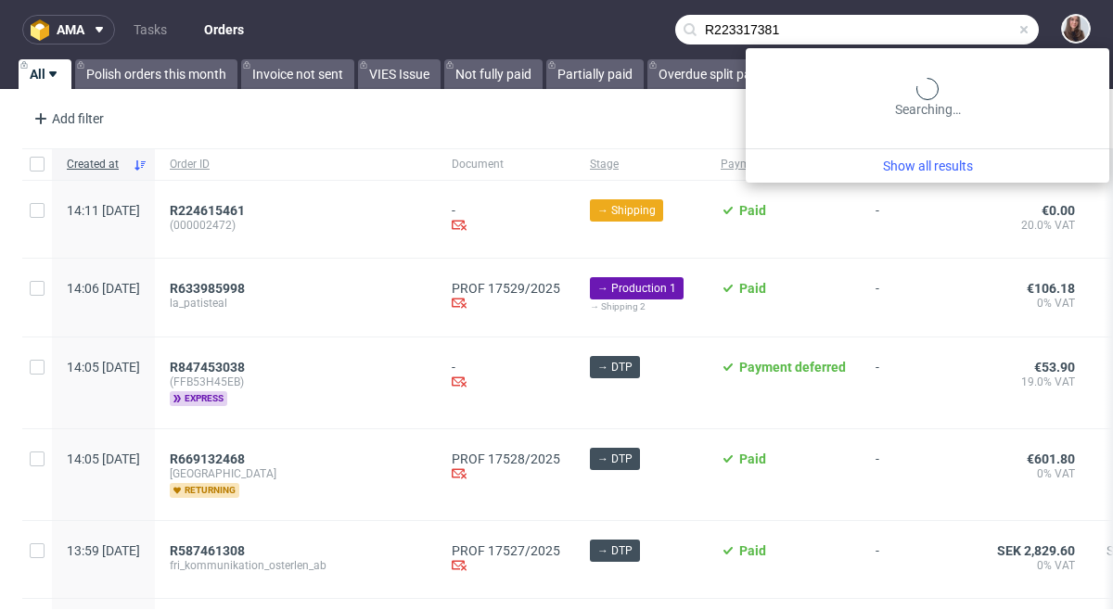
type input "R223317381"
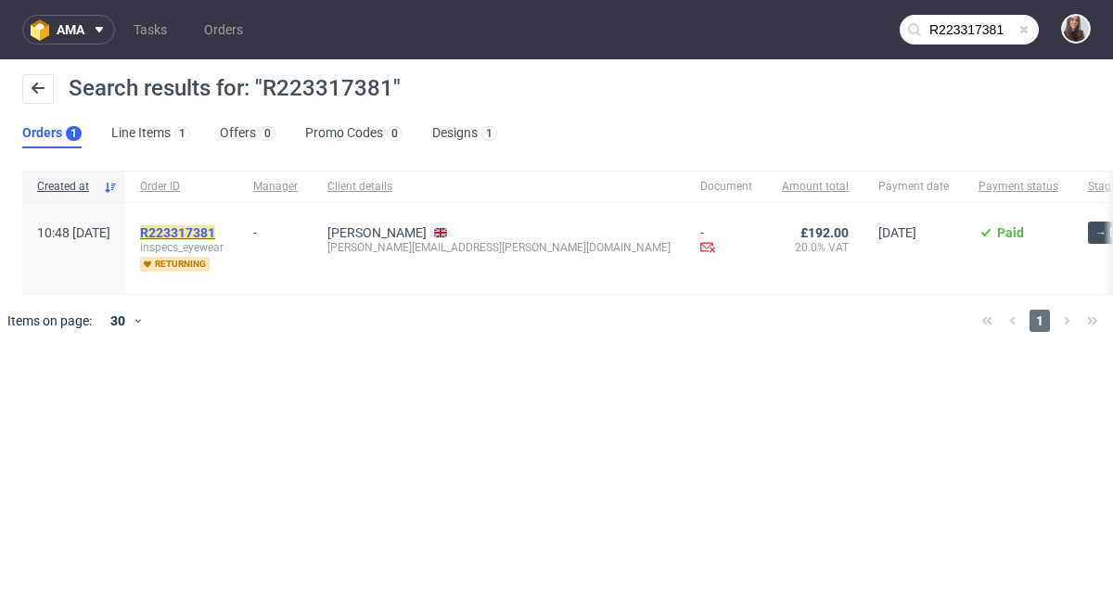
click at [215, 231] on mark "R223317381" at bounding box center [177, 232] width 75 height 15
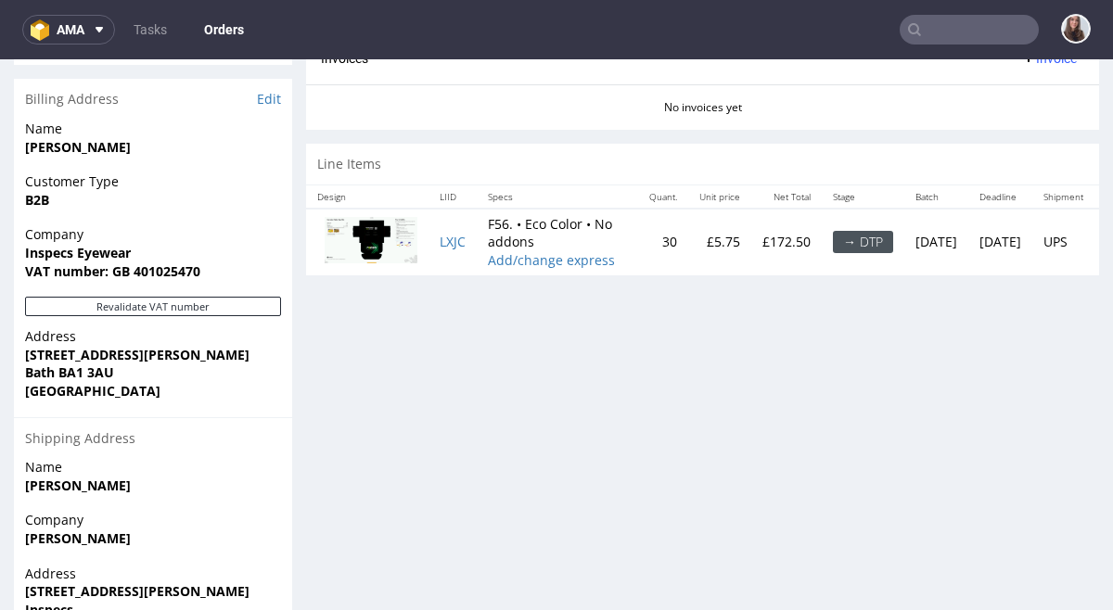
scroll to position [821, 0]
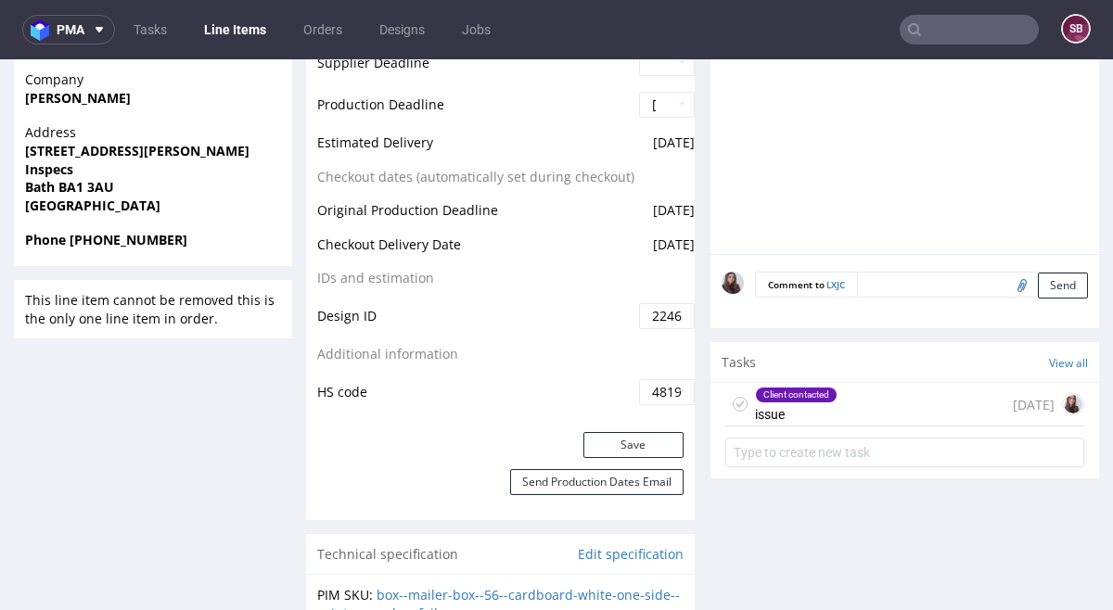
scroll to position [829, 0]
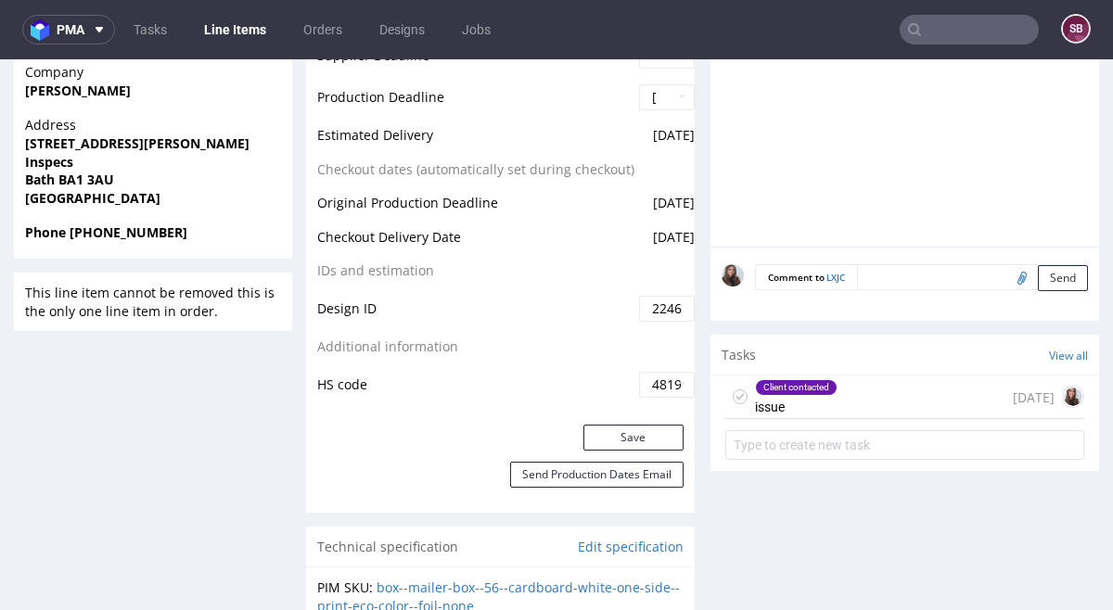
click at [812, 392] on div "Client contacted" at bounding box center [796, 387] width 81 height 15
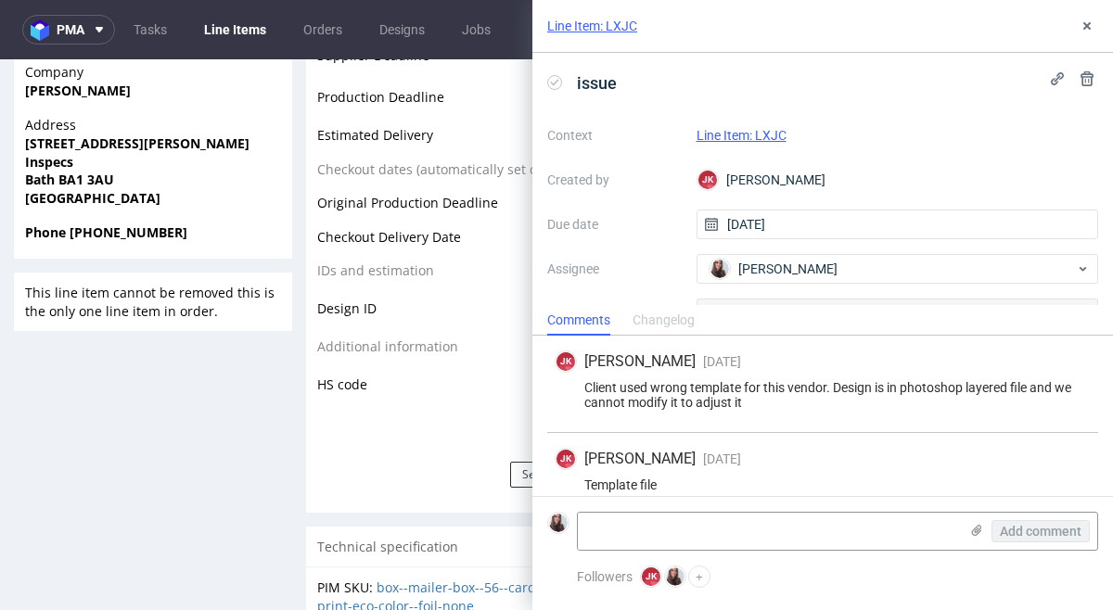
click at [749, 133] on link "Line Item: LXJC" at bounding box center [742, 135] width 90 height 15
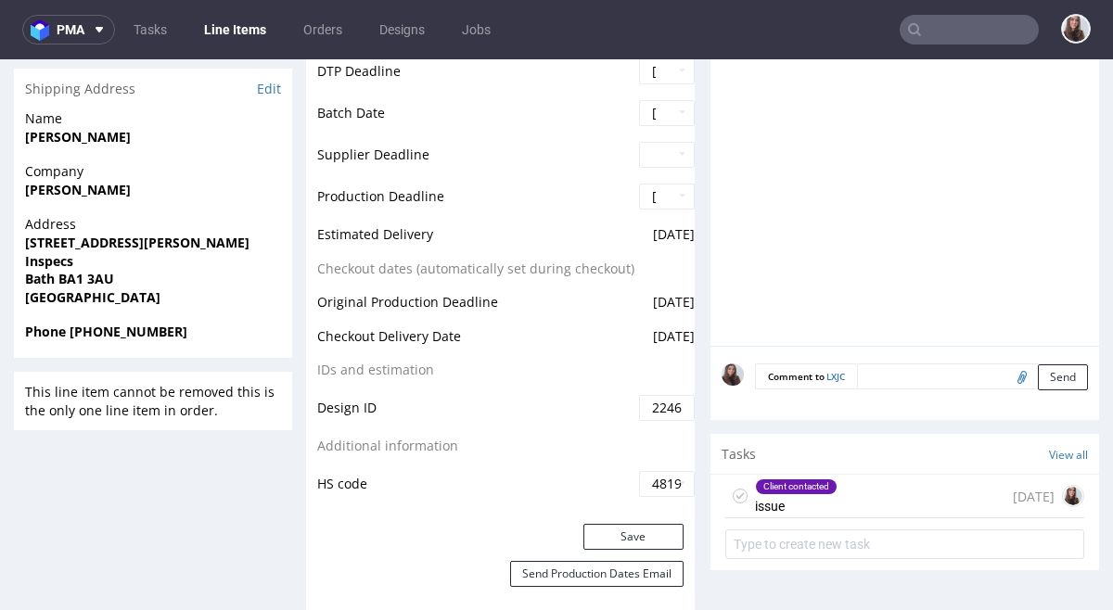
scroll to position [739, 0]
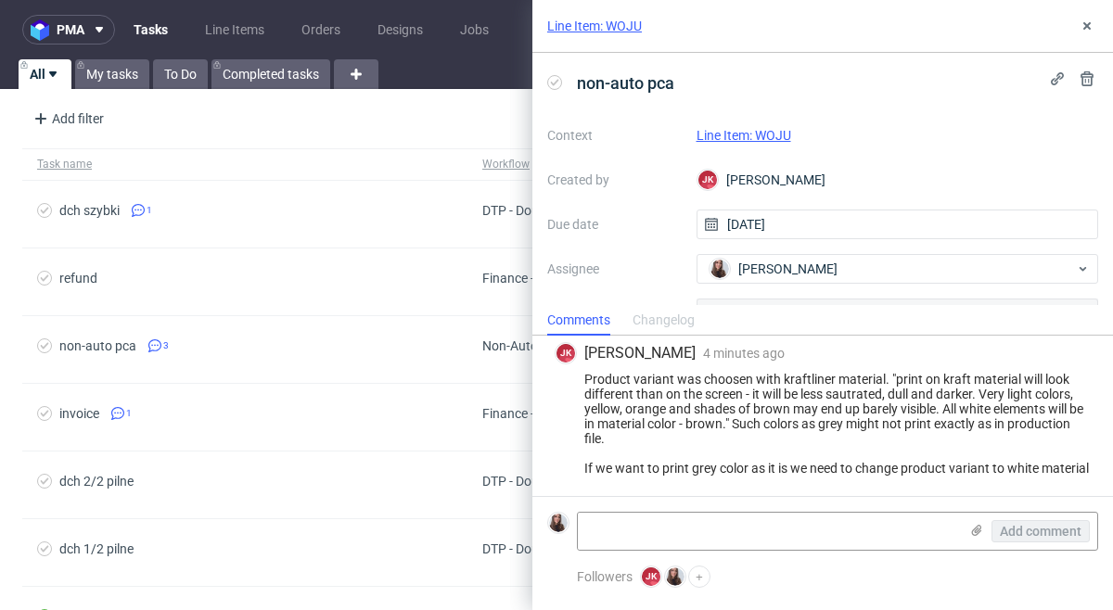
scroll to position [1239, 0]
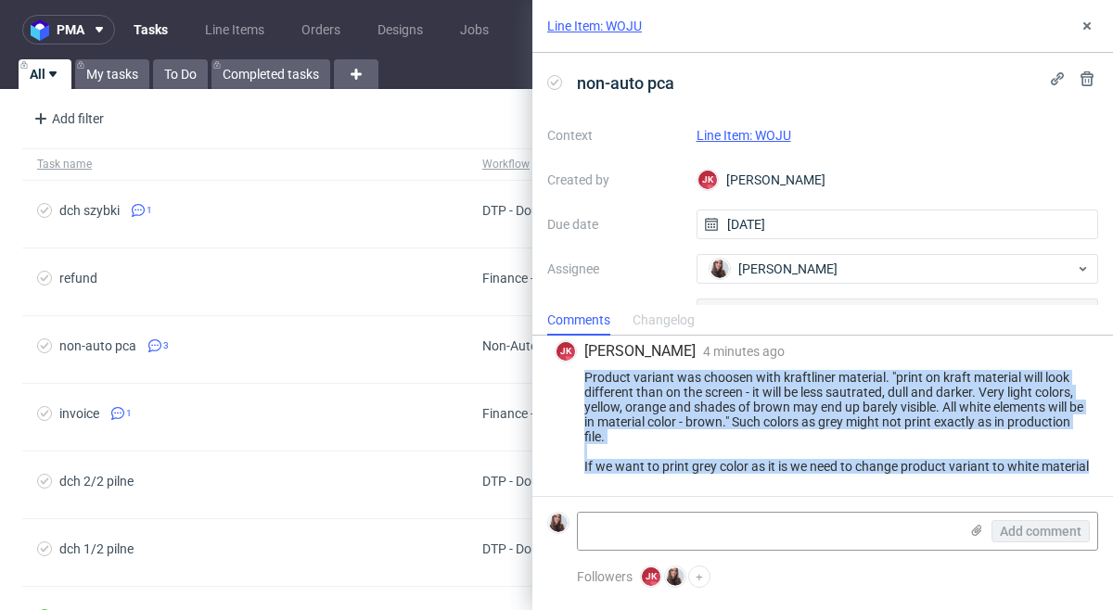
drag, startPoint x: 587, startPoint y: 377, endPoint x: 1093, endPoint y: 469, distance: 513.9
click at [1093, 469] on div "[PERSON_NAME] [PERSON_NAME] 4 minutes ago [DATE] 14:13 Product variant was choo…" at bounding box center [822, 411] width 551 height 171
copy div "Product variant was choosen with kraftliner material. "print on kraft material …"
click at [1085, 22] on icon at bounding box center [1087, 26] width 15 height 15
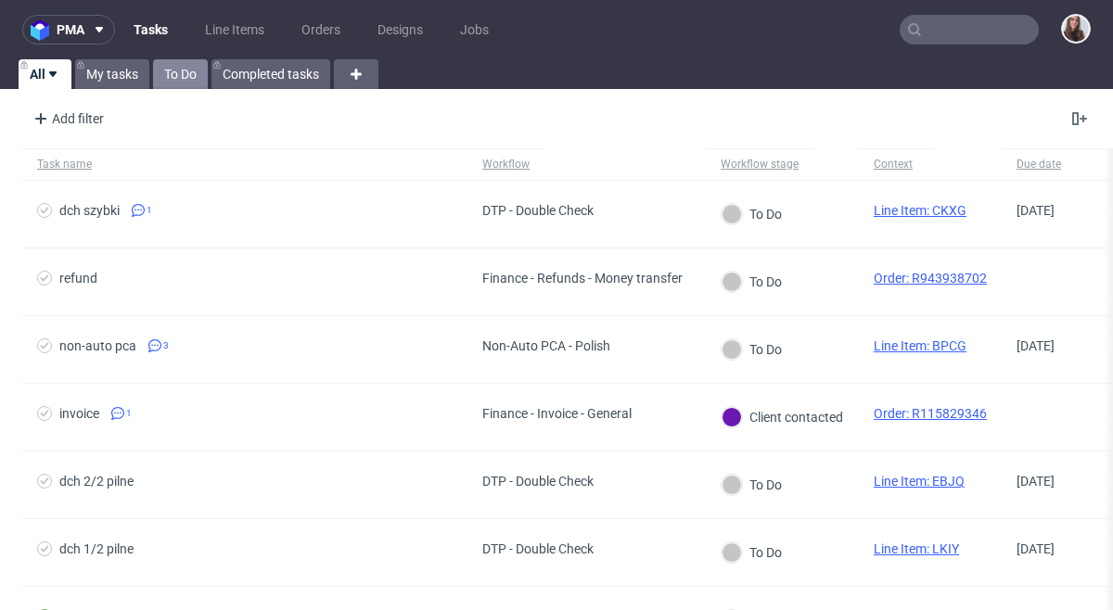
click at [181, 85] on link "To Do" at bounding box center [180, 74] width 55 height 30
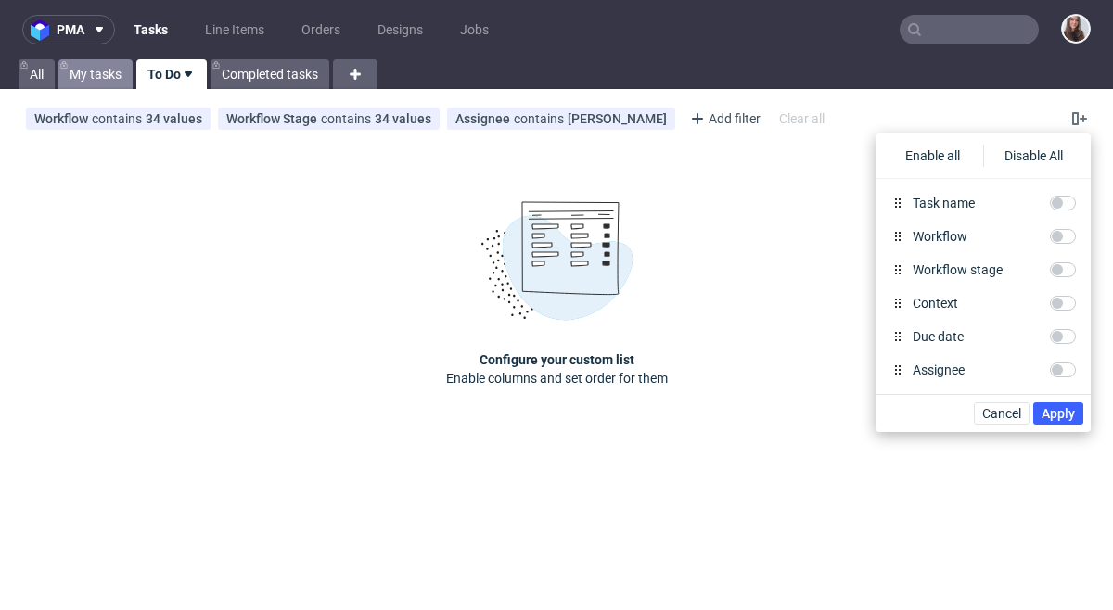
click at [99, 80] on link "My tasks" at bounding box center [95, 74] width 74 height 30
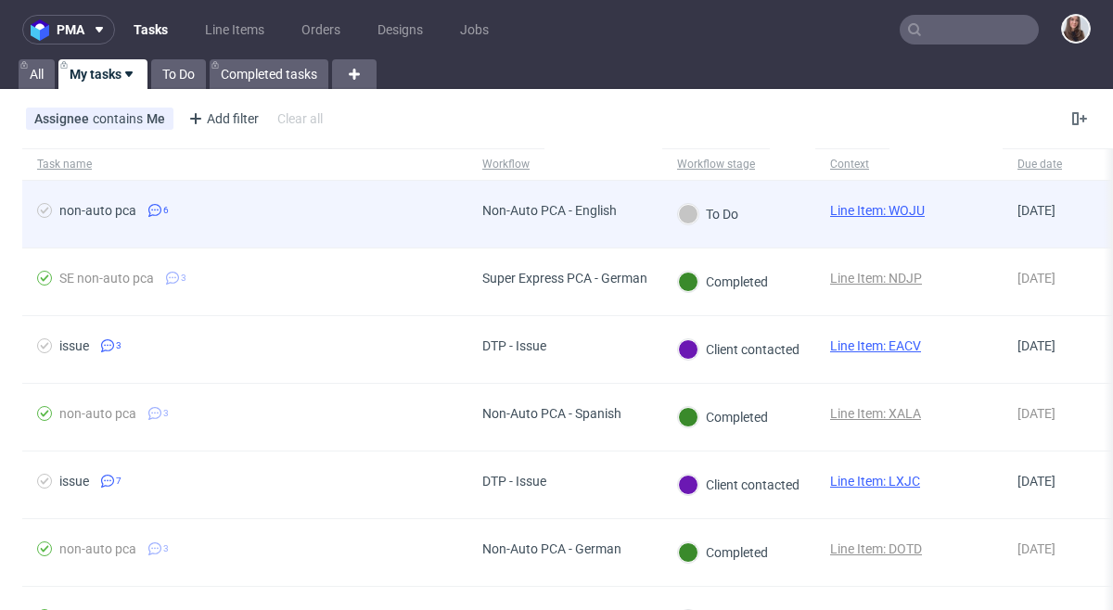
click at [889, 216] on link "Line Item: WOJU" at bounding box center [877, 210] width 95 height 15
click at [876, 212] on link "Line Item: WOJU" at bounding box center [877, 210] width 95 height 15
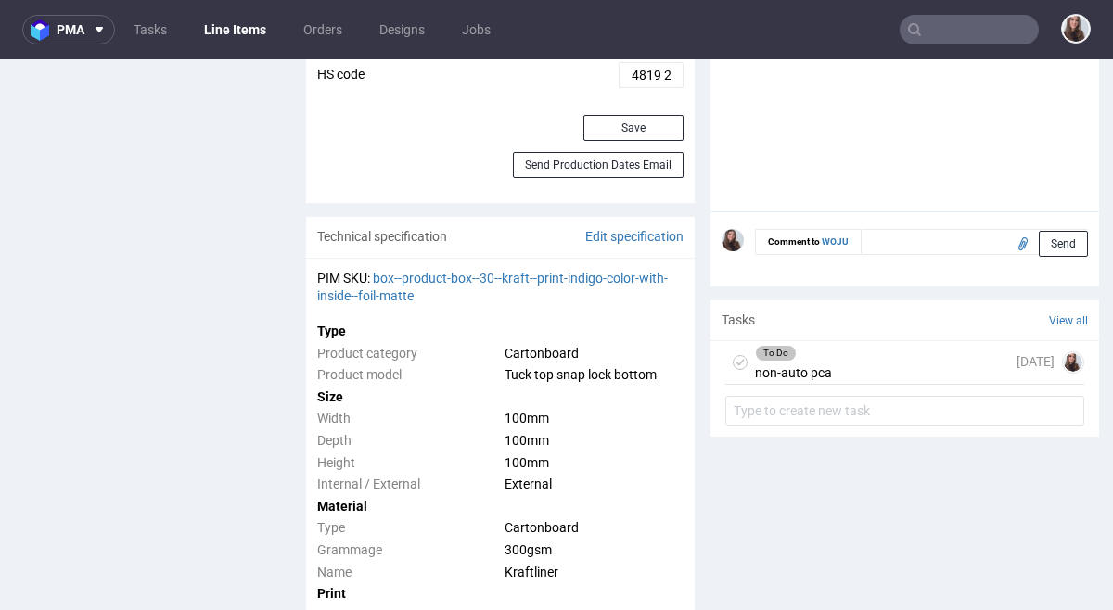
scroll to position [1167, 0]
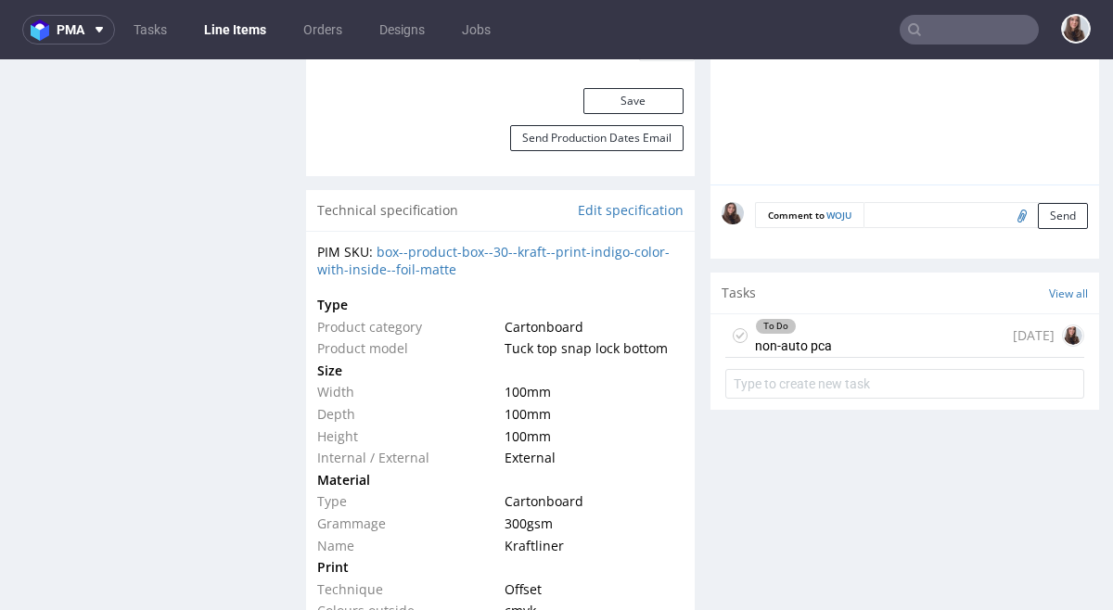
drag, startPoint x: 867, startPoint y: 328, endPoint x: 864, endPoint y: 388, distance: 59.4
click at [867, 328] on div "To Do non-auto pca 1 day ago" at bounding box center [904, 336] width 359 height 44
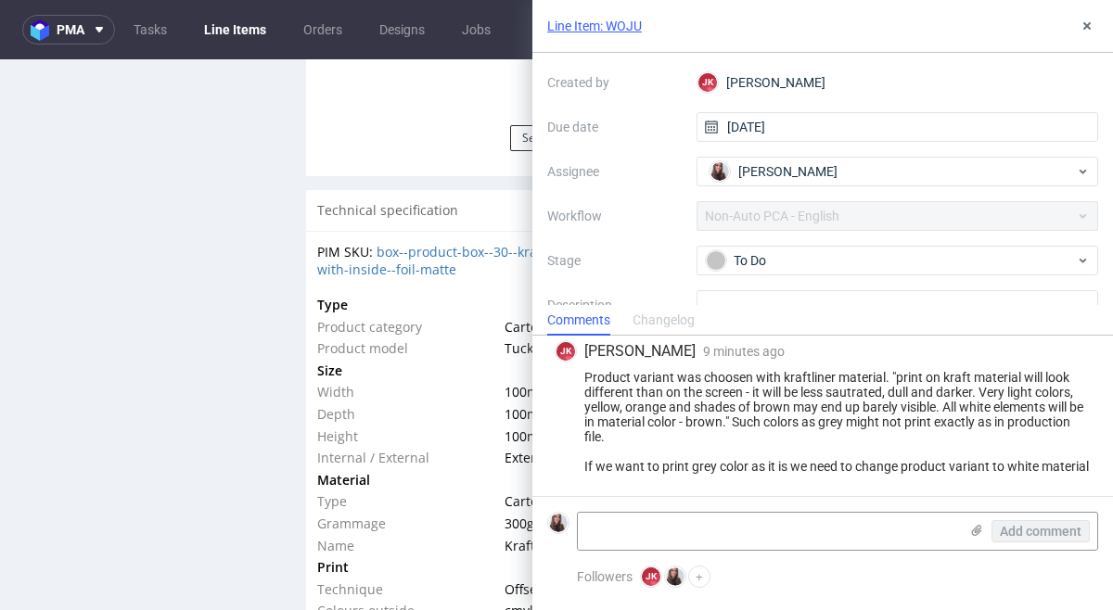
scroll to position [108, 0]
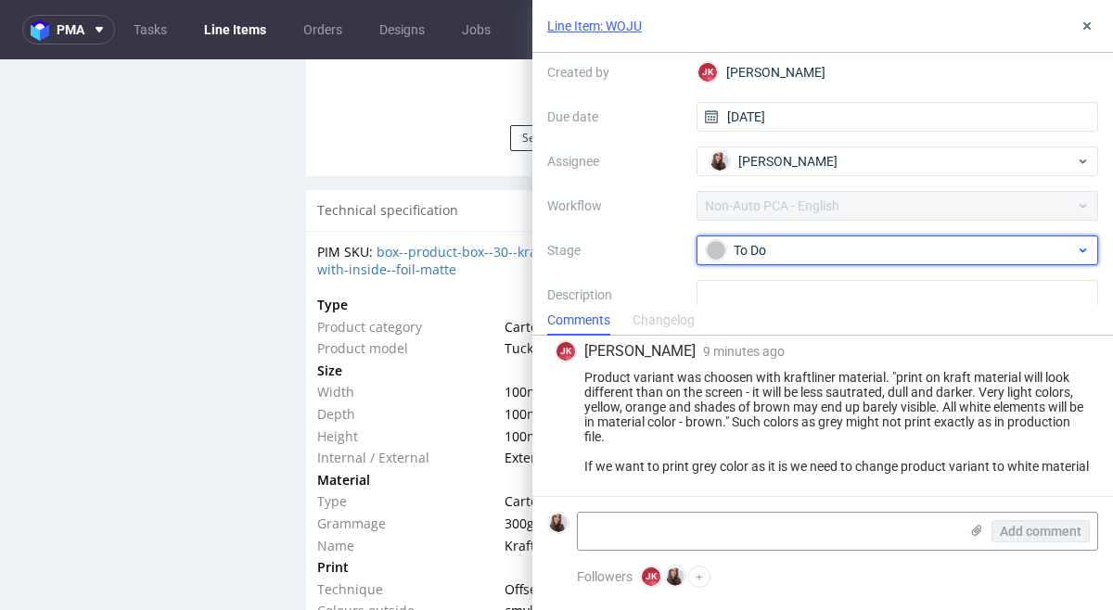
click at [816, 242] on div "To Do" at bounding box center [890, 250] width 369 height 20
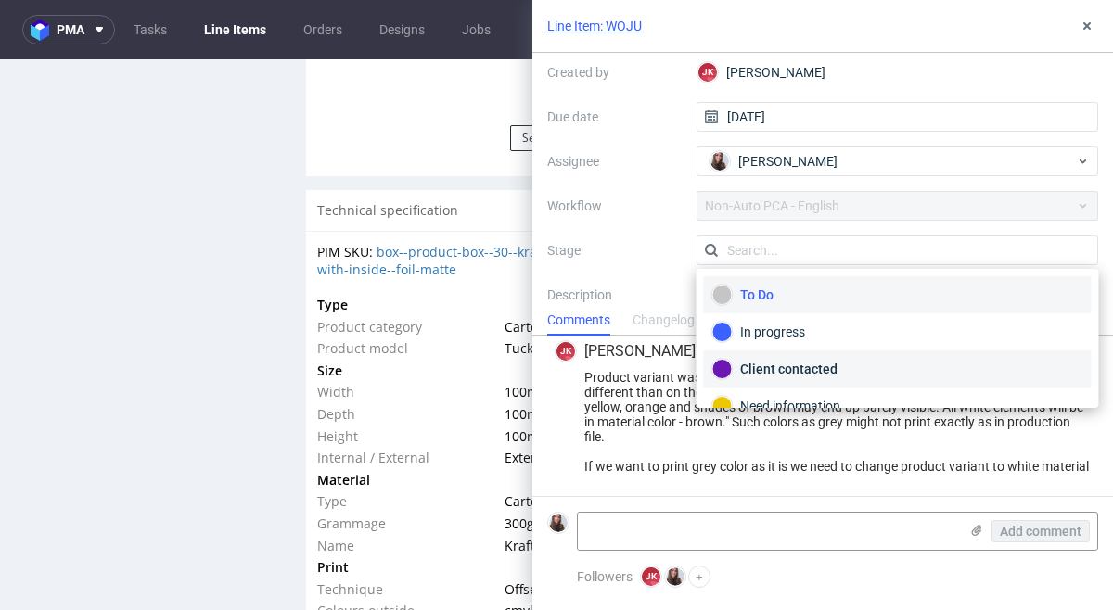
click at [808, 364] on div "Client contacted" at bounding box center [897, 369] width 371 height 20
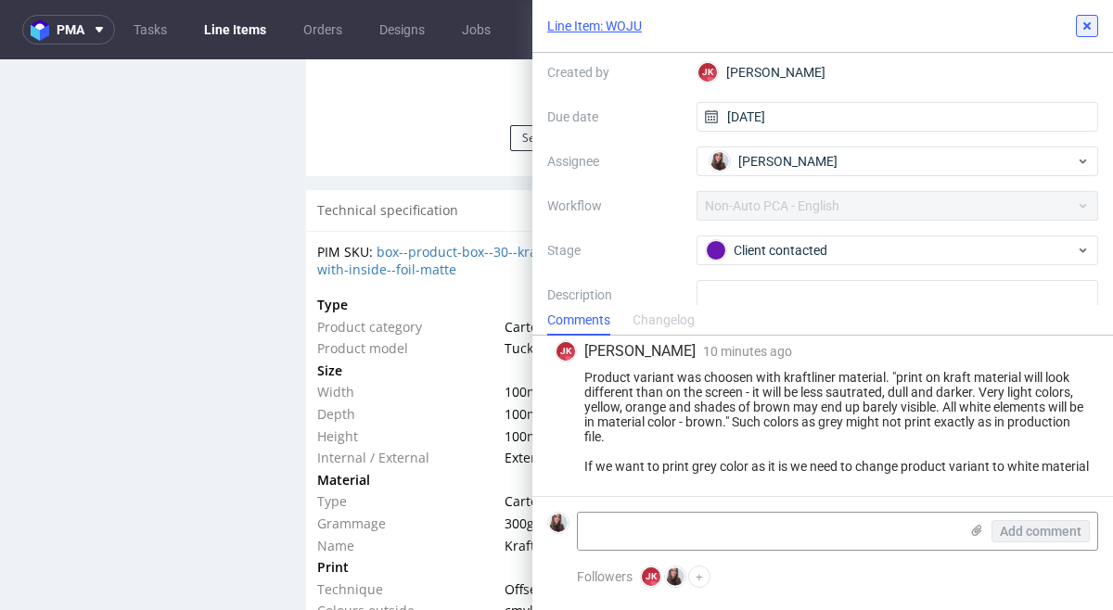
click at [1084, 21] on icon at bounding box center [1087, 26] width 15 height 15
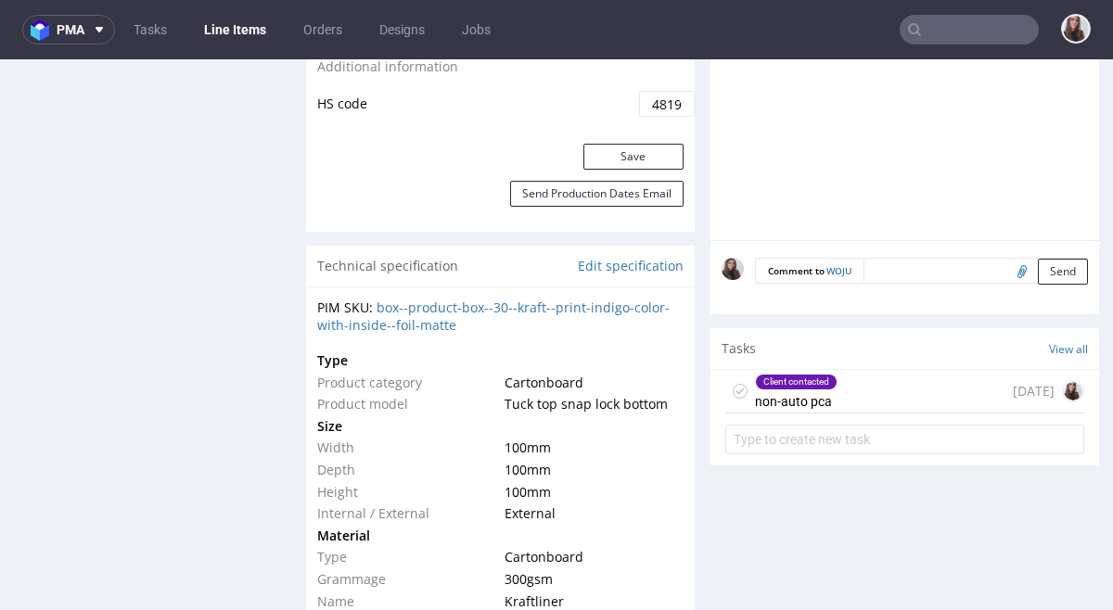
scroll to position [1144, 0]
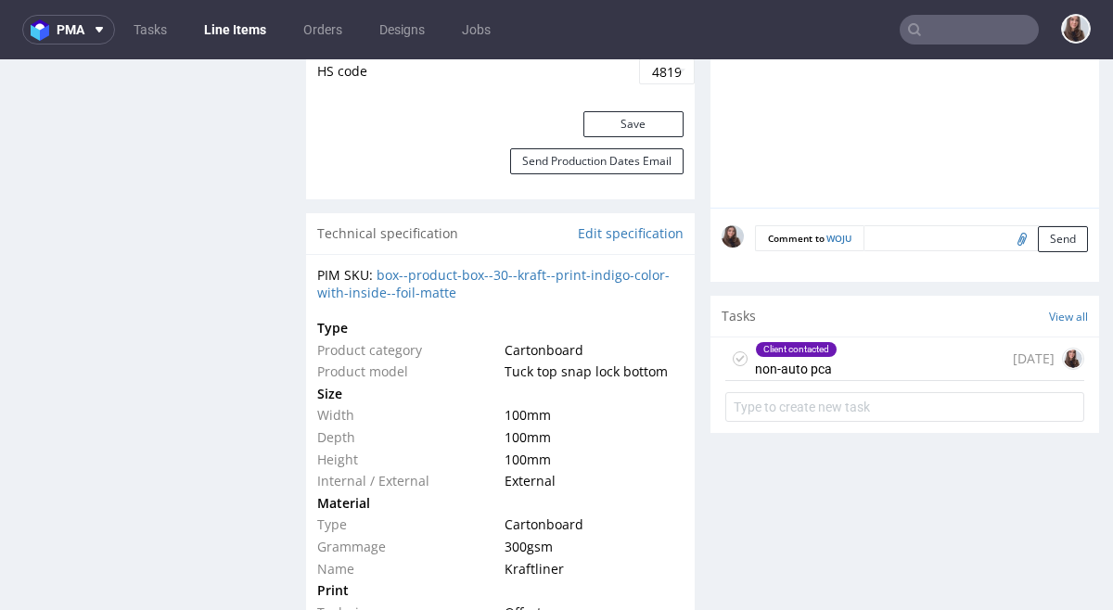
click at [808, 350] on div "Client contacted" at bounding box center [796, 349] width 81 height 15
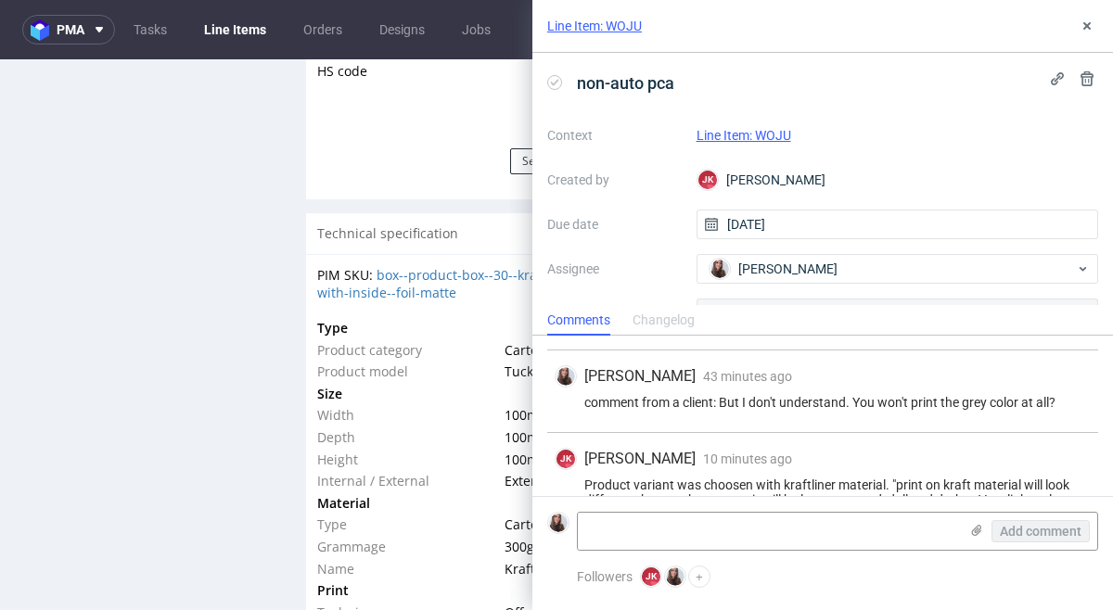
scroll to position [1239, 0]
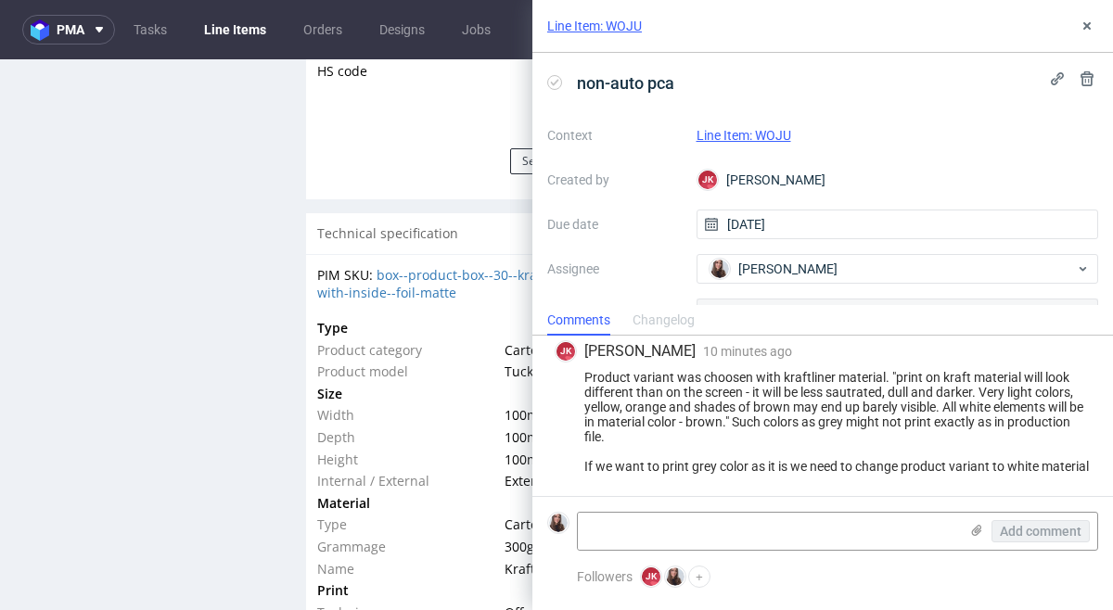
click at [1099, 32] on div "Line Item: WOJU" at bounding box center [822, 26] width 581 height 53
click at [1084, 25] on icon at bounding box center [1087, 26] width 15 height 15
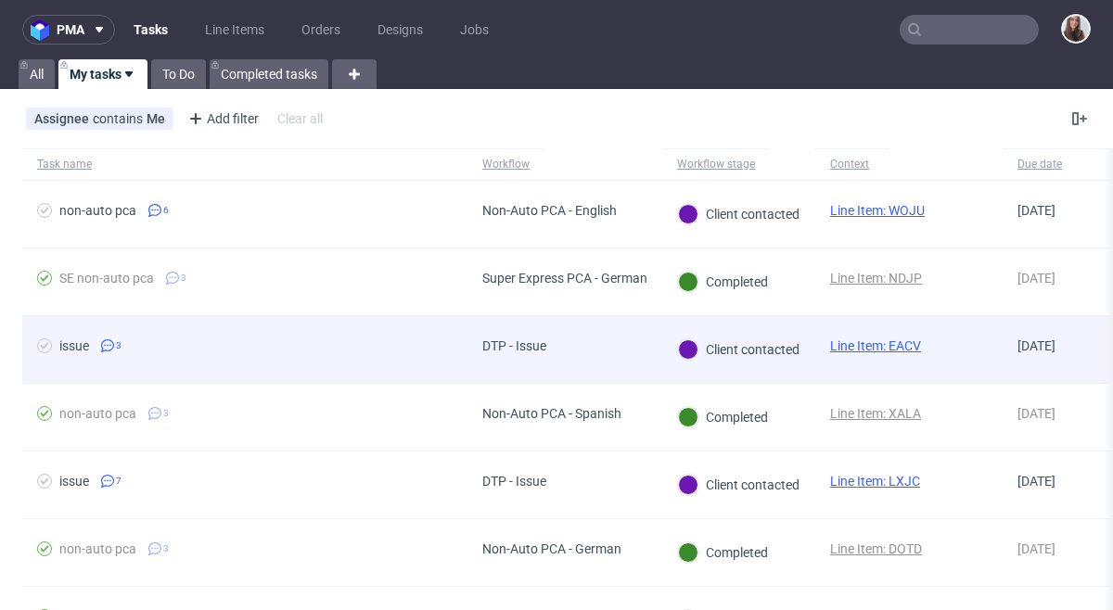
click at [904, 346] on link "Line Item: EACV" at bounding box center [875, 346] width 91 height 15
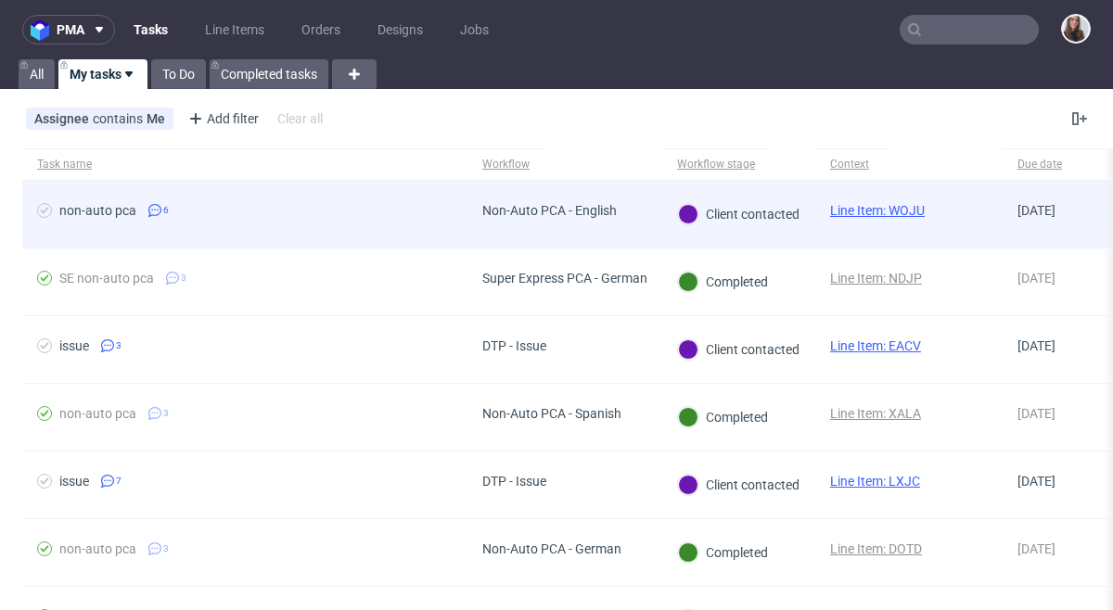
click at [870, 211] on link "Line Item: WOJU" at bounding box center [877, 210] width 95 height 15
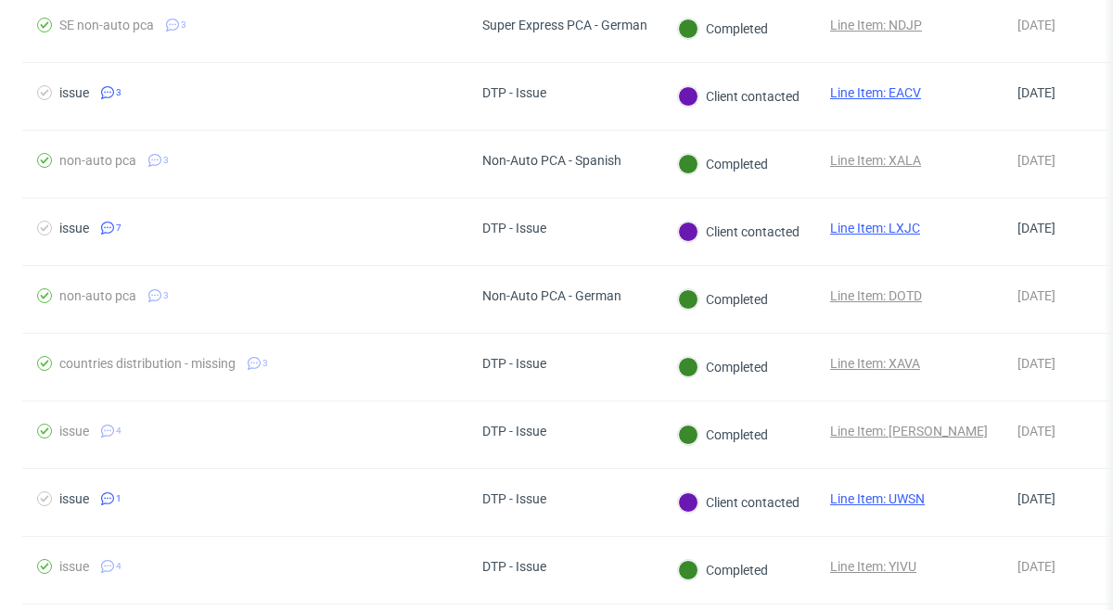
scroll to position [266, 0]
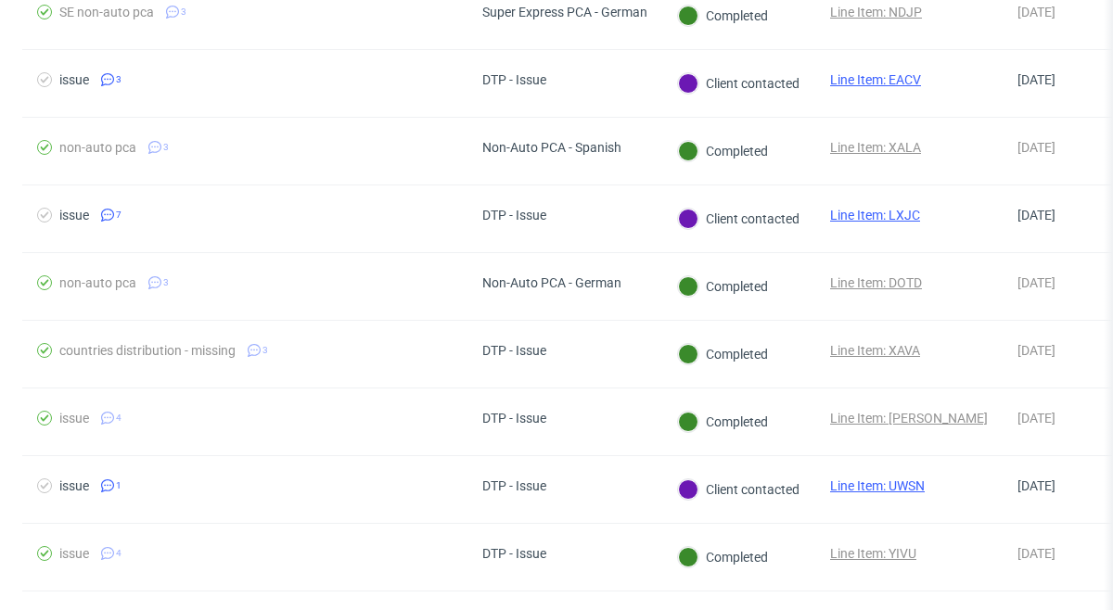
click at [690, 214] on div at bounding box center [688, 219] width 20 height 20
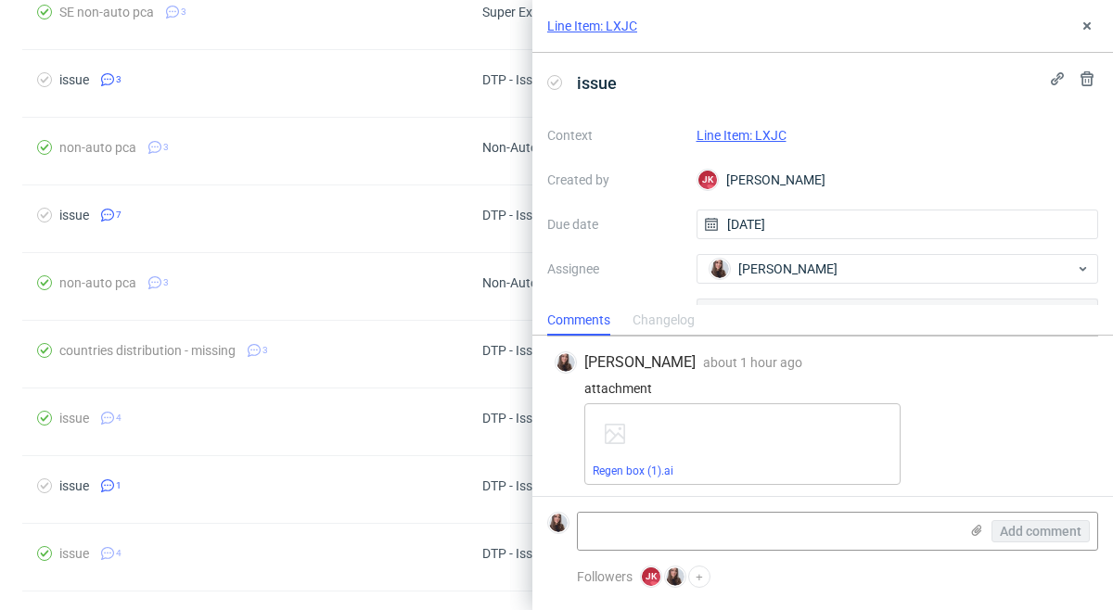
scroll to position [780, 0]
click at [753, 134] on link "Line Item: LXJC" at bounding box center [742, 135] width 90 height 15
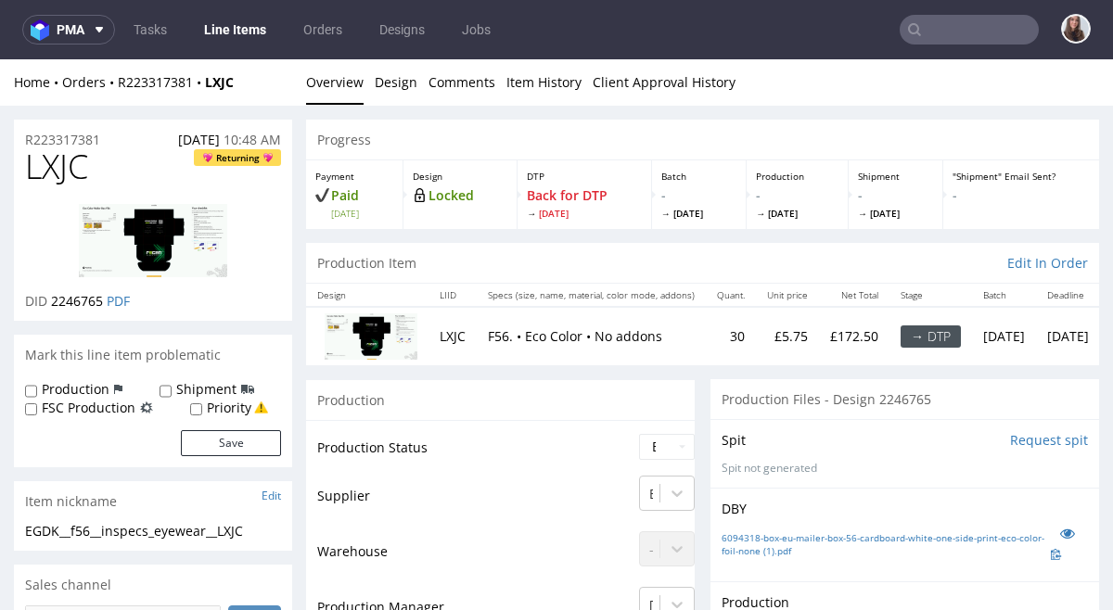
scroll to position [22, 0]
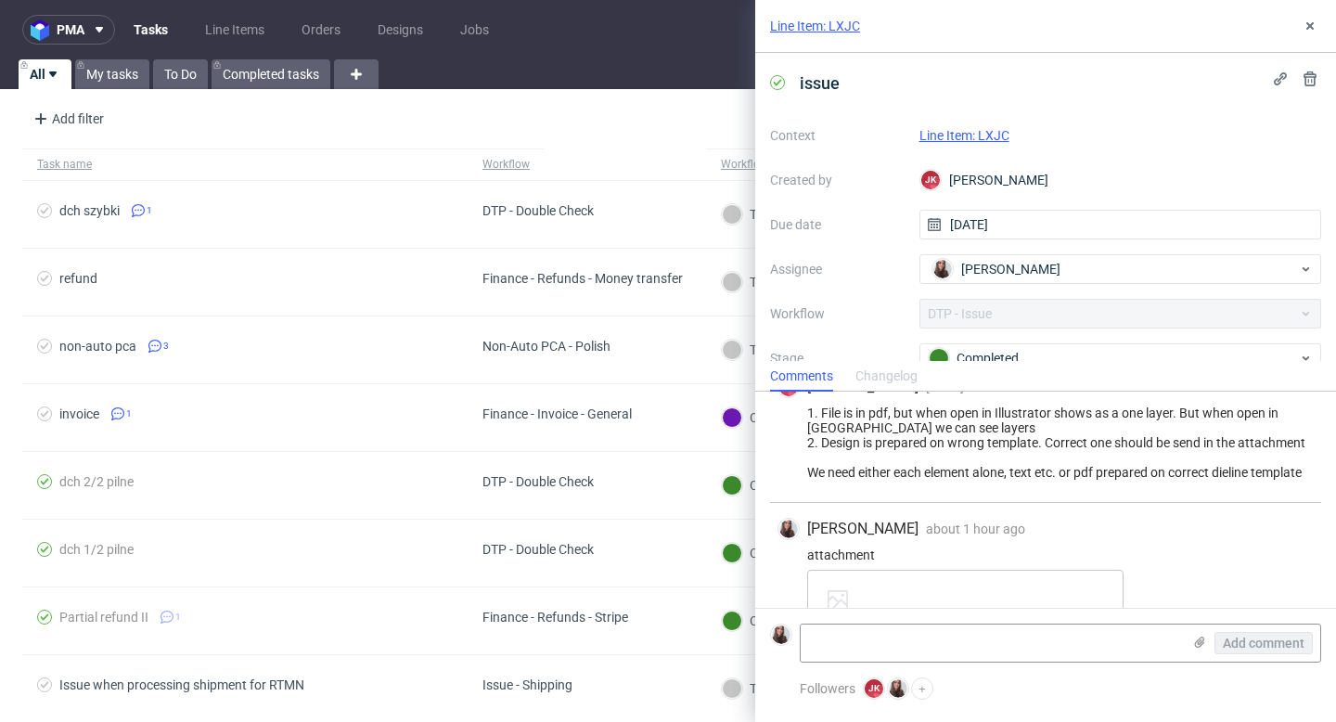
scroll to position [505, 0]
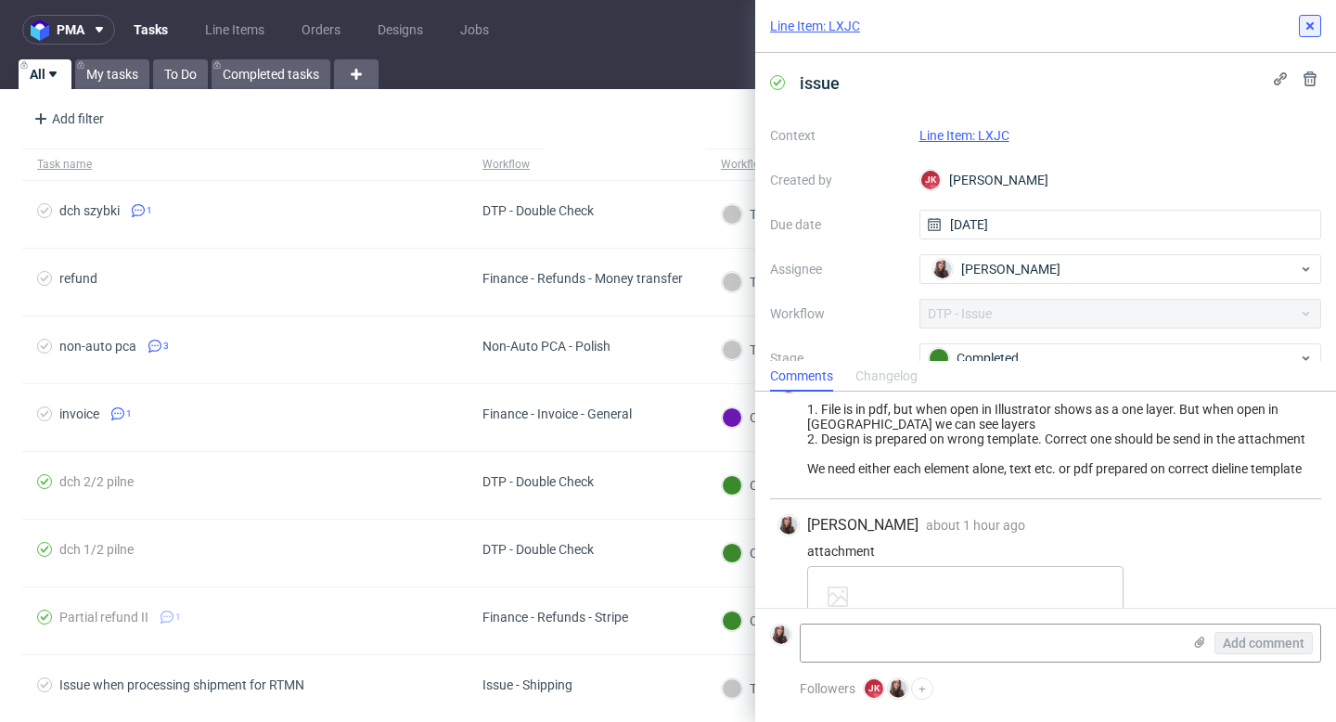
click at [1310, 30] on icon at bounding box center [1309, 26] width 15 height 15
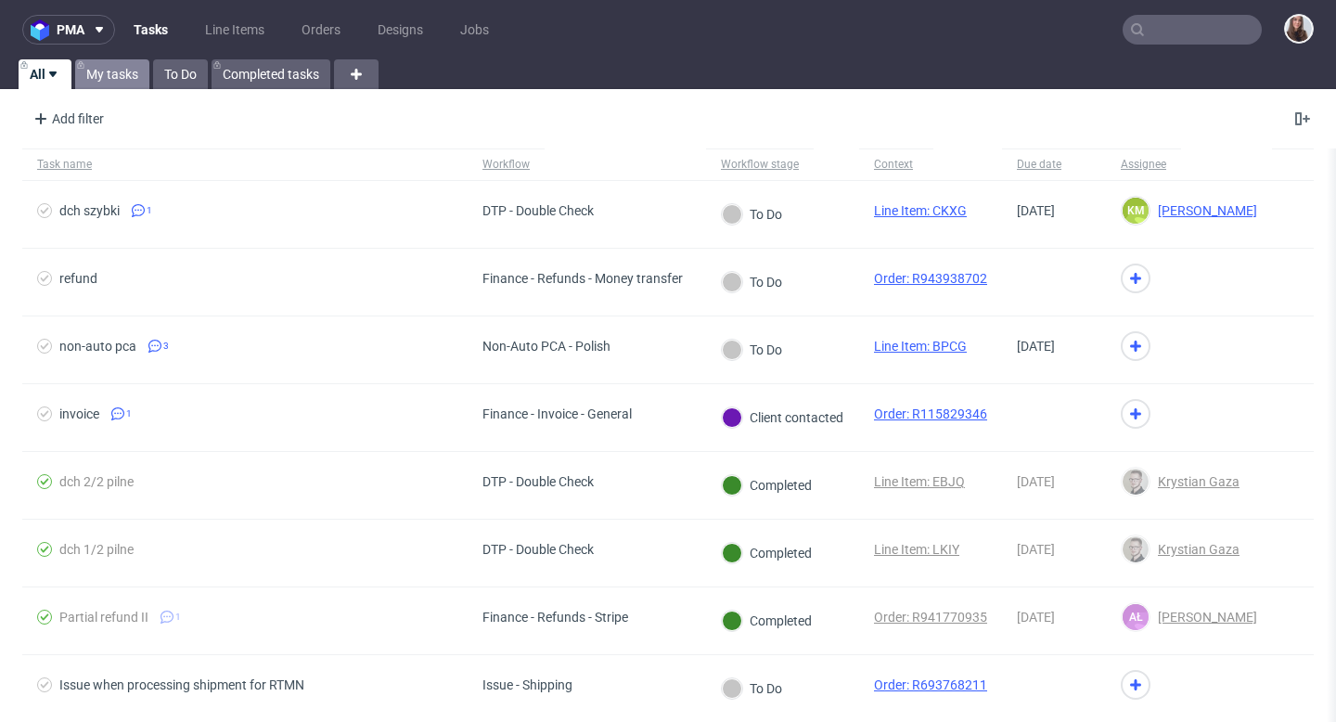
click at [109, 70] on link "My tasks" at bounding box center [112, 74] width 74 height 30
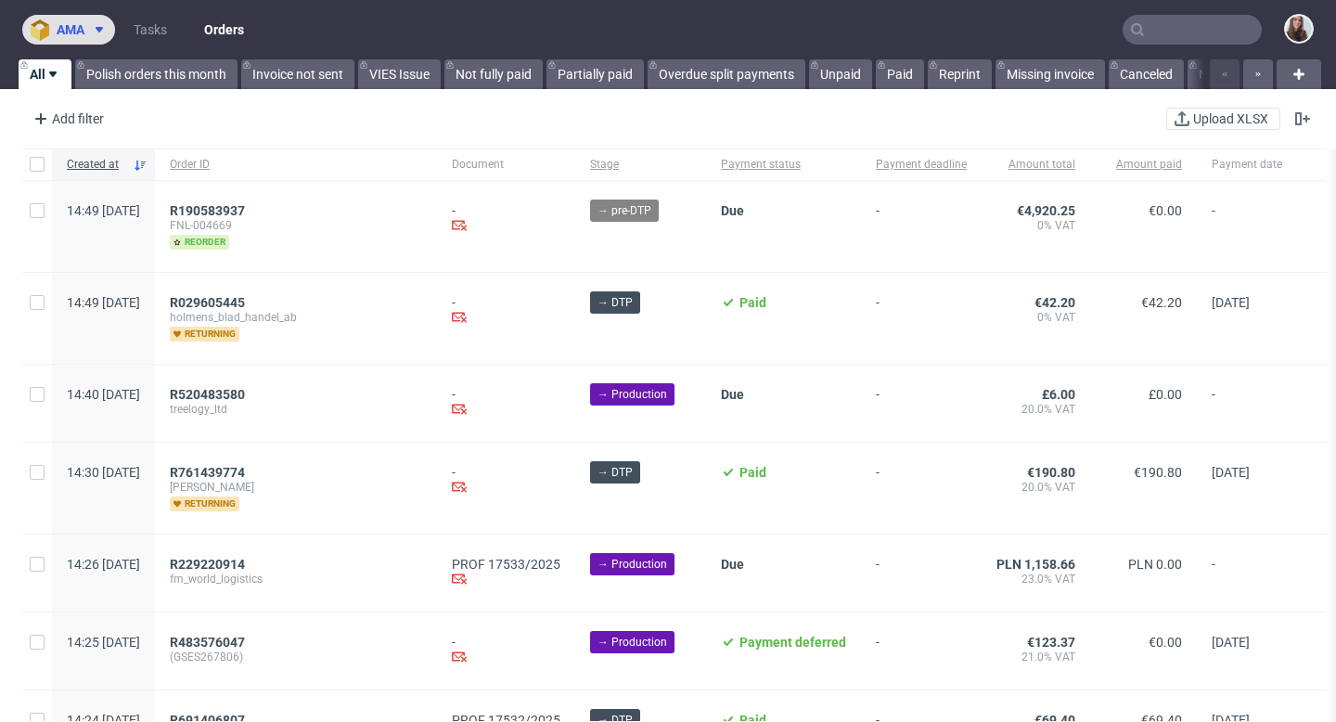
click at [114, 28] on button "ama" at bounding box center [68, 30] width 93 height 30
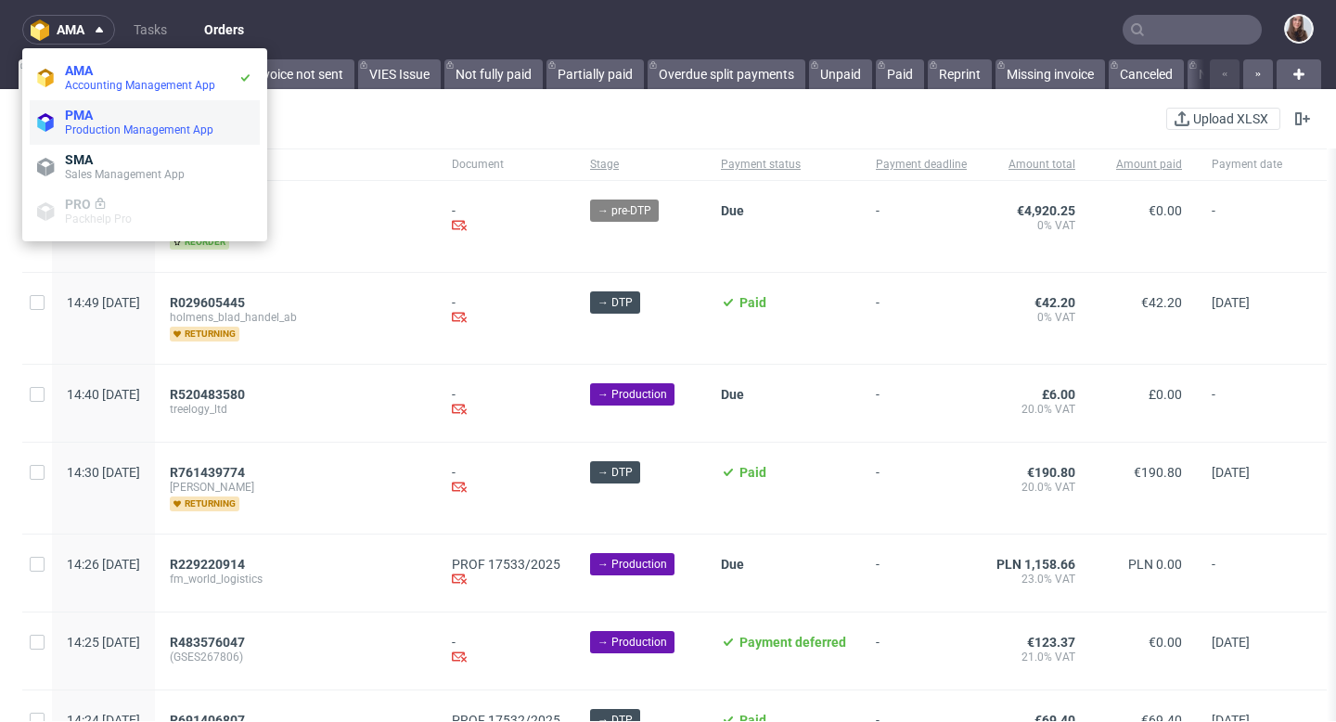
click at [115, 123] on span "Production Management App" at bounding box center [139, 129] width 148 height 13
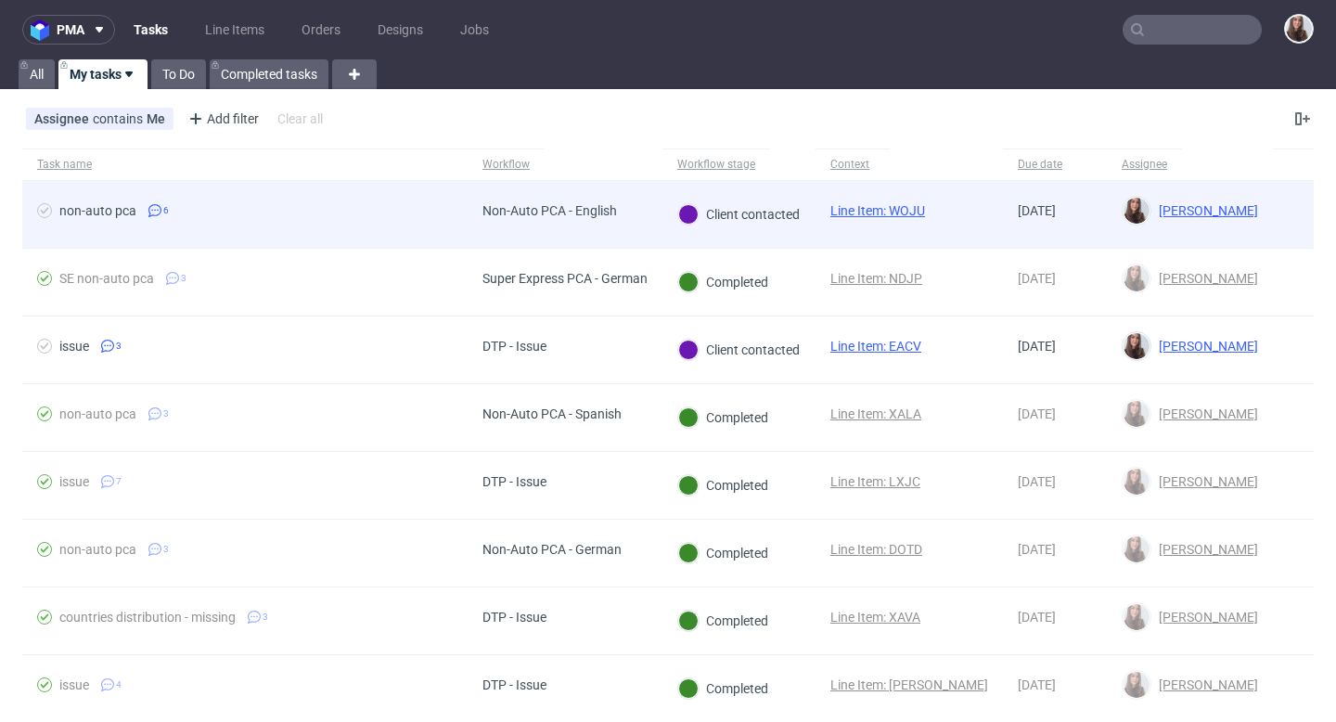
click at [855, 208] on link "Line Item: WOJU" at bounding box center [877, 210] width 95 height 15
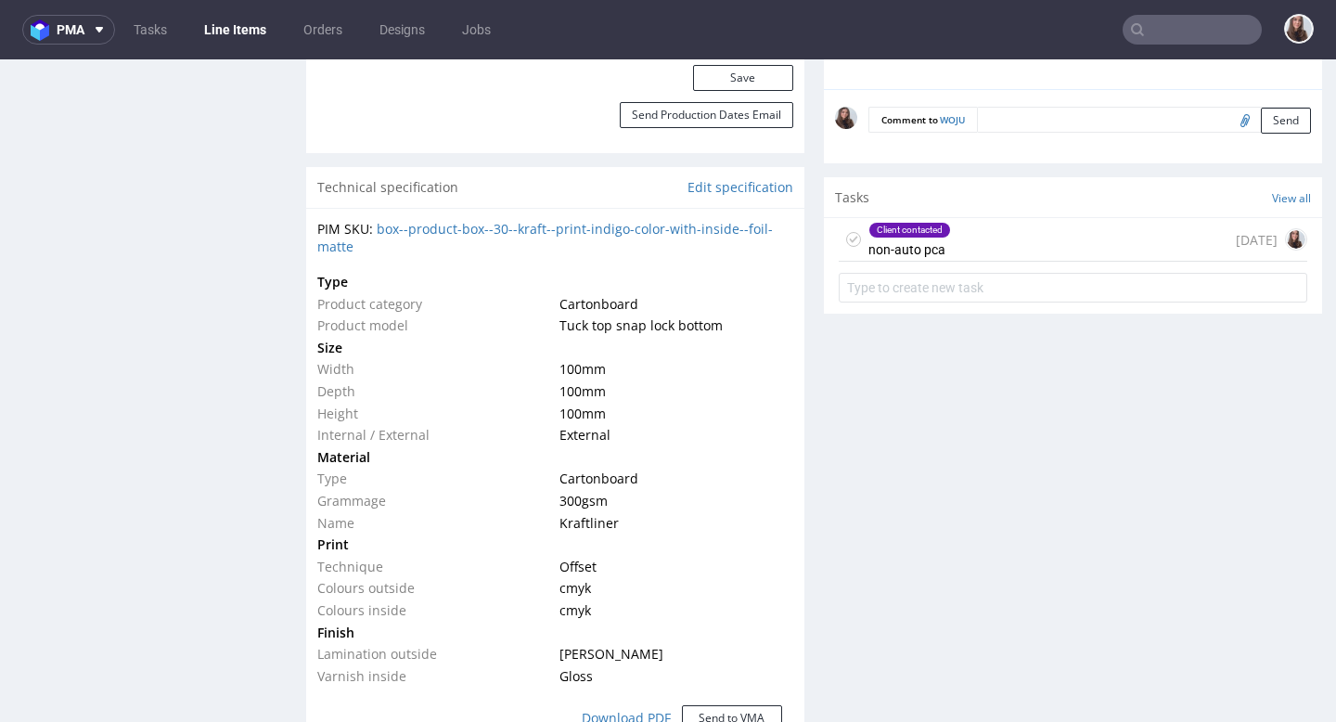
click at [1016, 236] on div "Client contacted non-auto pca [DATE]" at bounding box center [1072, 240] width 468 height 44
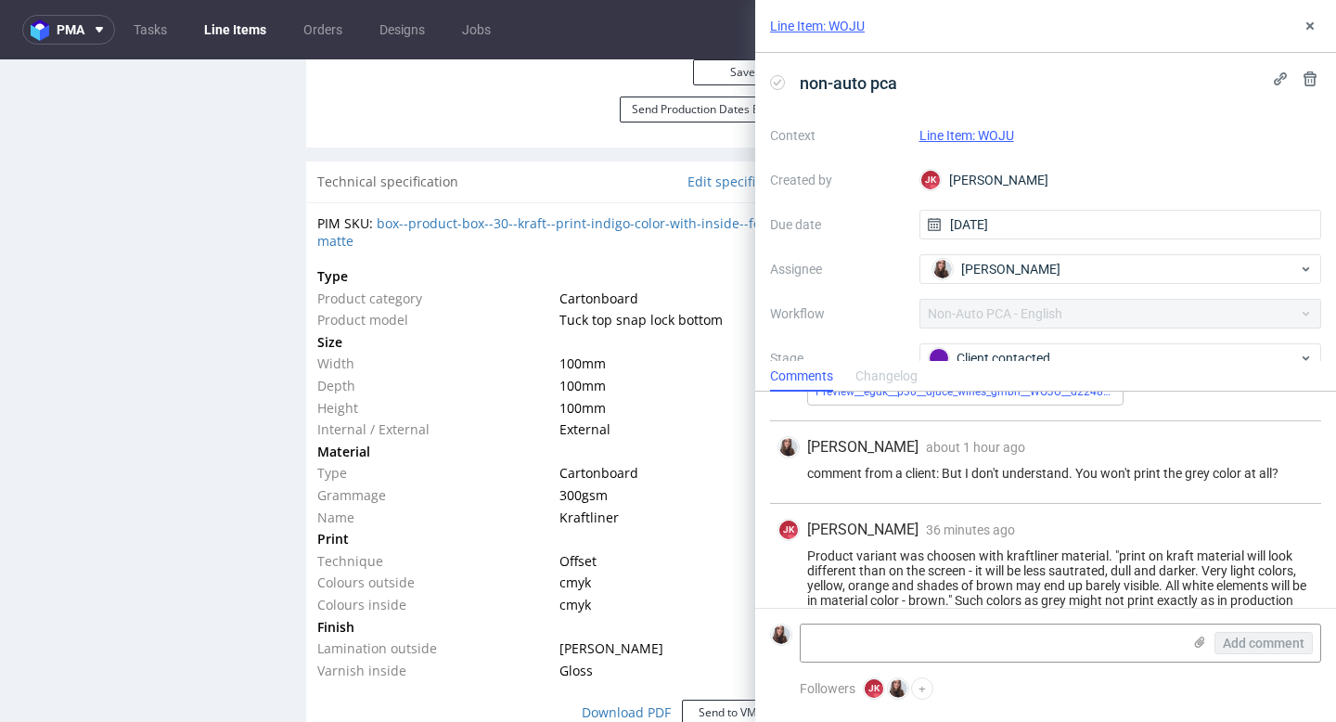
scroll to position [1183, 0]
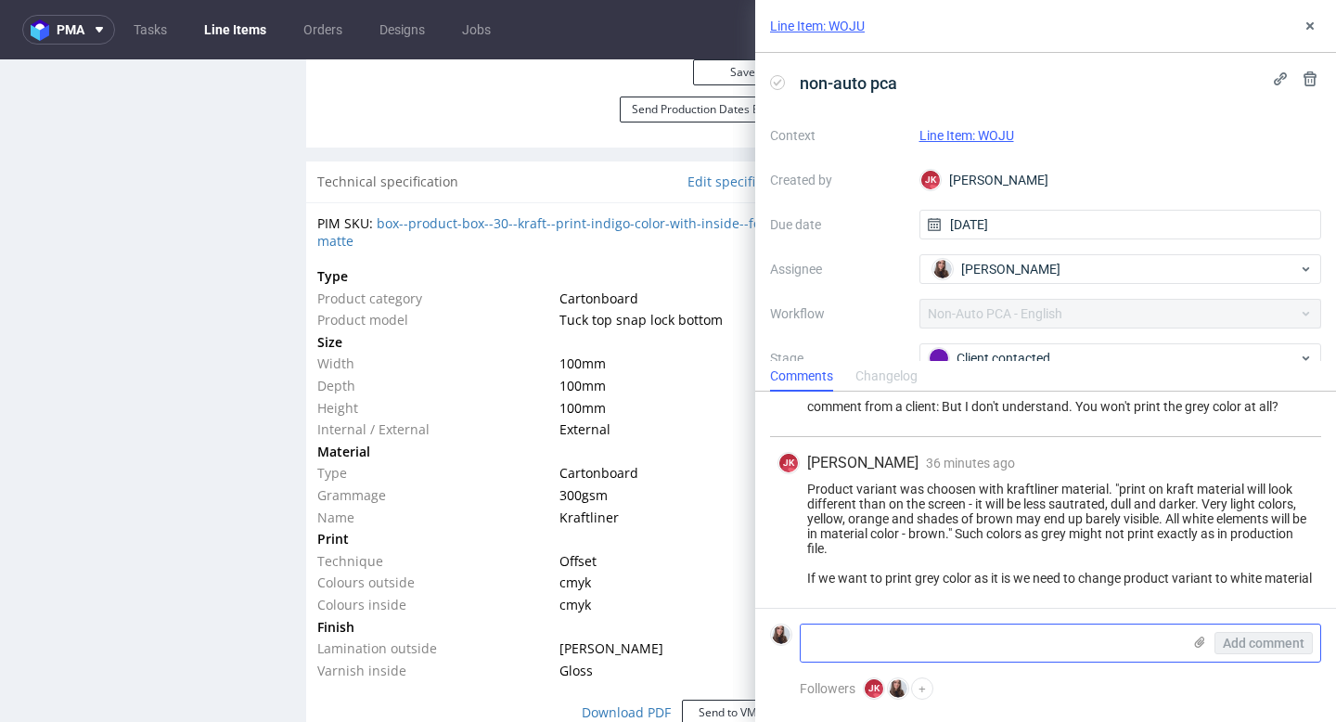
click at [987, 624] on textarea at bounding box center [990, 642] width 380 height 37
paste textarea "And it's not possible to get the craft look as in your pictures with grey?"
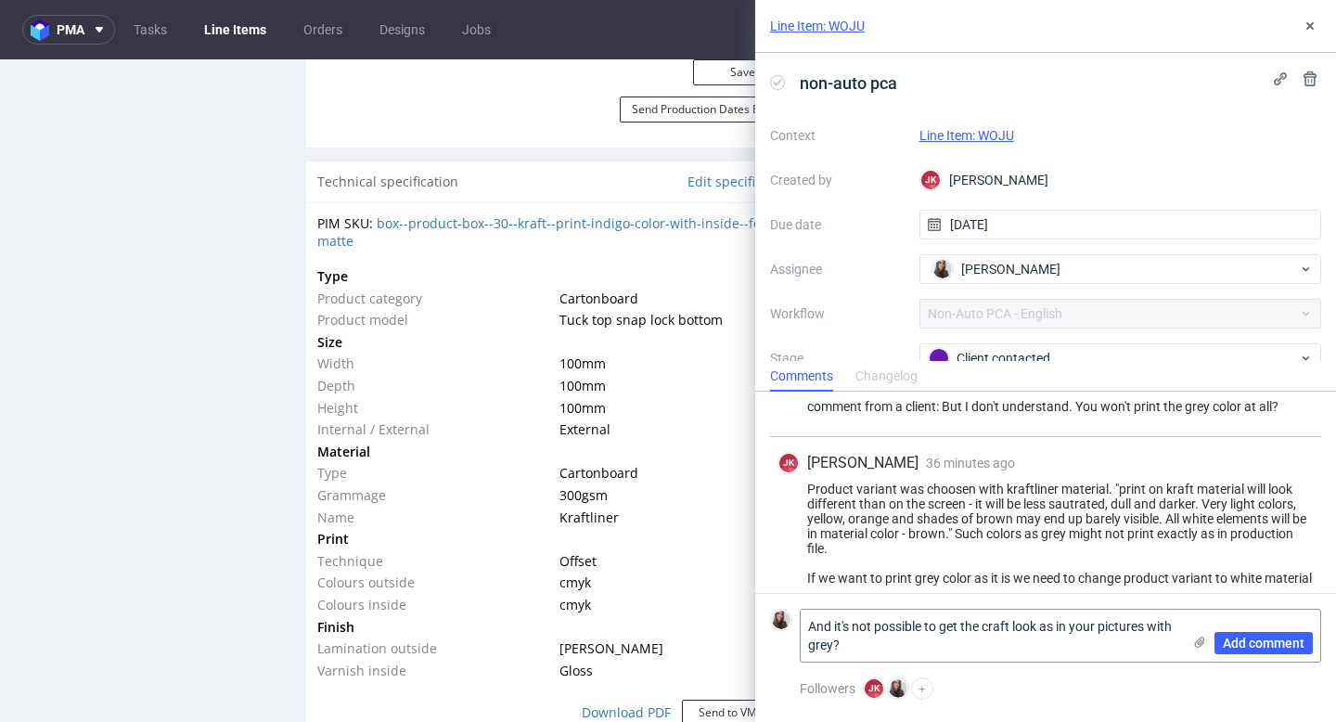
scroll to position [0, 0]
paste textarea "image.png"
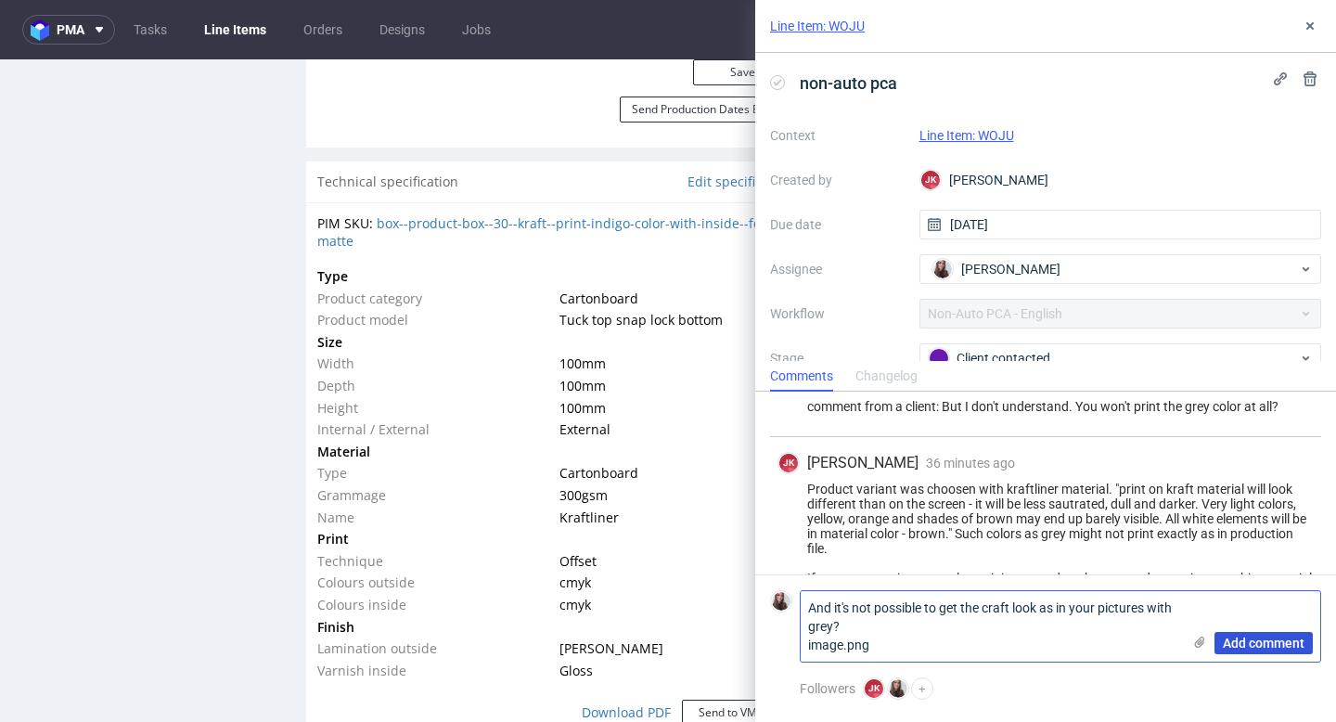
type textarea "And it's not possible to get the craft look as in your pictures with grey? imag…"
click at [1263, 645] on span "Add comment" at bounding box center [1263, 642] width 82 height 13
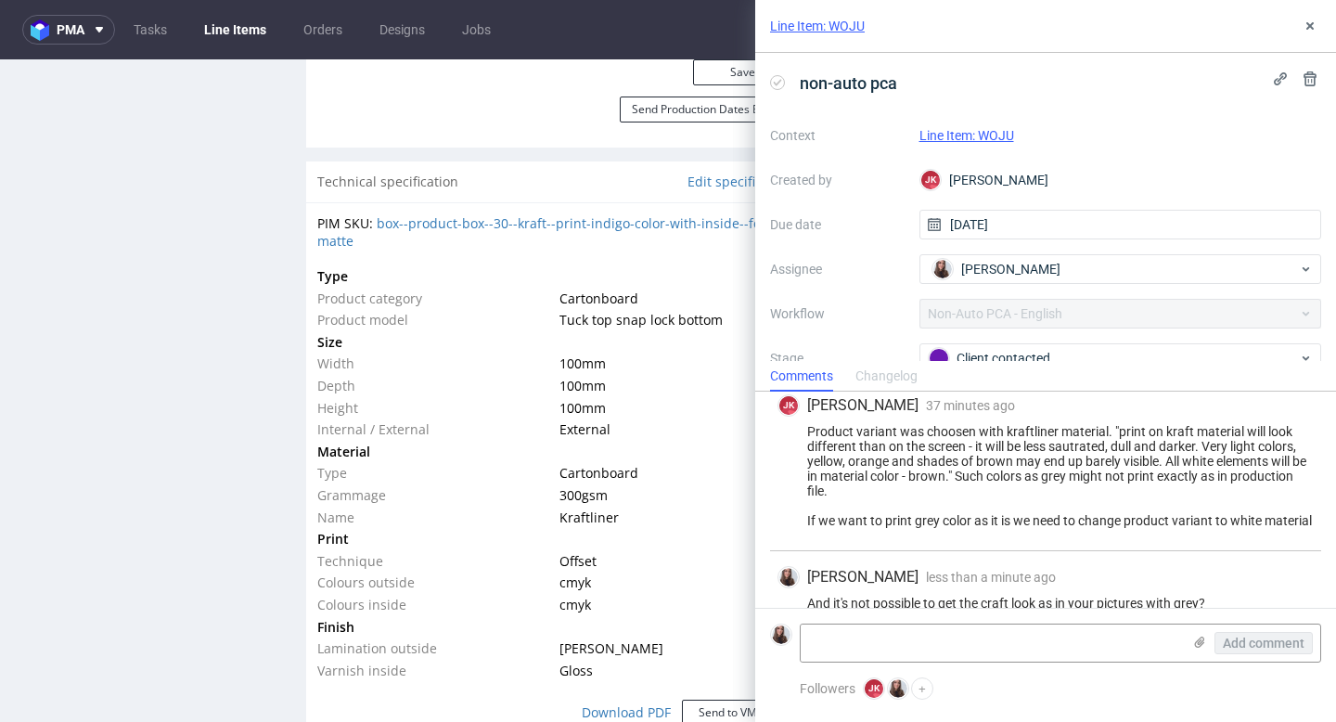
scroll to position [1281, 0]
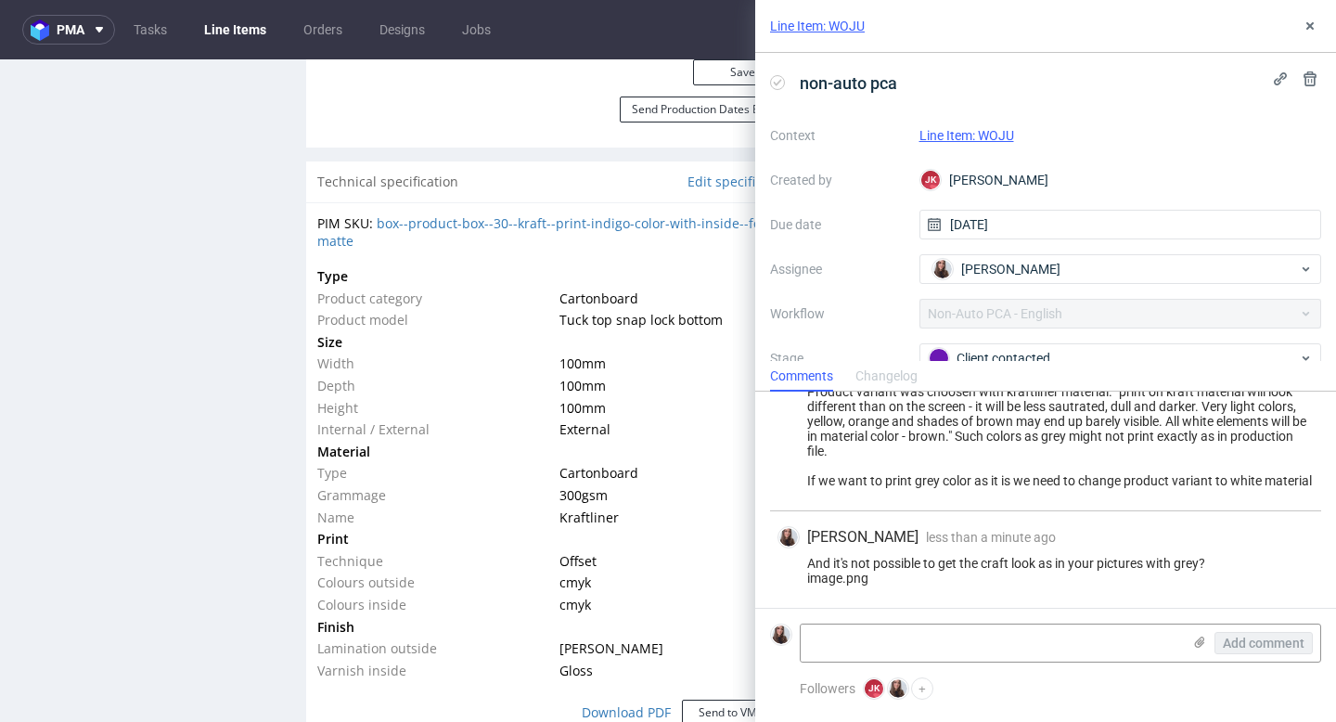
click at [710, 434] on td "External" at bounding box center [673, 429] width 237 height 22
click at [919, 630] on textarea at bounding box center [990, 642] width 380 height 37
click at [1067, 648] on textarea at bounding box center [990, 642] width 380 height 37
click at [1198, 637] on use at bounding box center [1200, 641] width 10 height 11
click at [0, 0] on input "file" at bounding box center [0, 0] width 0 height 0
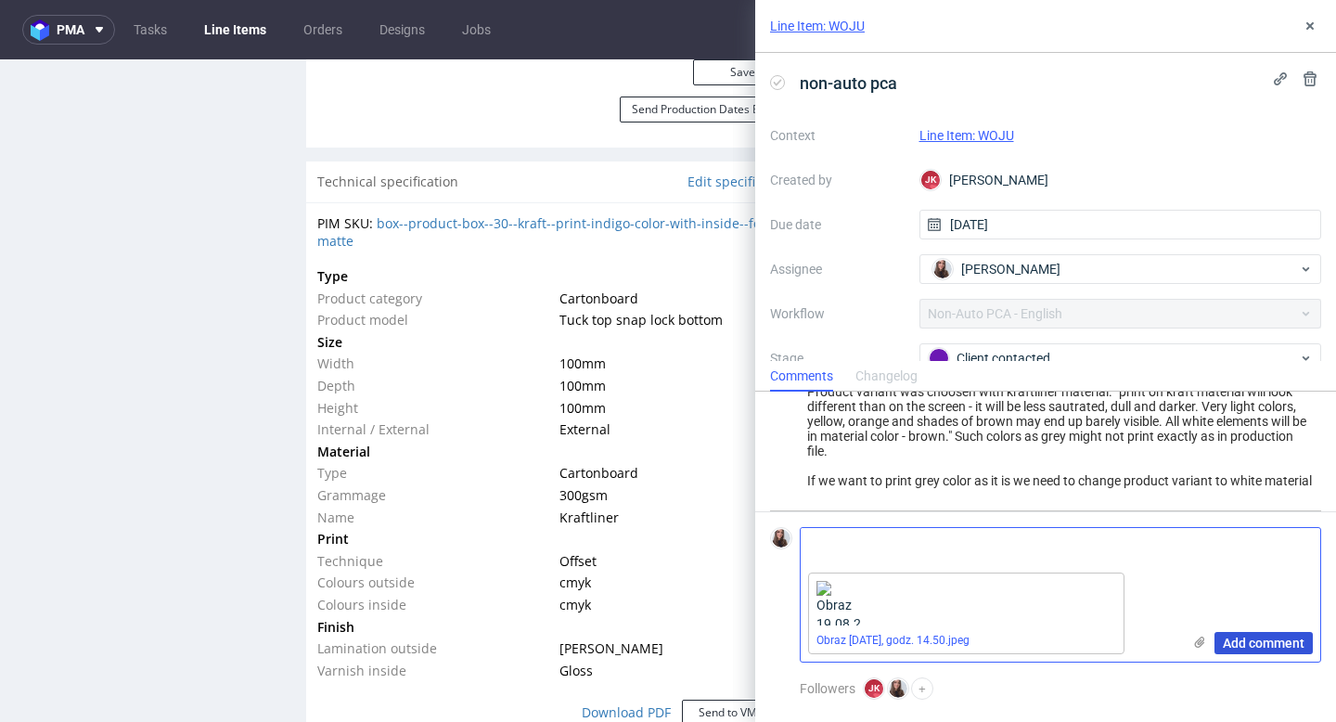
click at [1262, 632] on button "Add comment" at bounding box center [1263, 643] width 98 height 22
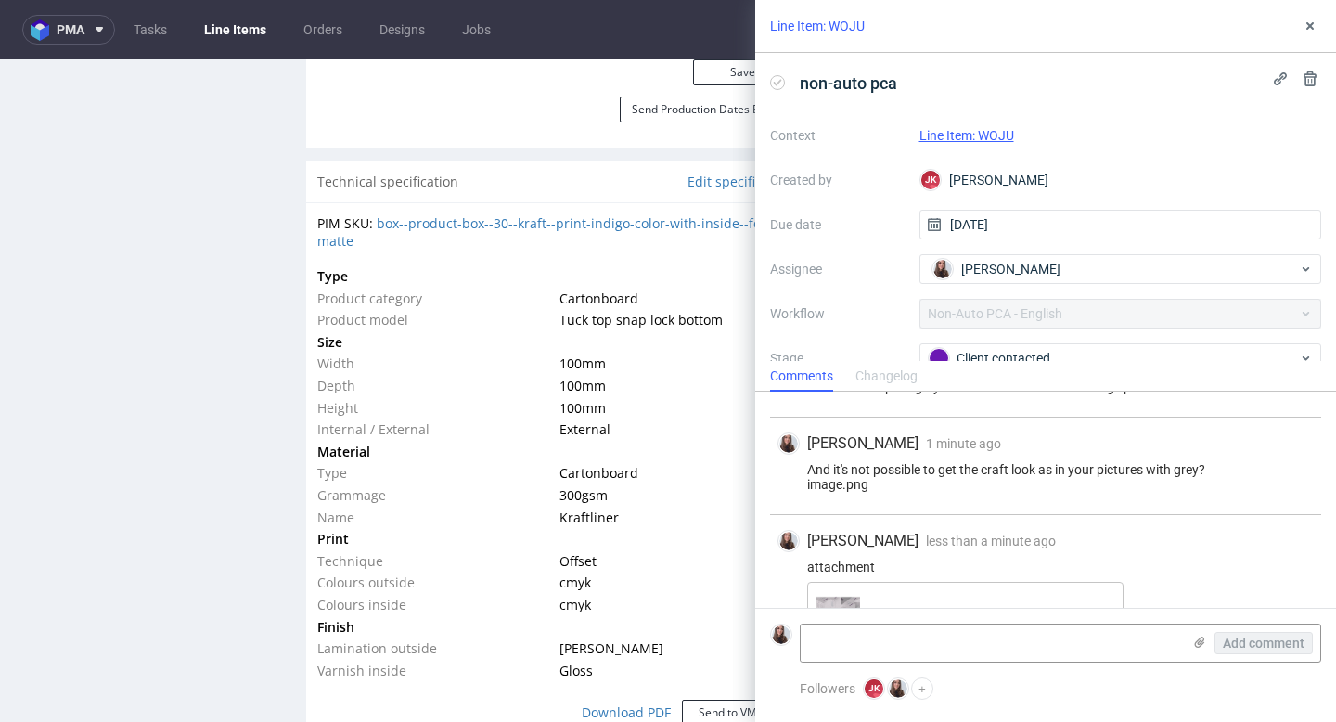
scroll to position [1445, 0]
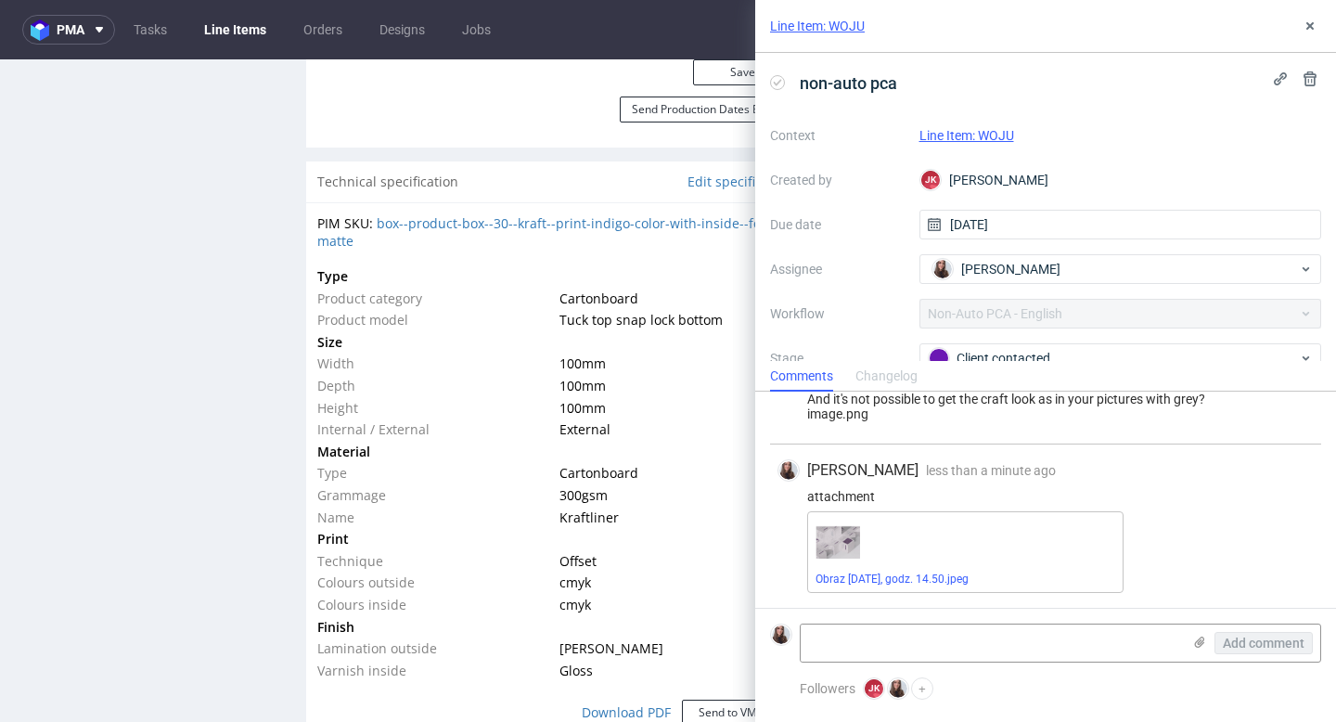
click at [985, 132] on link "Line Item: WOJU" at bounding box center [966, 135] width 95 height 15
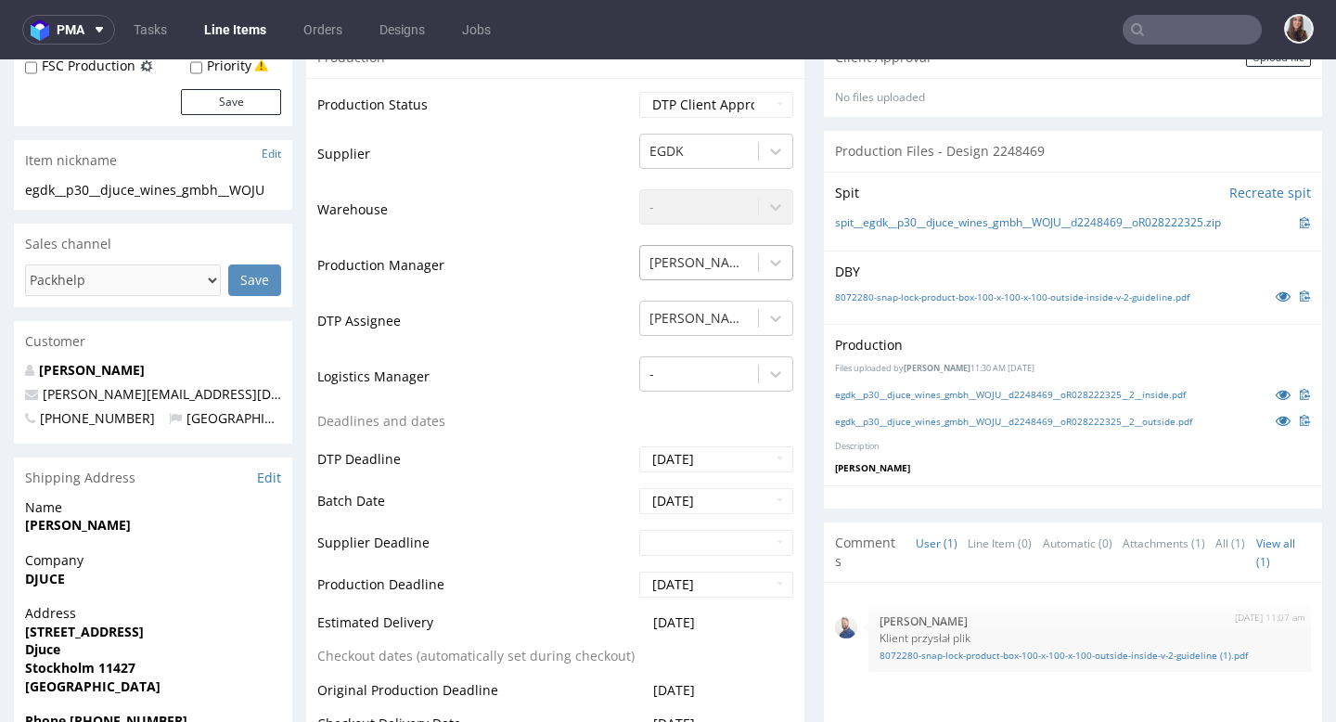
scroll to position [328, 0]
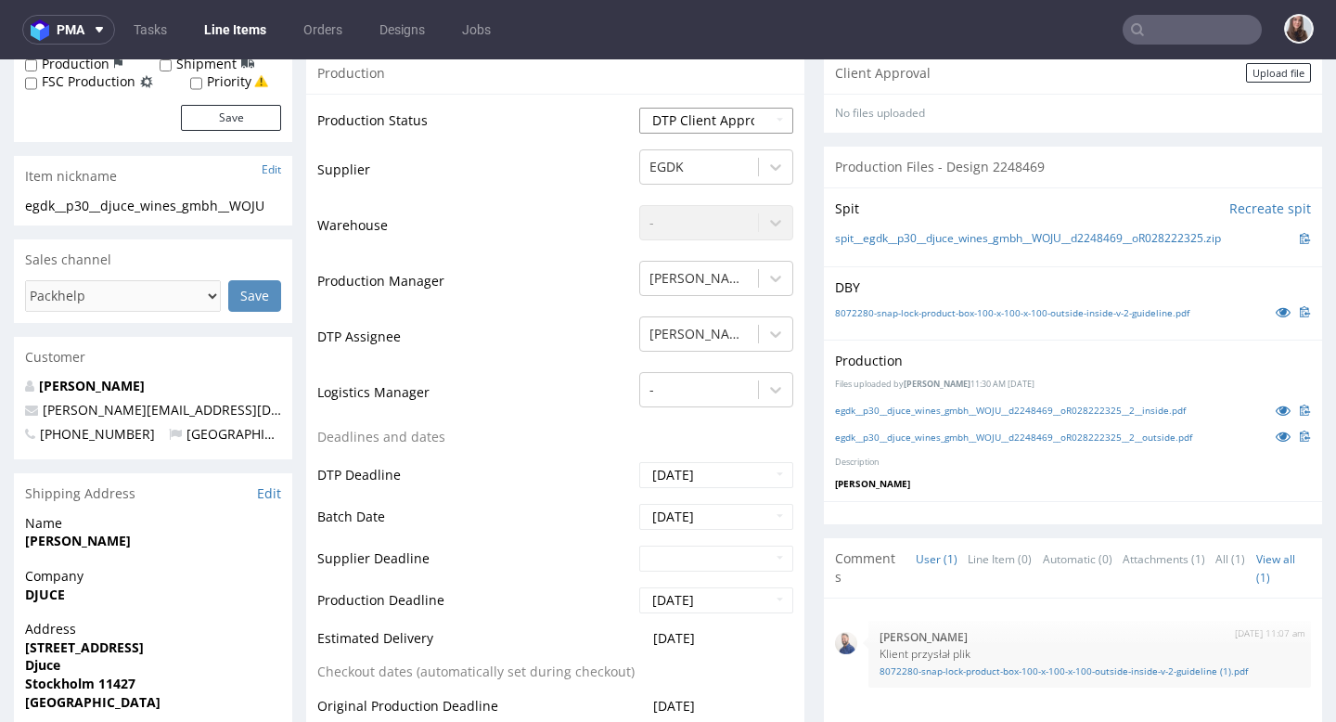
click at [711, 127] on select "Waiting for Artwork Waiting for Diecut Waiting for Mockup Waiting for DTP Waiti…" at bounding box center [716, 121] width 154 height 26
select select "back_for_dtp"
click at [639, 108] on select "Waiting for Artwork Waiting for Diecut Waiting for Mockup Waiting for DTP Waiti…" at bounding box center [716, 121] width 154 height 26
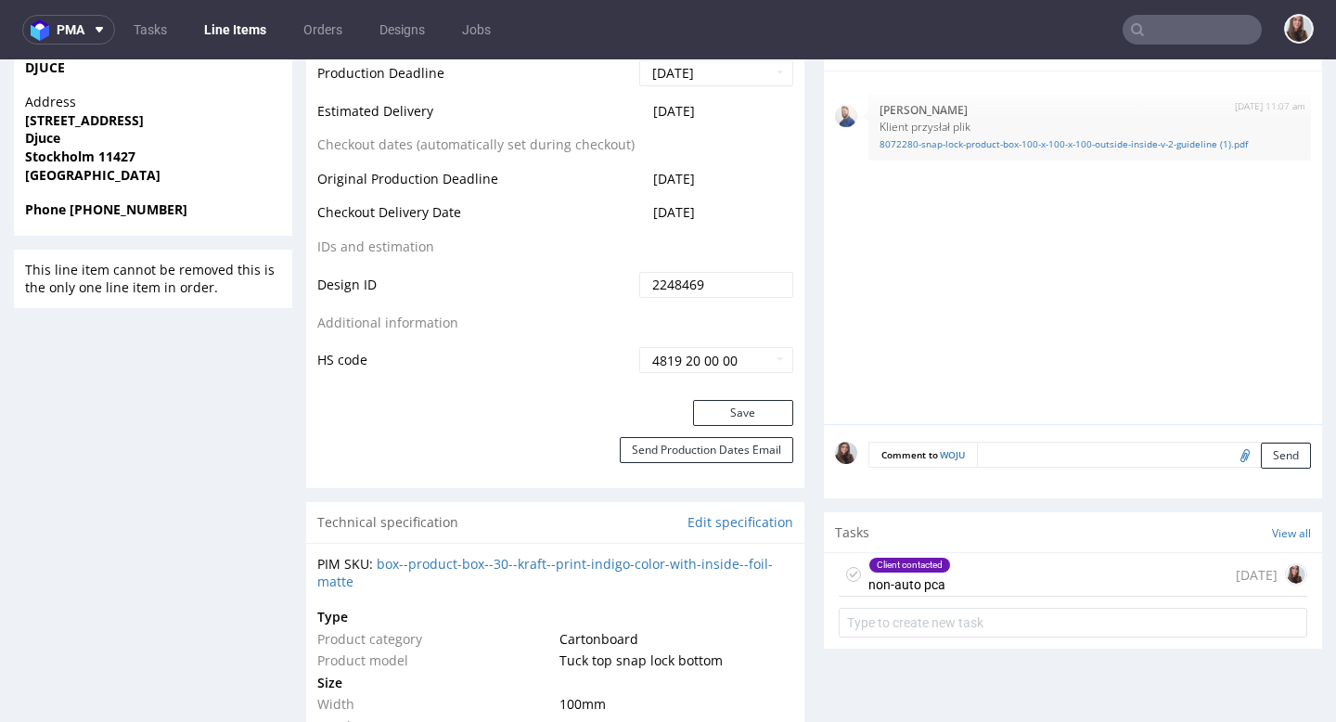
scroll to position [859, 0]
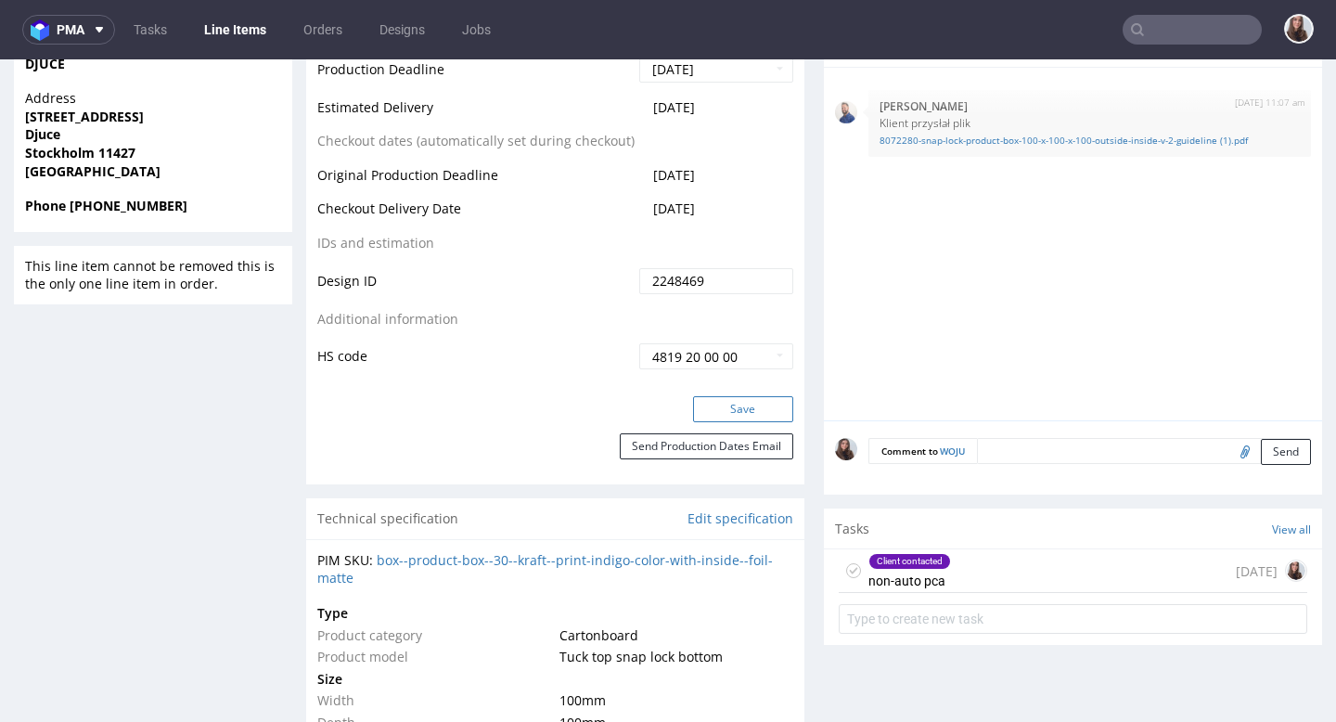
click at [745, 420] on button "Save" at bounding box center [743, 409] width 100 height 26
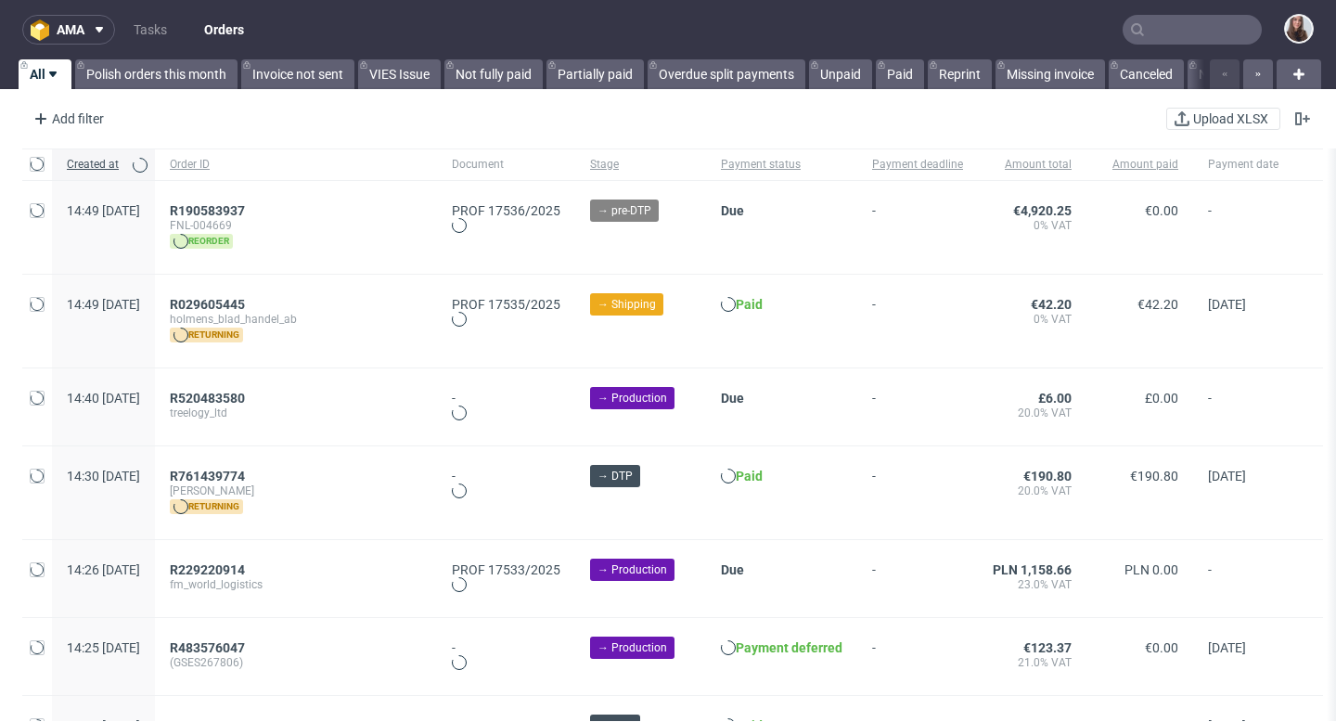
click at [1183, 29] on input "text" at bounding box center [1191, 30] width 139 height 30
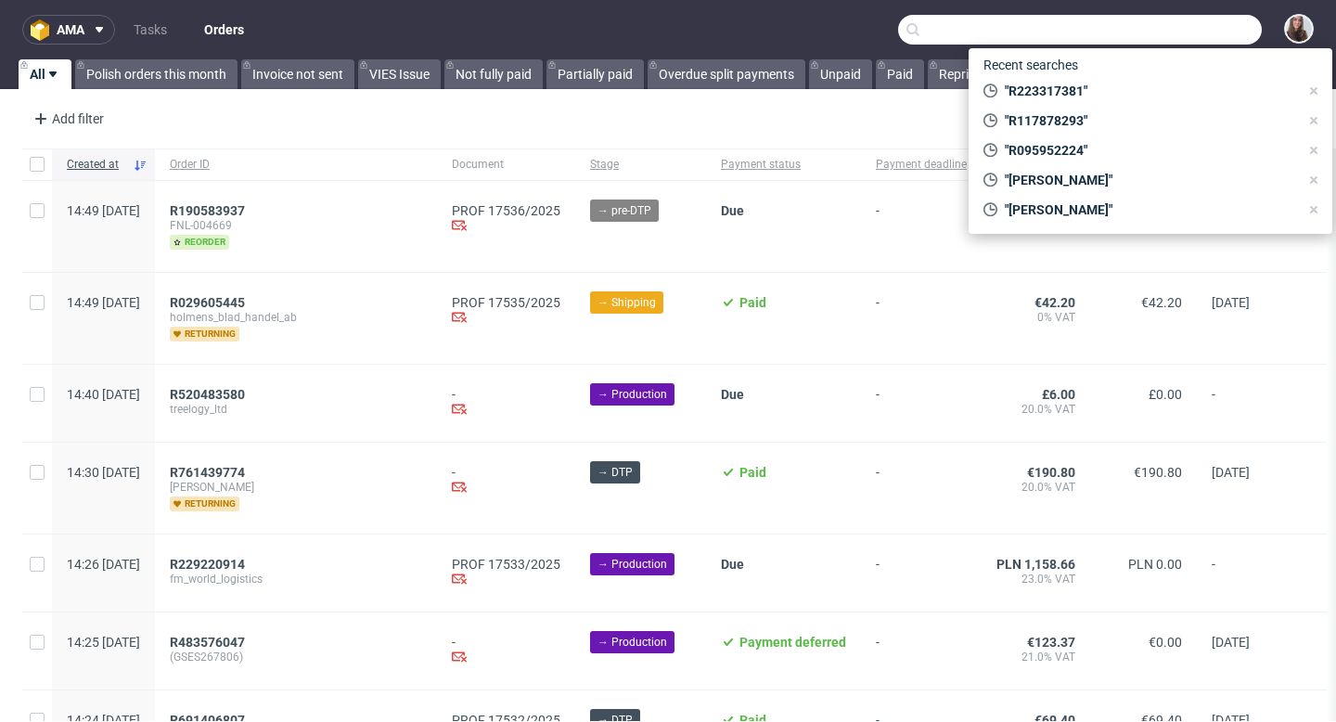
paste input "R600429891"
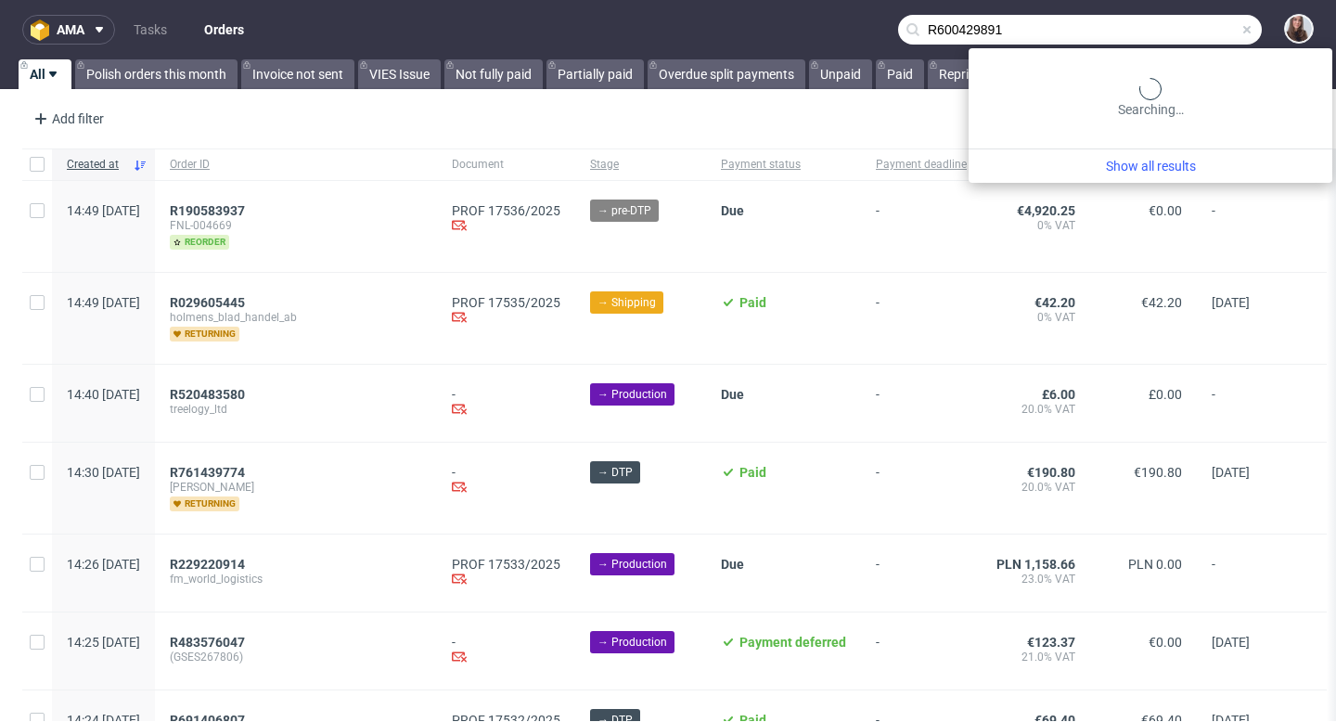
type input "R600429891"
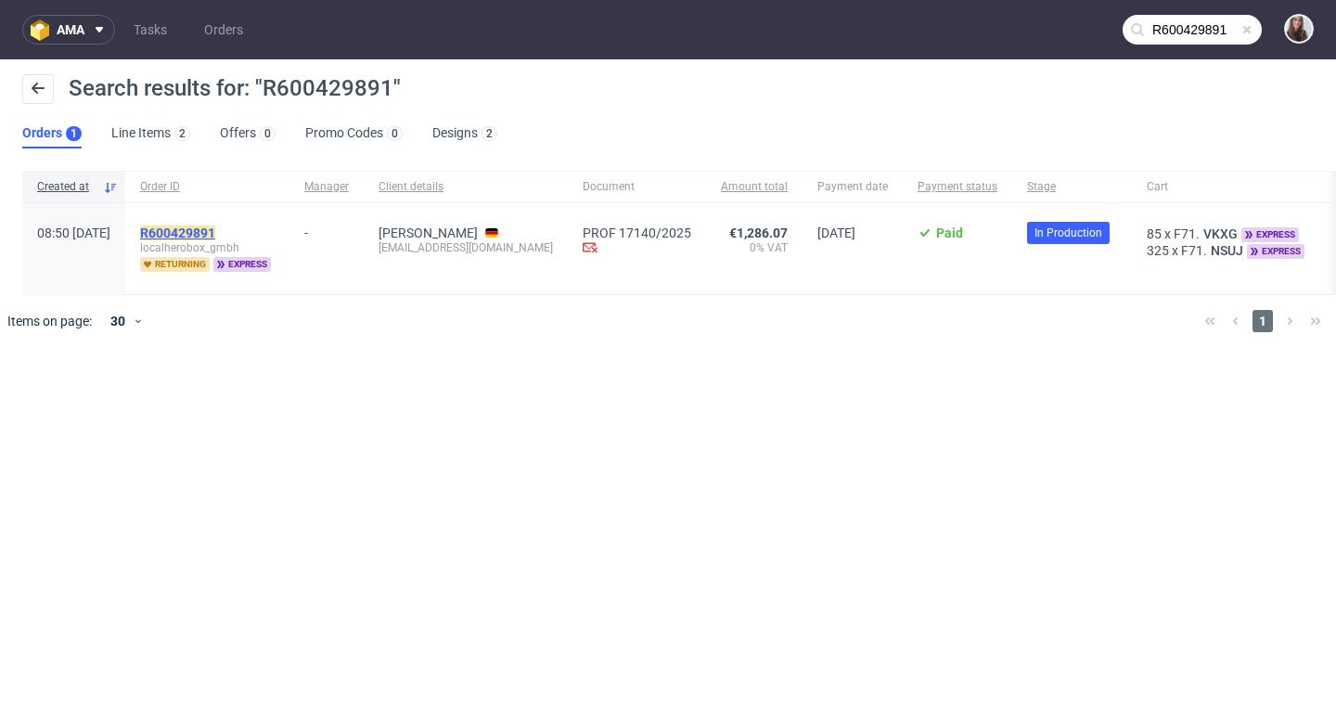
click at [215, 237] on mark "R600429891" at bounding box center [177, 232] width 75 height 15
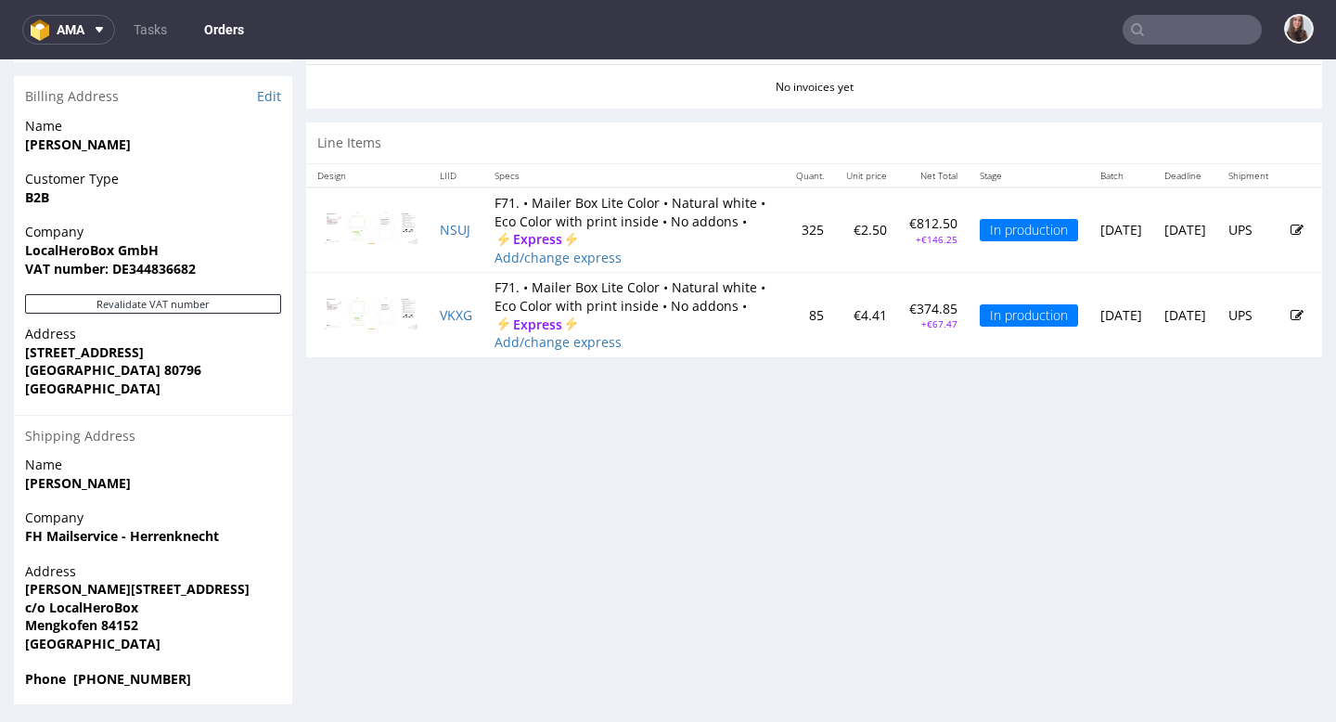
scroll to position [826, 0]
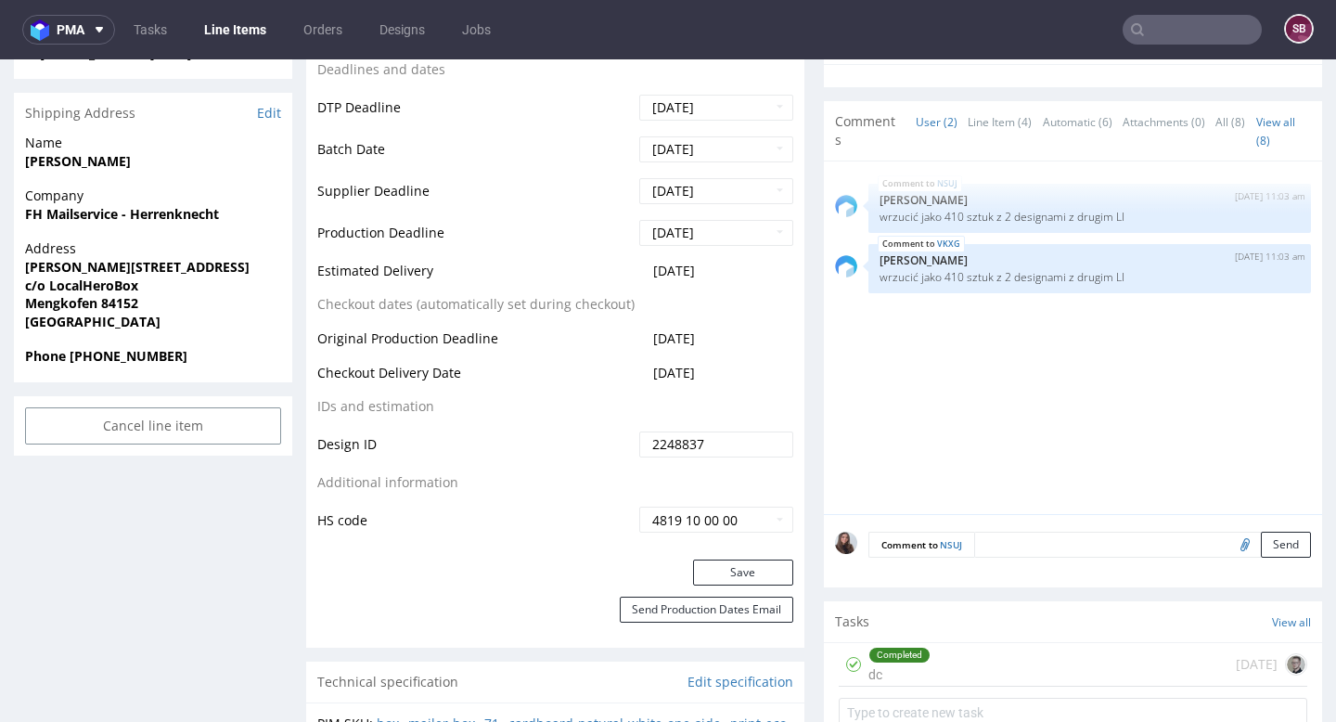
scroll to position [702, 0]
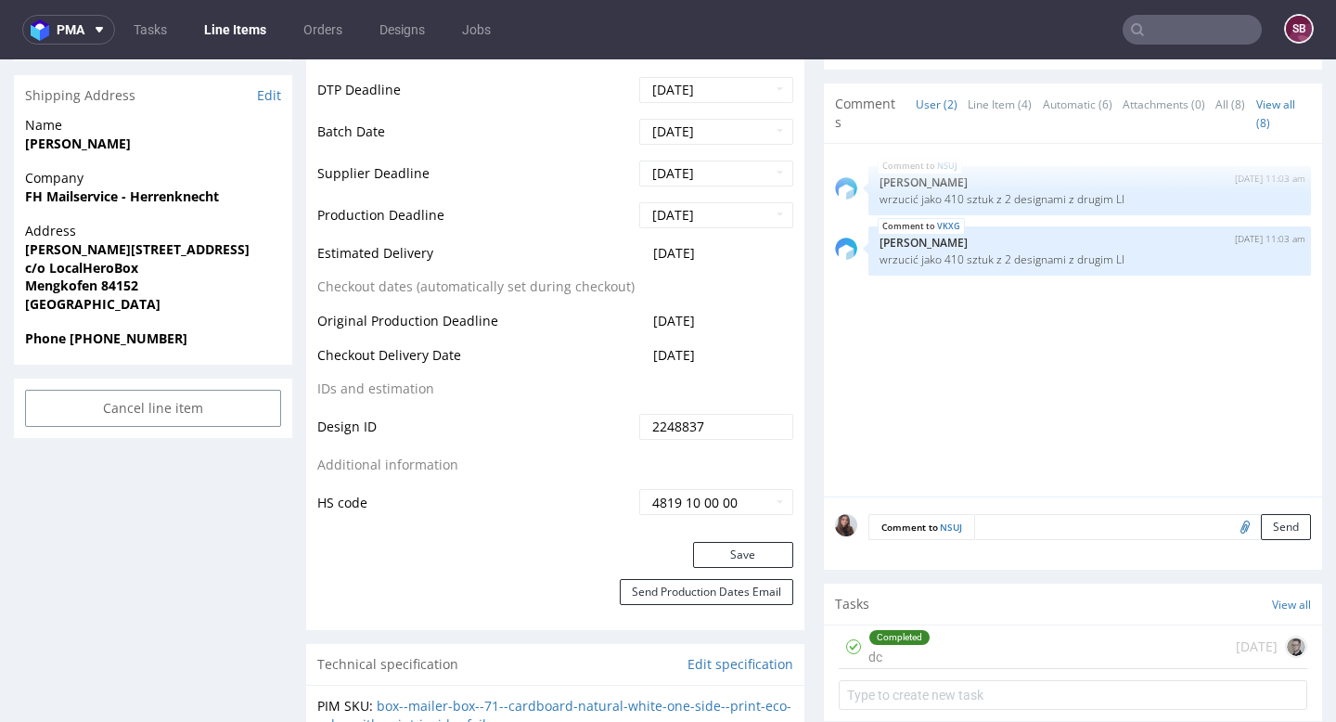
drag, startPoint x: 744, startPoint y: 276, endPoint x: 646, endPoint y: 271, distance: 98.5
click at [646, 271] on td "[DATE]" at bounding box center [713, 259] width 159 height 34
copy span "[DATE]"
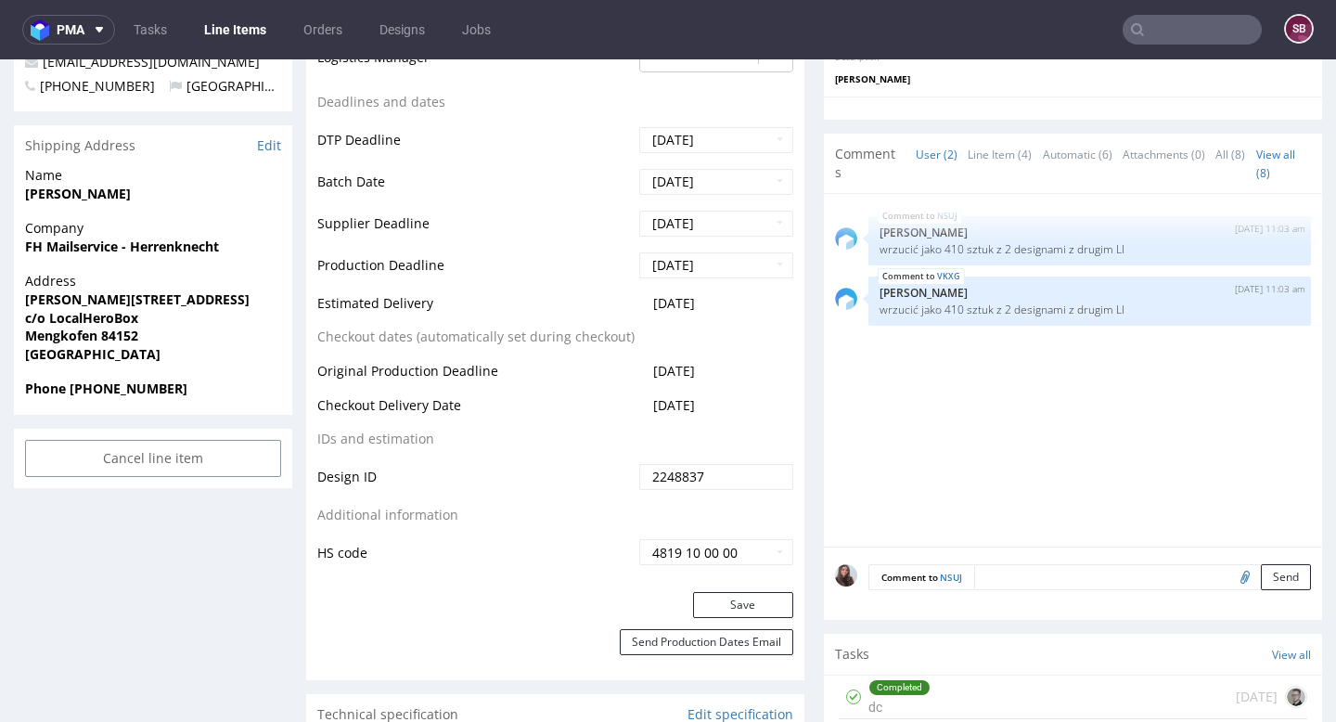
scroll to position [656, 0]
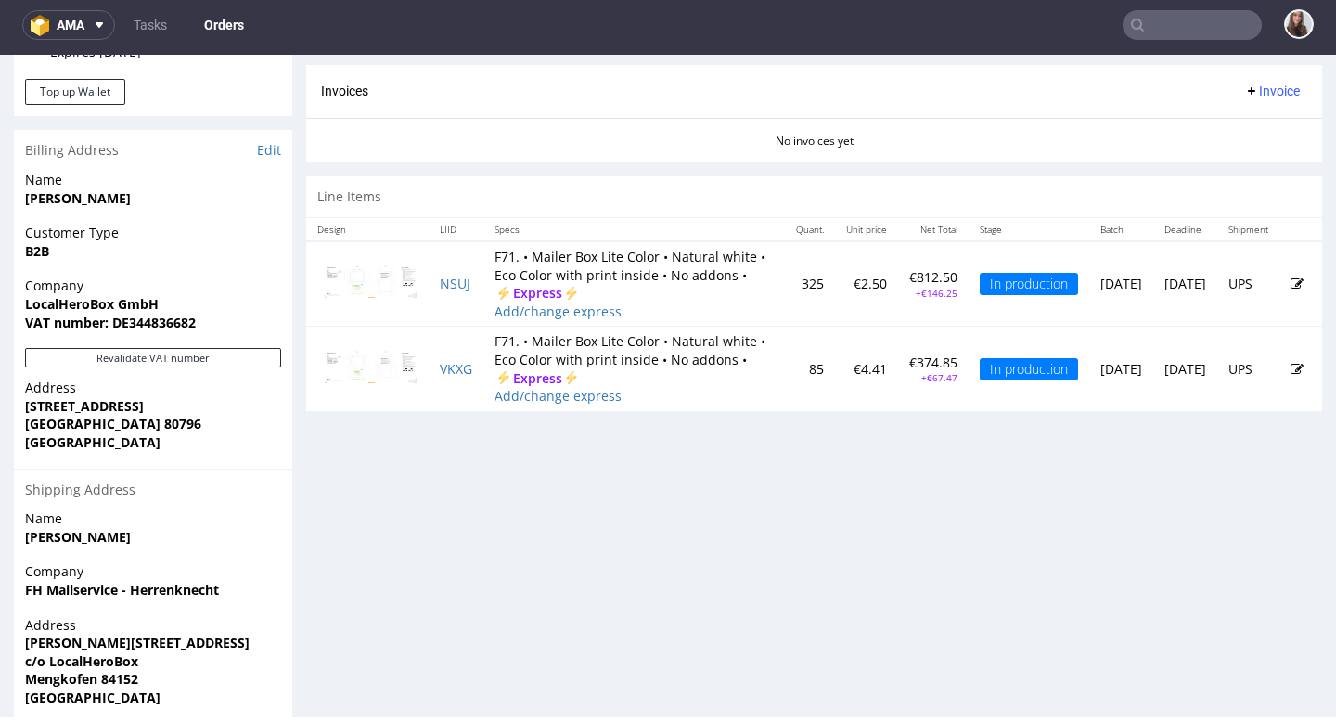
scroll to position [826, 0]
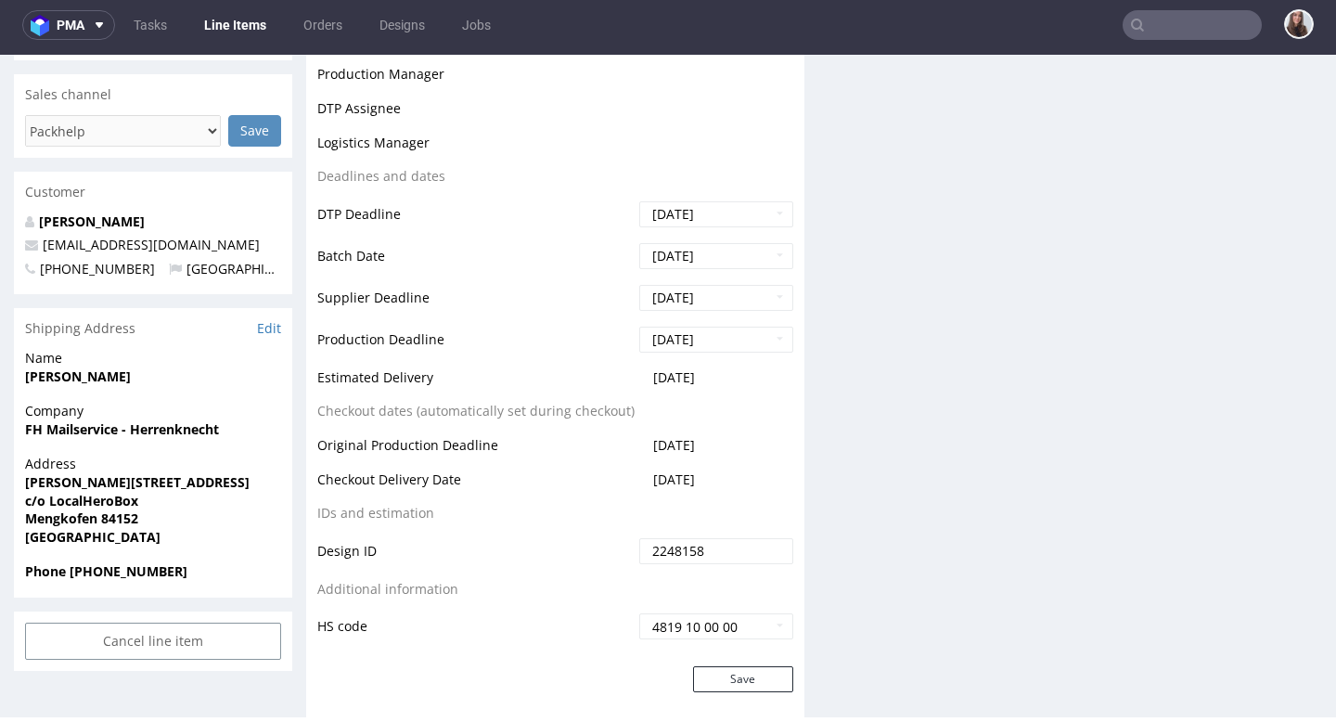
scroll to position [531, 0]
